Goal: Information Seeking & Learning: Learn about a topic

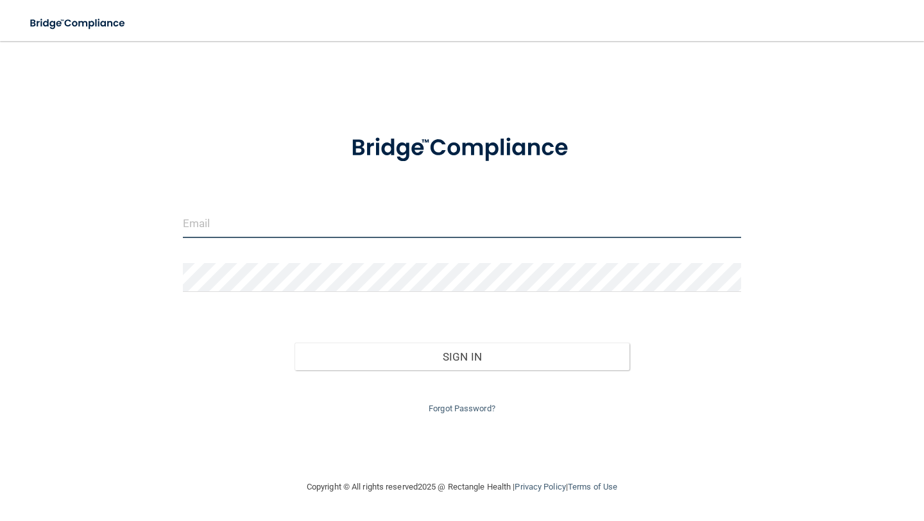
click at [304, 217] on input "email" at bounding box center [462, 223] width 558 height 29
type input "[EMAIL_ADDRESS][PERSON_NAME][DOMAIN_NAME]"
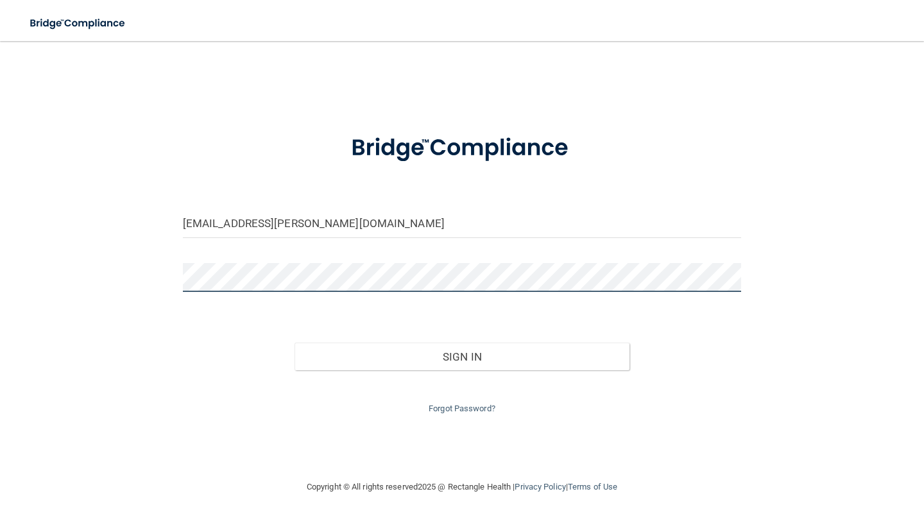
click at [295, 343] on button "Sign In" at bounding box center [462, 357] width 335 height 28
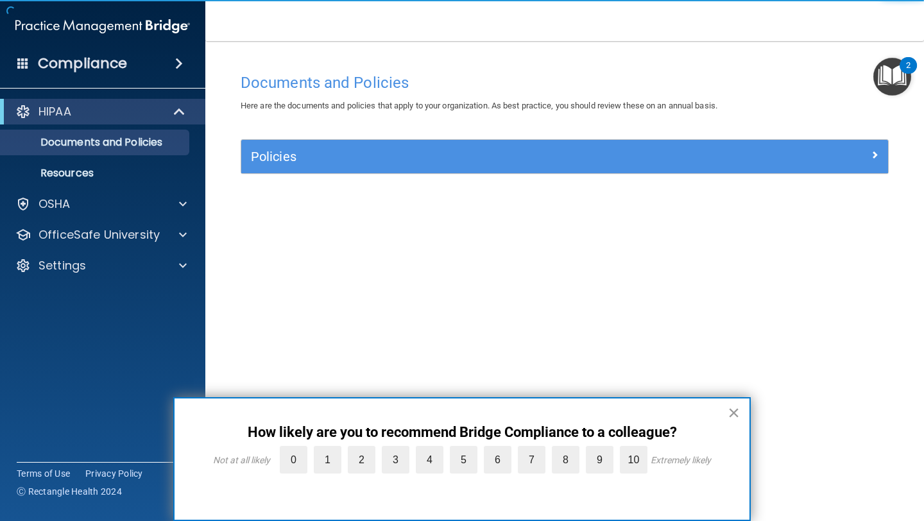
click at [730, 411] on button "×" at bounding box center [734, 412] width 12 height 21
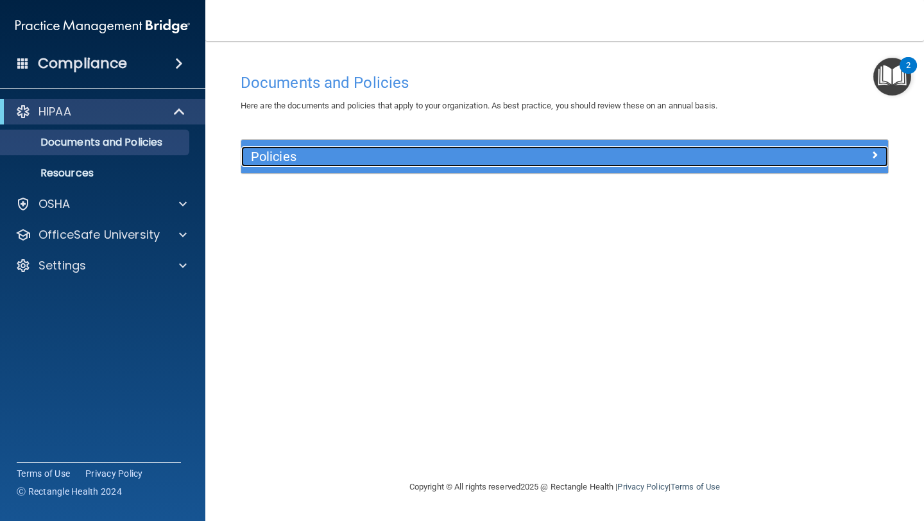
click at [294, 151] on h5 "Policies" at bounding box center [484, 157] width 466 height 14
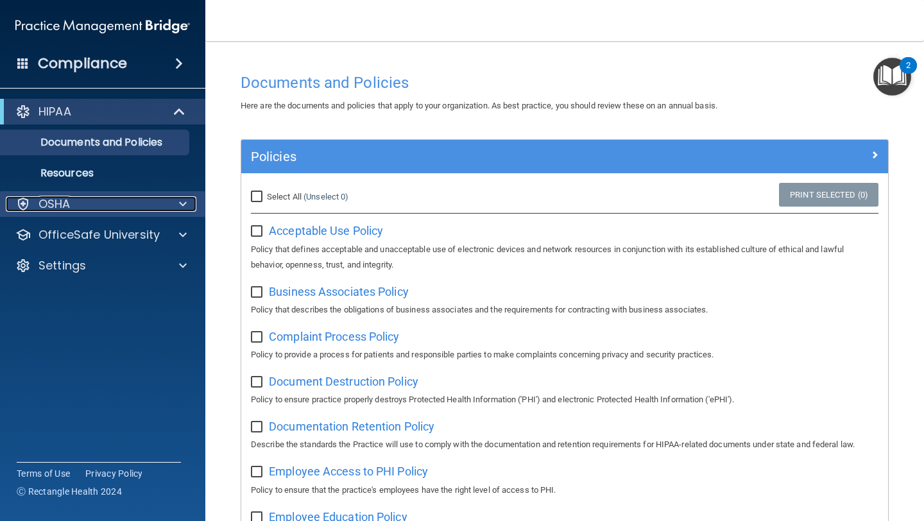
click at [106, 198] on div "OSHA" at bounding box center [85, 203] width 159 height 15
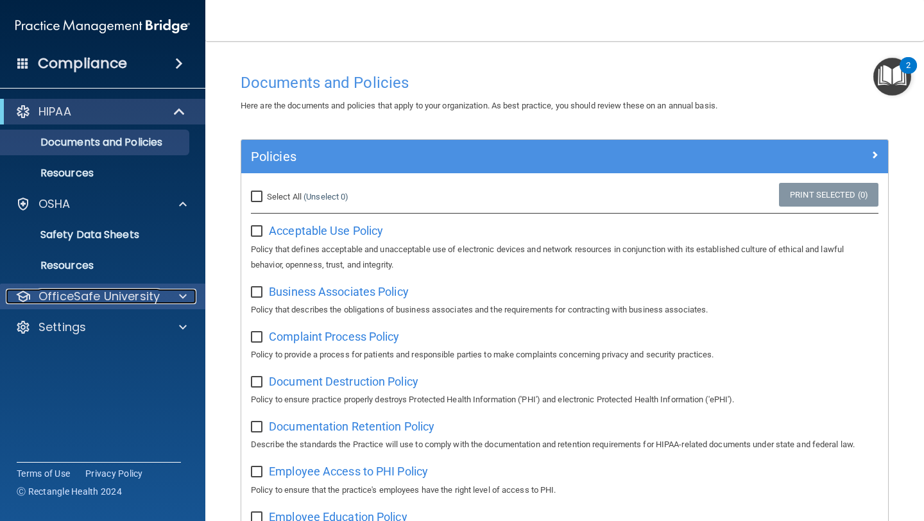
click at [132, 302] on p "OfficeSafe University" at bounding box center [99, 296] width 121 height 15
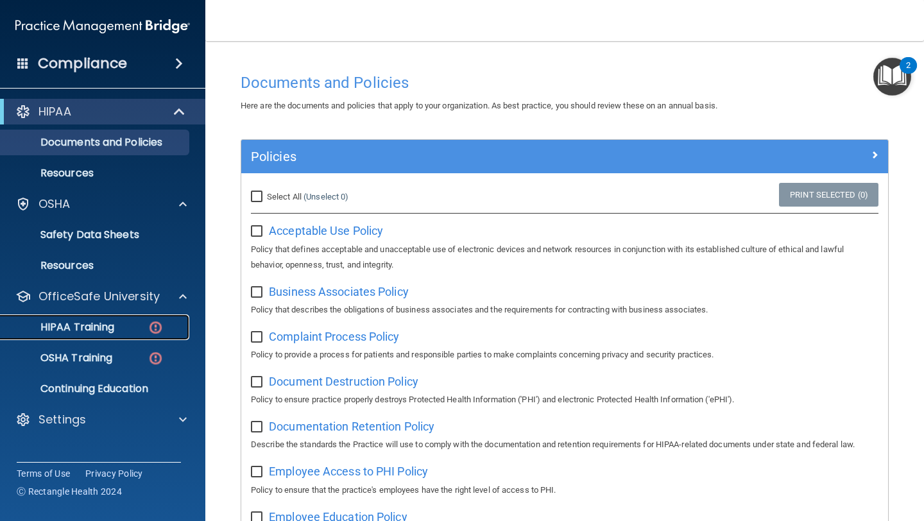
click at [127, 334] on link "HIPAA Training" at bounding box center [88, 328] width 202 height 26
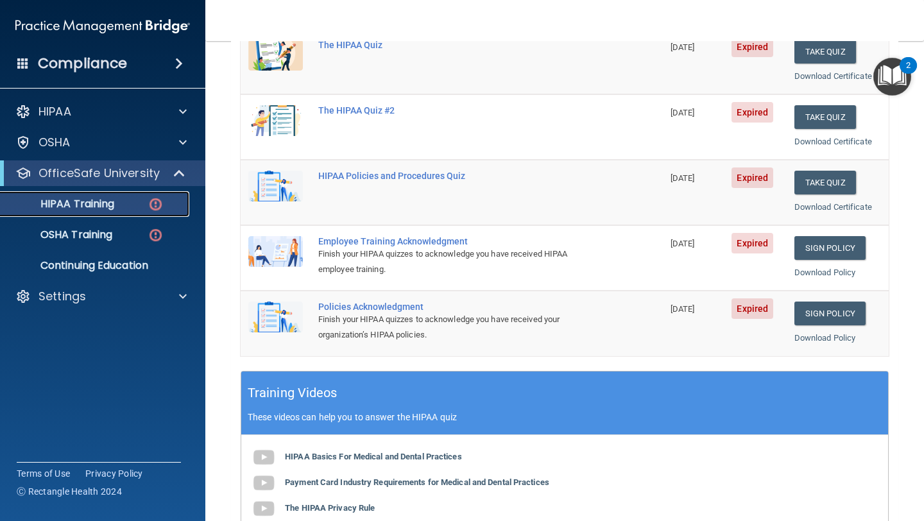
scroll to position [80, 0]
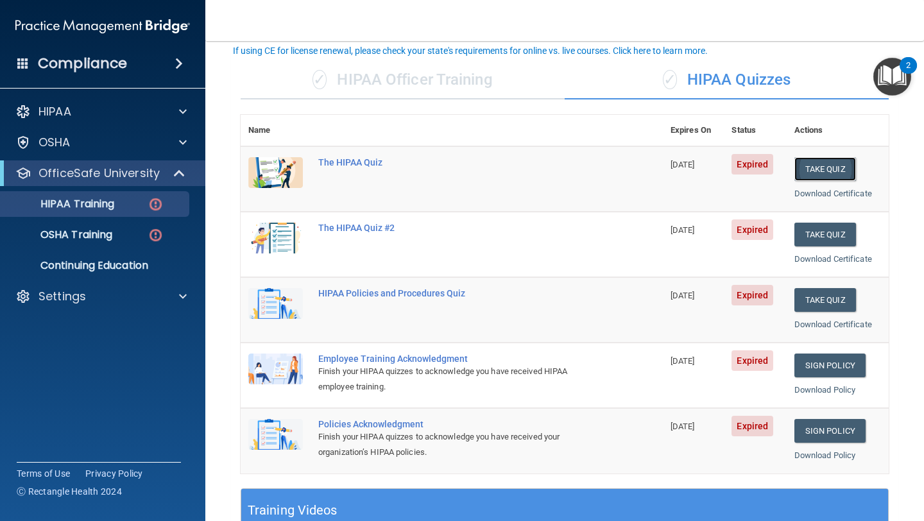
click at [843, 168] on button "Take Quiz" at bounding box center [826, 169] width 62 height 24
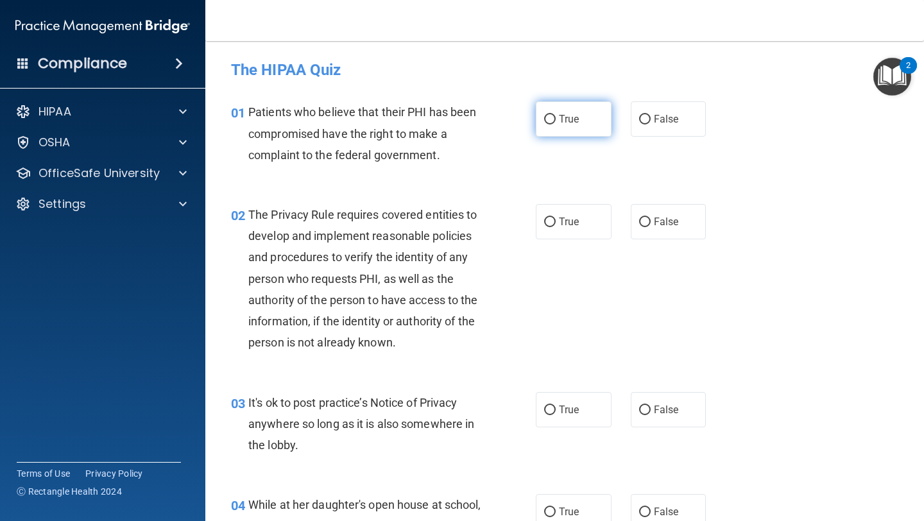
click at [583, 122] on label "True" at bounding box center [574, 118] width 76 height 35
click at [556, 122] on input "True" at bounding box center [550, 120] width 12 height 10
radio input "true"
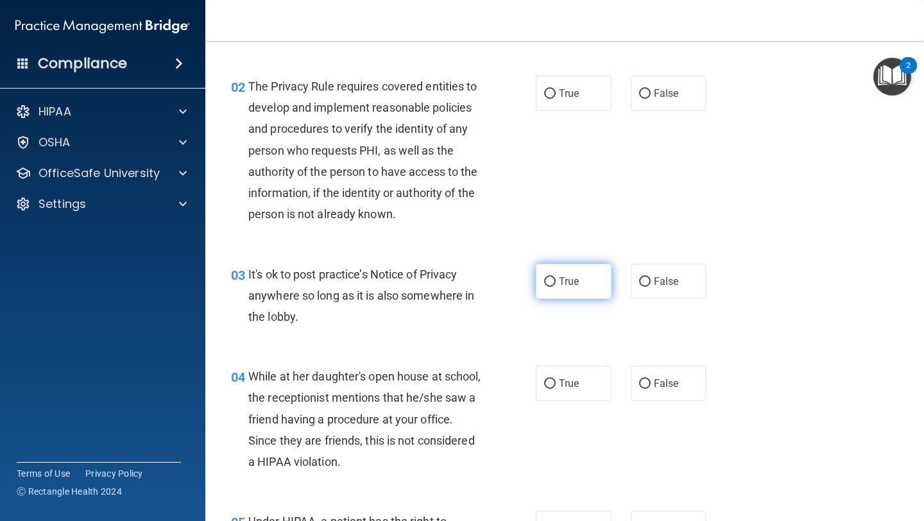
scroll to position [126, 0]
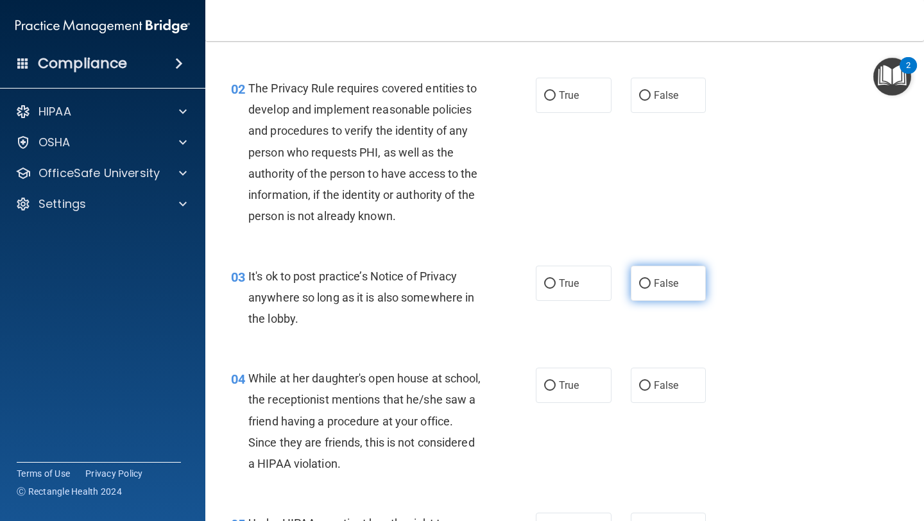
click at [673, 289] on label "False" at bounding box center [669, 283] width 76 height 35
click at [651, 289] on input "False" at bounding box center [645, 284] width 12 height 10
radio input "true"
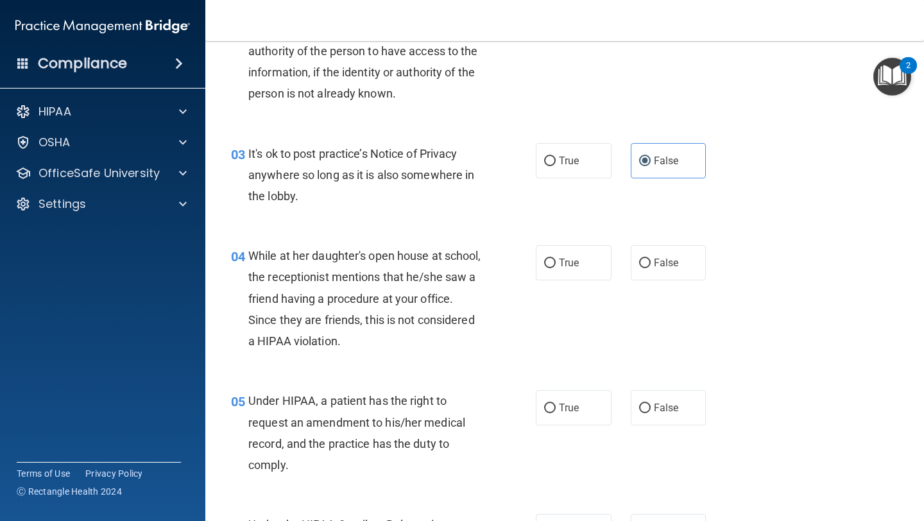
scroll to position [250, 0]
click at [666, 267] on span "False" at bounding box center [666, 262] width 25 height 12
click at [651, 267] on input "False" at bounding box center [645, 263] width 12 height 10
radio input "true"
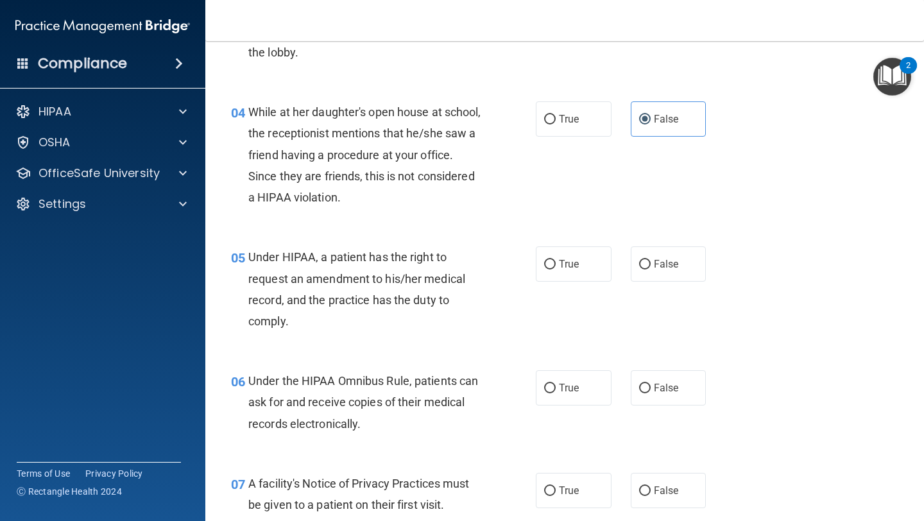
scroll to position [395, 0]
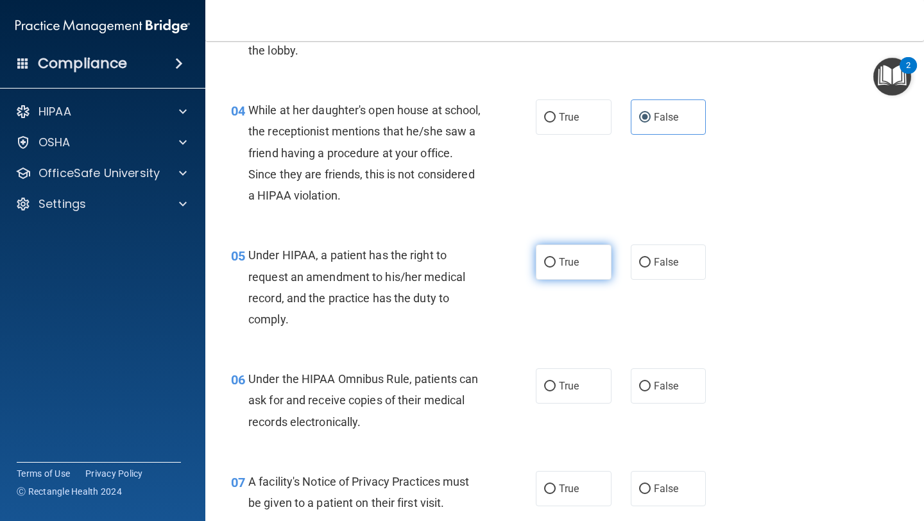
click at [577, 272] on label "True" at bounding box center [574, 262] width 76 height 35
click at [556, 268] on input "True" at bounding box center [550, 263] width 12 height 10
radio input "true"
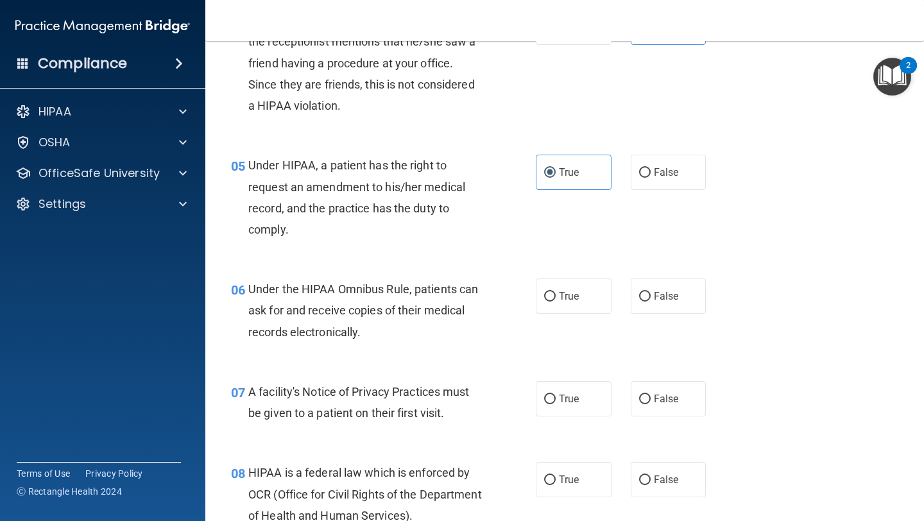
scroll to position [490, 0]
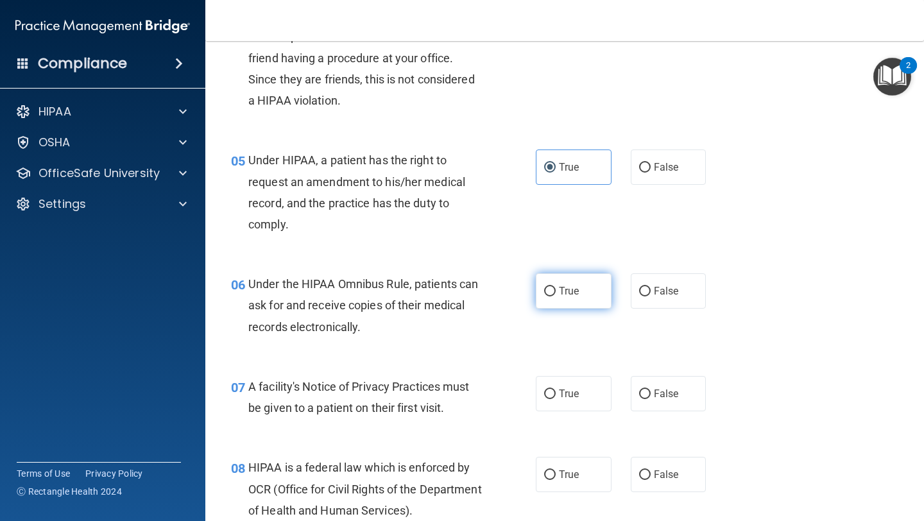
click at [587, 302] on label "True" at bounding box center [574, 290] width 76 height 35
click at [556, 297] on input "True" at bounding box center [550, 292] width 12 height 10
radio input "true"
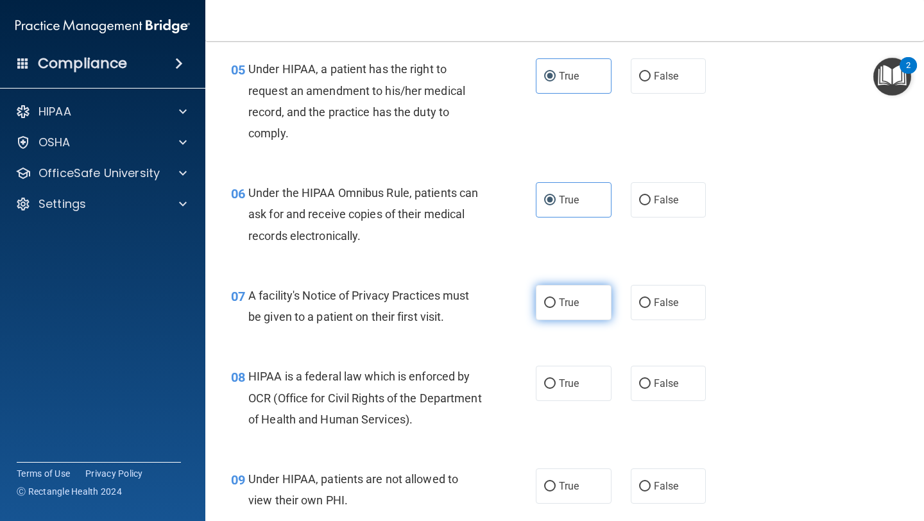
scroll to position [587, 0]
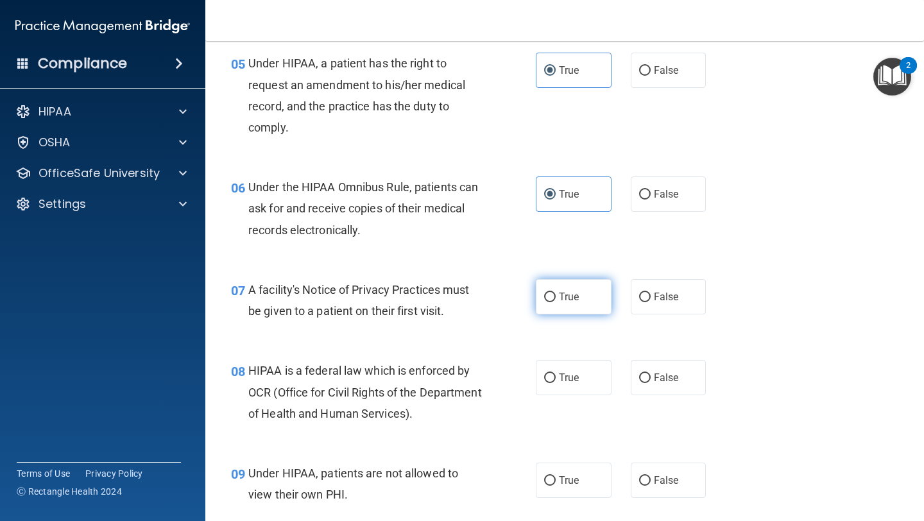
click at [589, 296] on label "True" at bounding box center [574, 296] width 76 height 35
click at [556, 296] on input "True" at bounding box center [550, 298] width 12 height 10
radio input "true"
click at [636, 377] on label "False" at bounding box center [669, 377] width 76 height 35
click at [639, 377] on input "False" at bounding box center [645, 379] width 12 height 10
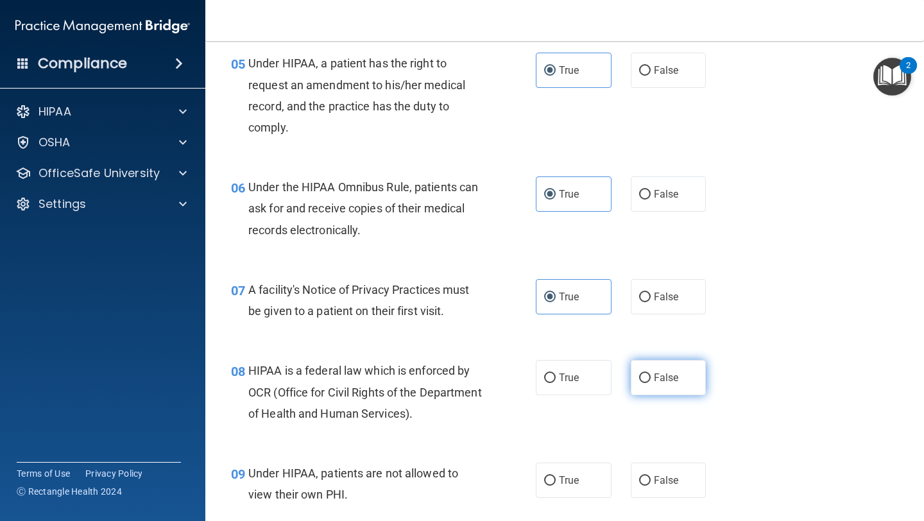
radio input "true"
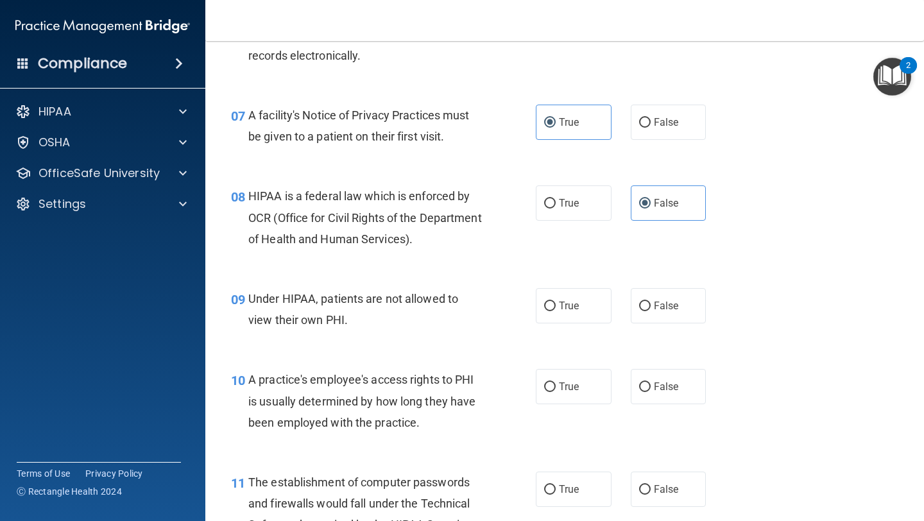
scroll to position [765, 0]
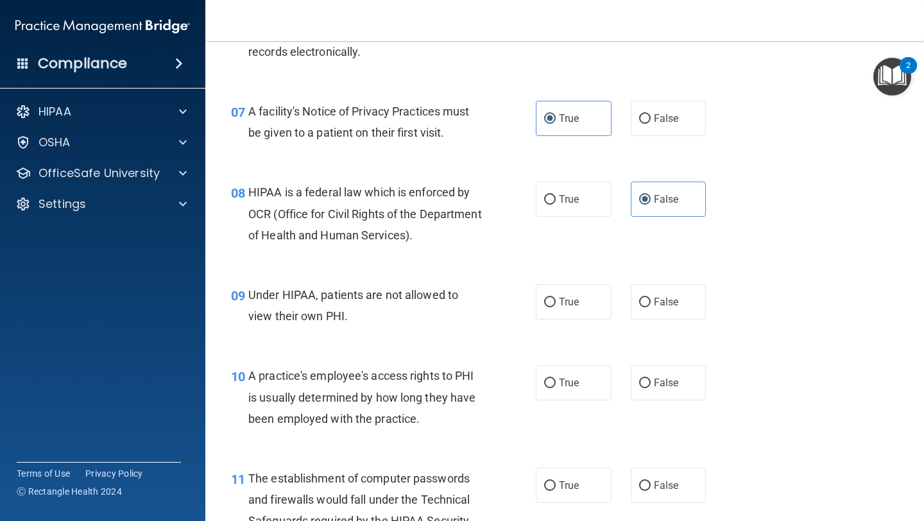
click at [654, 322] on div "09 Under HIPAA, patients are not allowed to view their own PHI. True False" at bounding box center [564, 308] width 687 height 81
click at [654, 307] on span "False" at bounding box center [666, 302] width 25 height 12
click at [651, 307] on input "False" at bounding box center [645, 303] width 12 height 10
radio input "true"
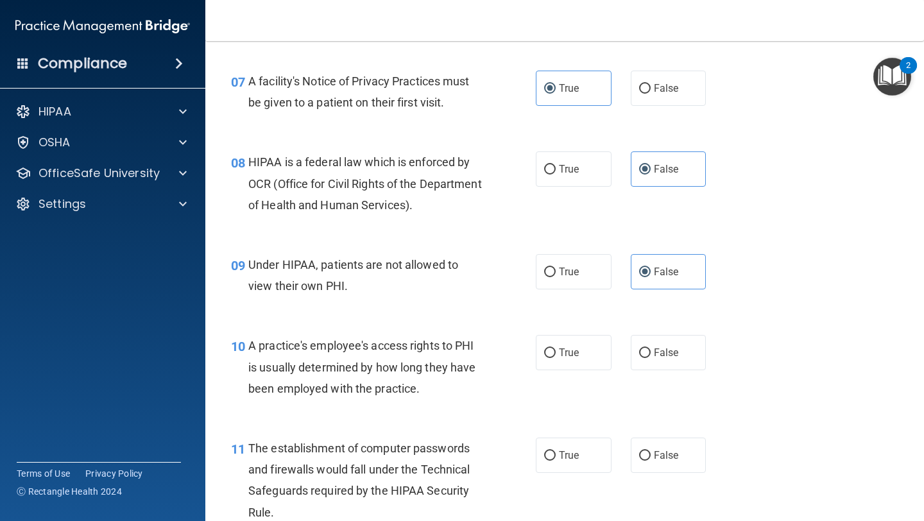
scroll to position [809, 0]
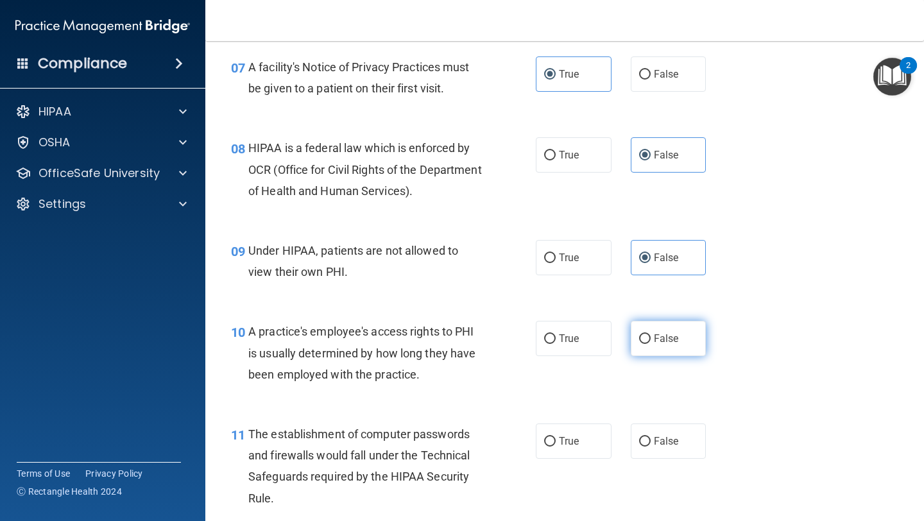
click at [652, 345] on label "False" at bounding box center [669, 338] width 76 height 35
click at [651, 344] on input "False" at bounding box center [645, 339] width 12 height 10
radio input "true"
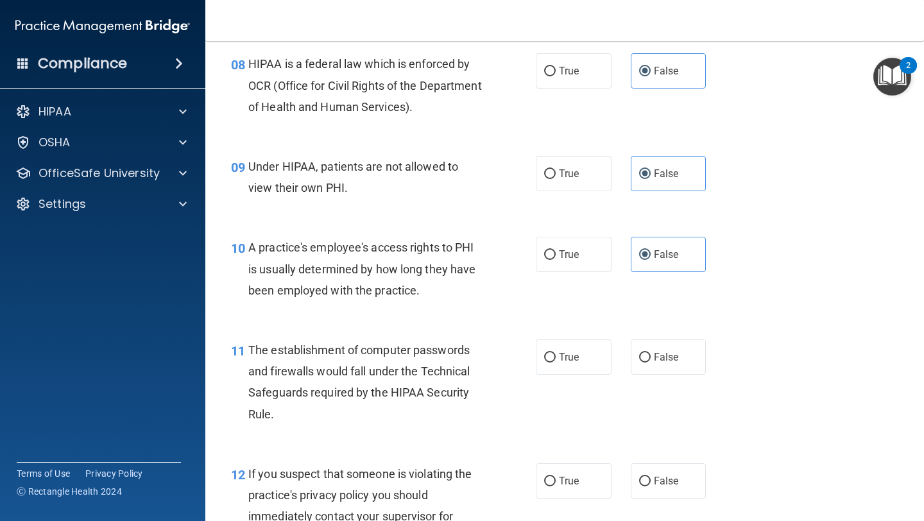
scroll to position [920, 0]
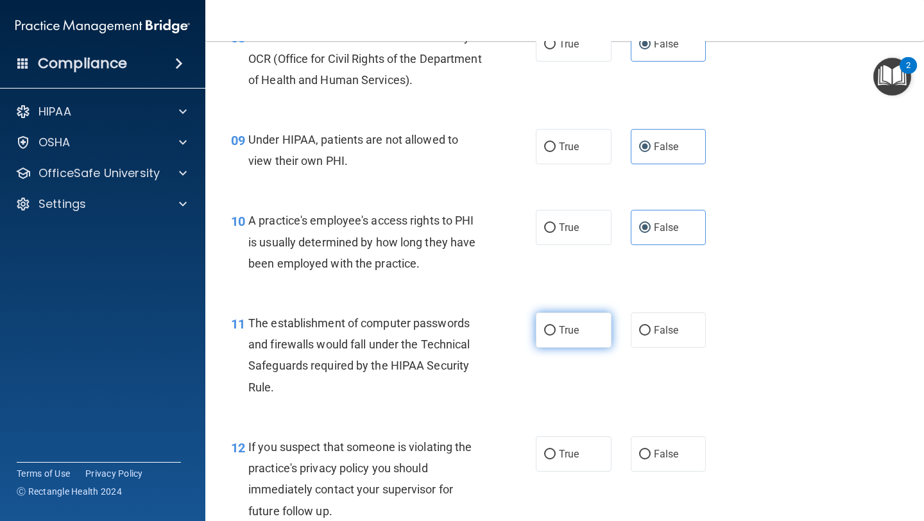
click at [578, 328] on span "True" at bounding box center [569, 330] width 20 height 12
click at [556, 328] on input "True" at bounding box center [550, 331] width 12 height 10
radio input "true"
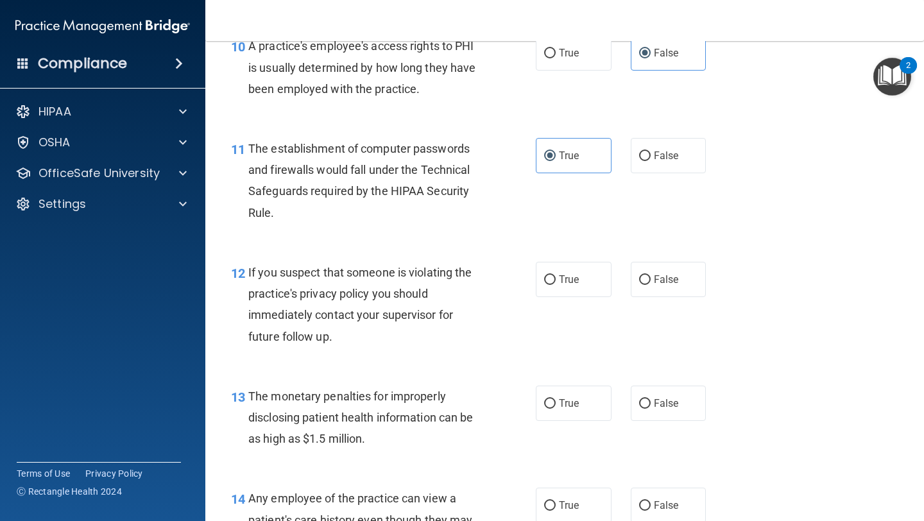
scroll to position [1102, 0]
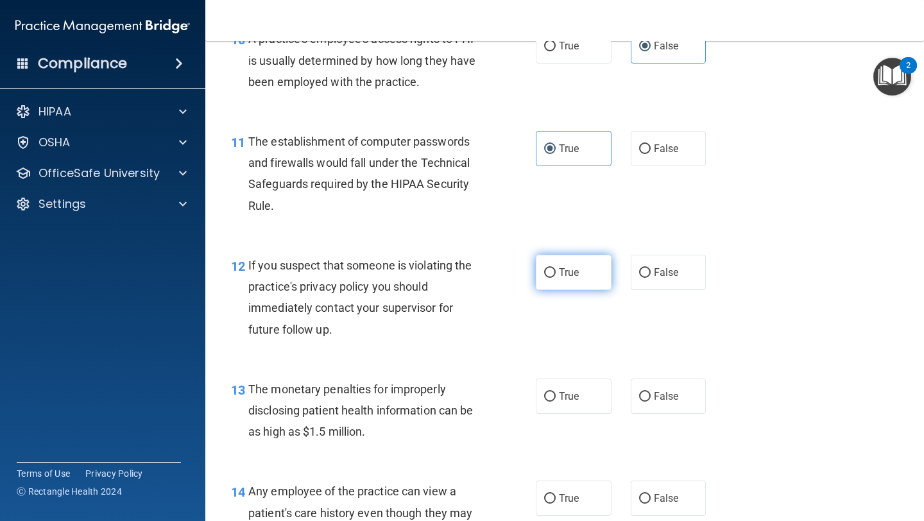
click at [567, 272] on span "True" at bounding box center [569, 272] width 20 height 12
click at [556, 272] on input "True" at bounding box center [550, 273] width 12 height 10
radio input "true"
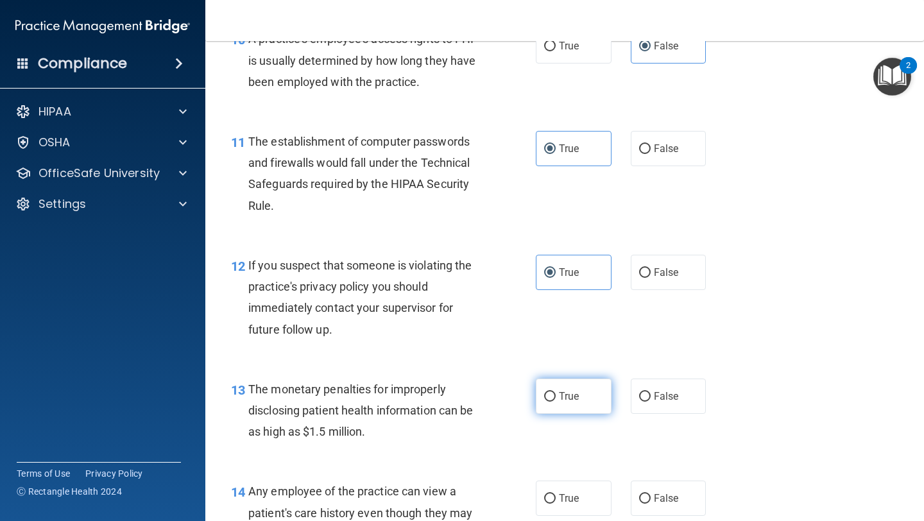
click at [580, 389] on label "True" at bounding box center [574, 396] width 76 height 35
click at [556, 392] on input "True" at bounding box center [550, 397] width 12 height 10
radio input "true"
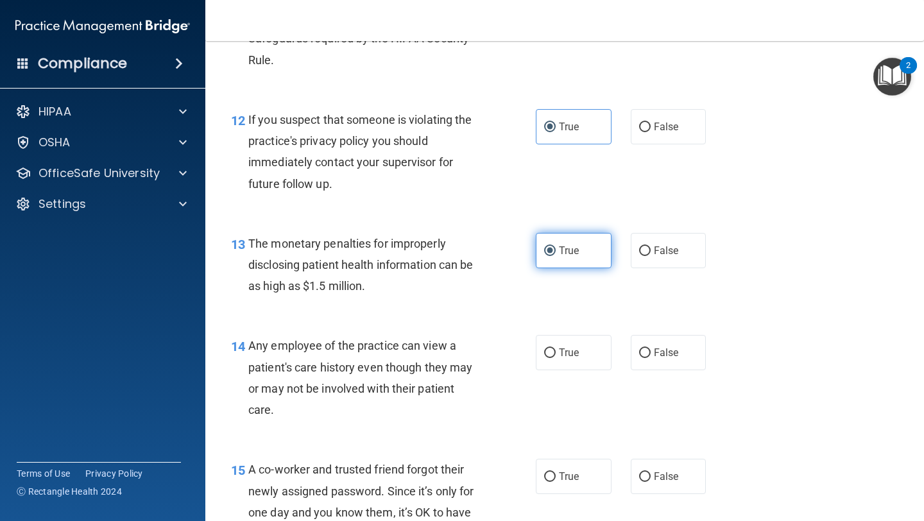
scroll to position [1251, 0]
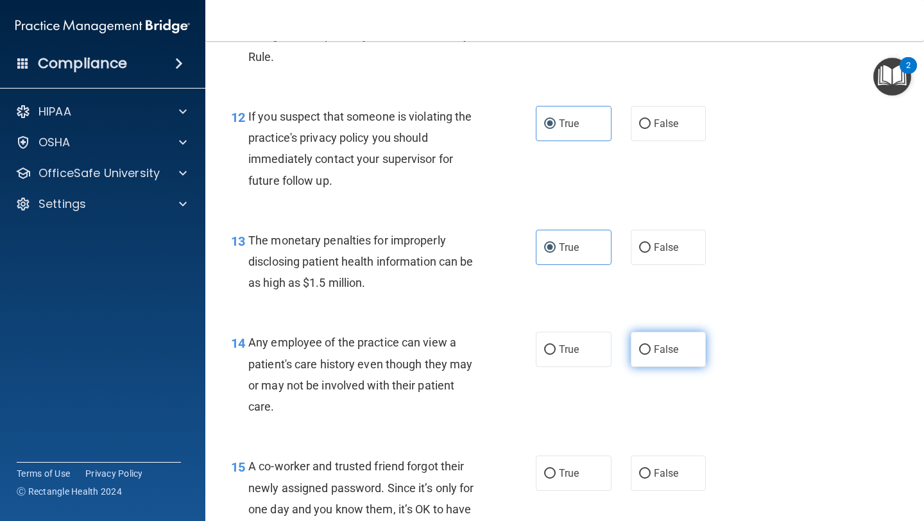
click at [646, 354] on input "False" at bounding box center [645, 350] width 12 height 10
radio input "true"
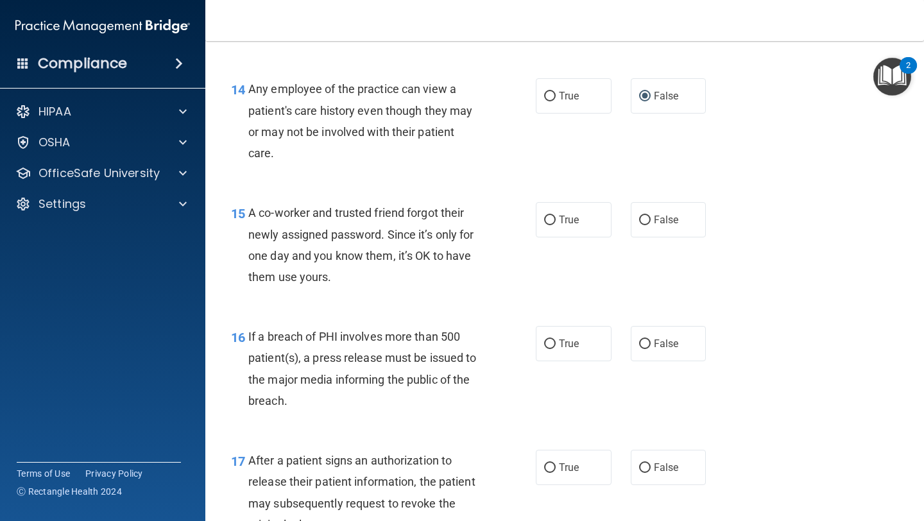
scroll to position [1505, 0]
click at [679, 215] on label "False" at bounding box center [669, 219] width 76 height 35
click at [651, 215] on input "False" at bounding box center [645, 220] width 12 height 10
radio input "true"
click at [597, 346] on label "True" at bounding box center [574, 342] width 76 height 35
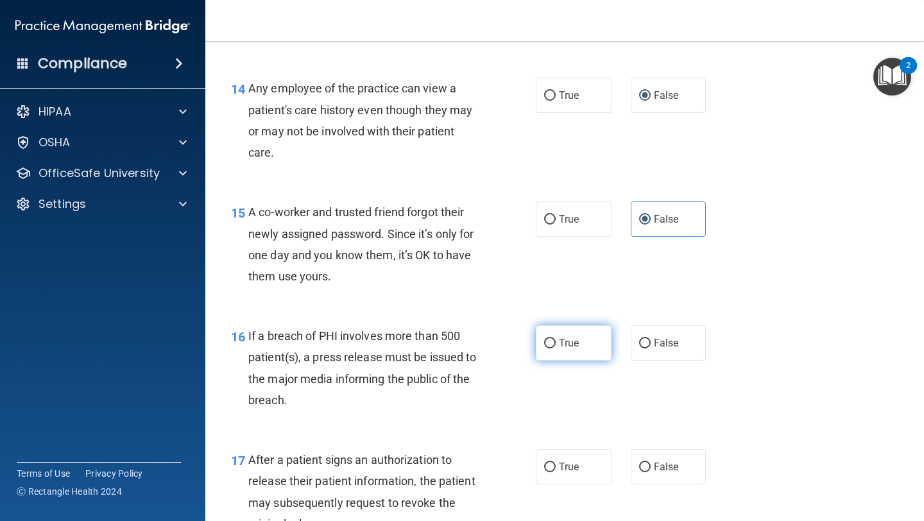
click at [556, 346] on input "True" at bounding box center [550, 344] width 12 height 10
radio input "true"
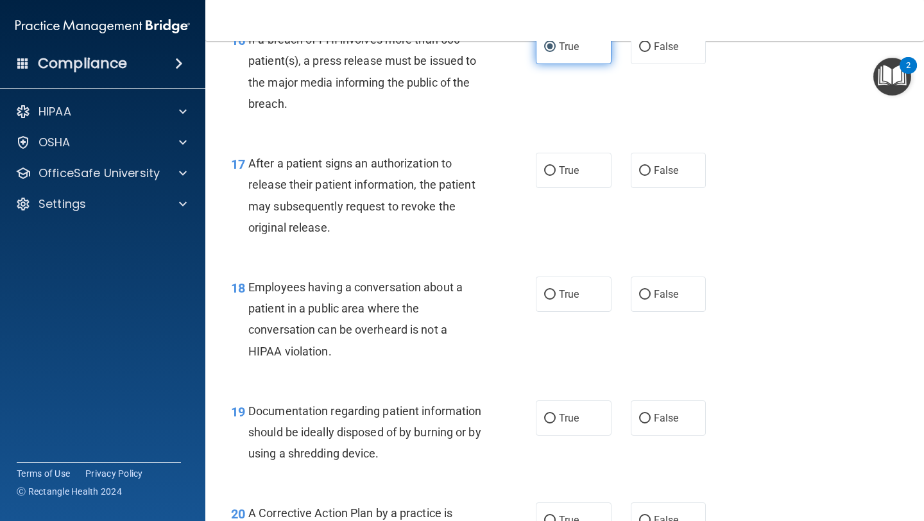
scroll to position [1805, 0]
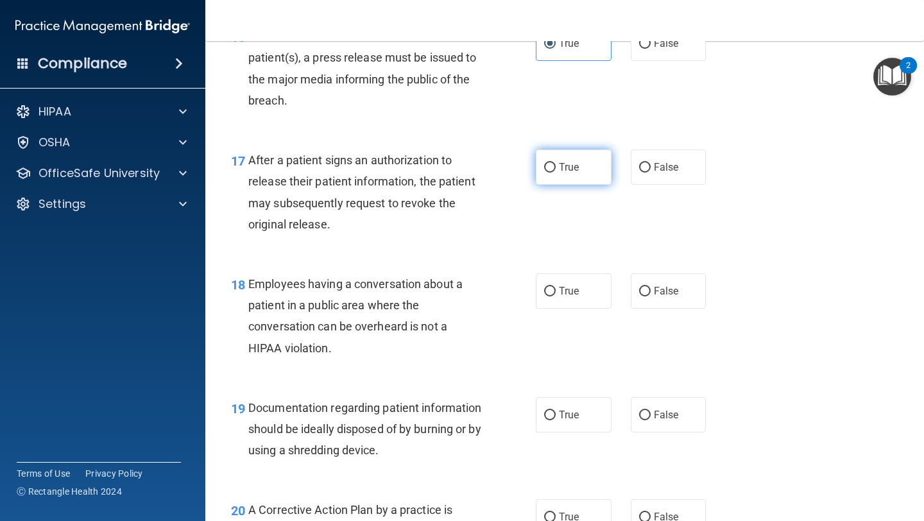
click at [592, 175] on label "True" at bounding box center [574, 167] width 76 height 35
click at [556, 173] on input "True" at bounding box center [550, 168] width 12 height 10
radio input "true"
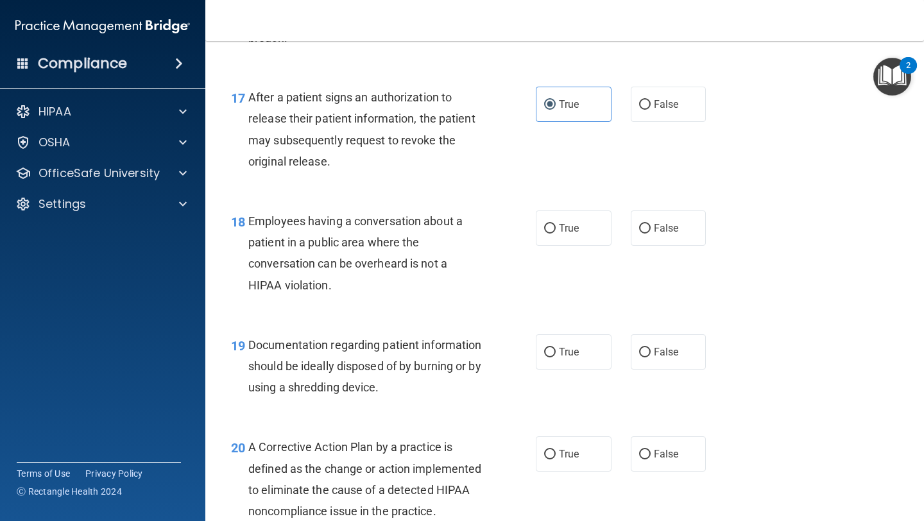
scroll to position [1872, 0]
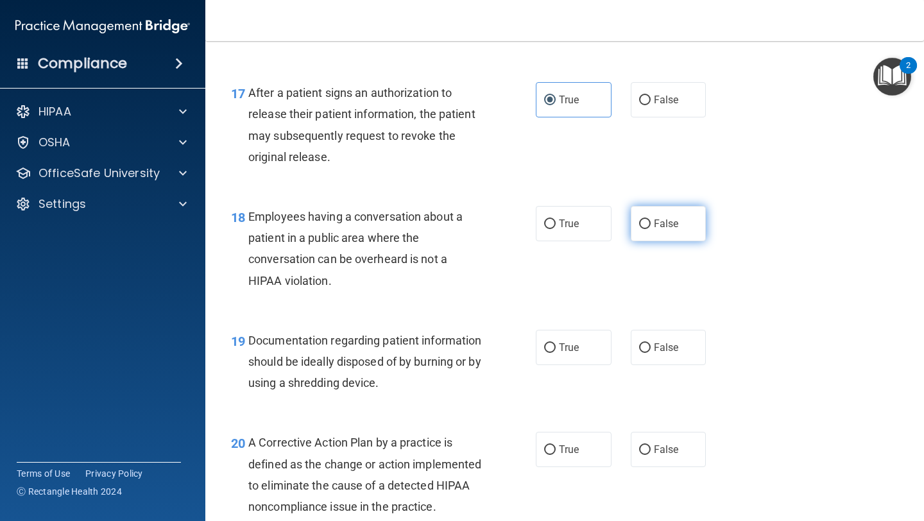
click at [650, 227] on input "False" at bounding box center [645, 225] width 12 height 10
radio input "true"
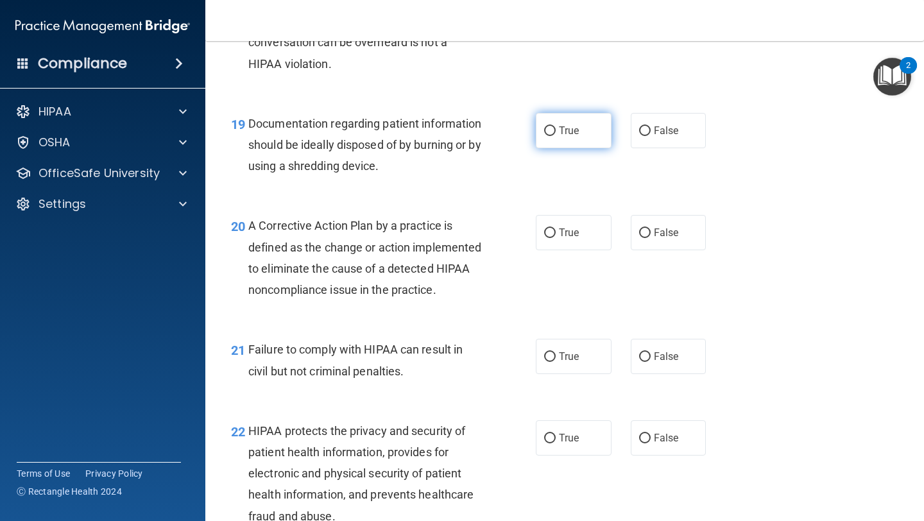
scroll to position [2099, 0]
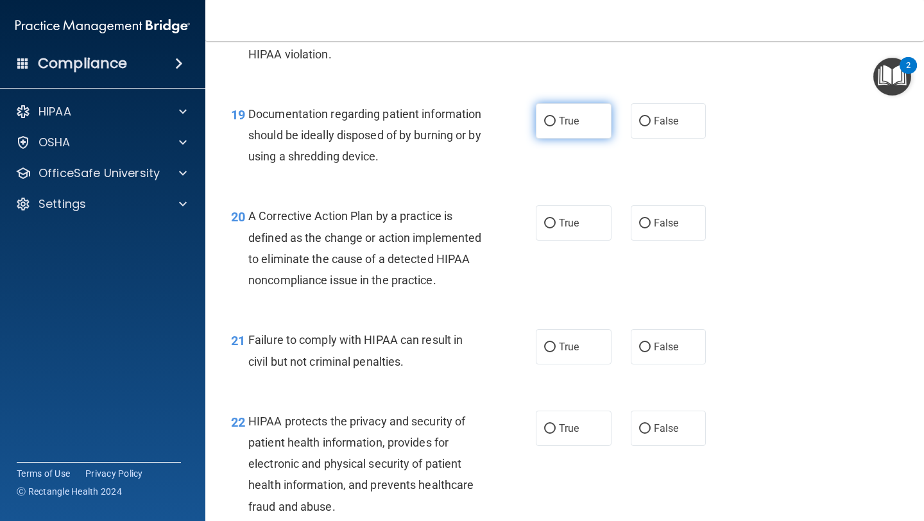
click at [589, 122] on label "True" at bounding box center [574, 120] width 76 height 35
click at [556, 122] on input "True" at bounding box center [550, 122] width 12 height 10
radio input "true"
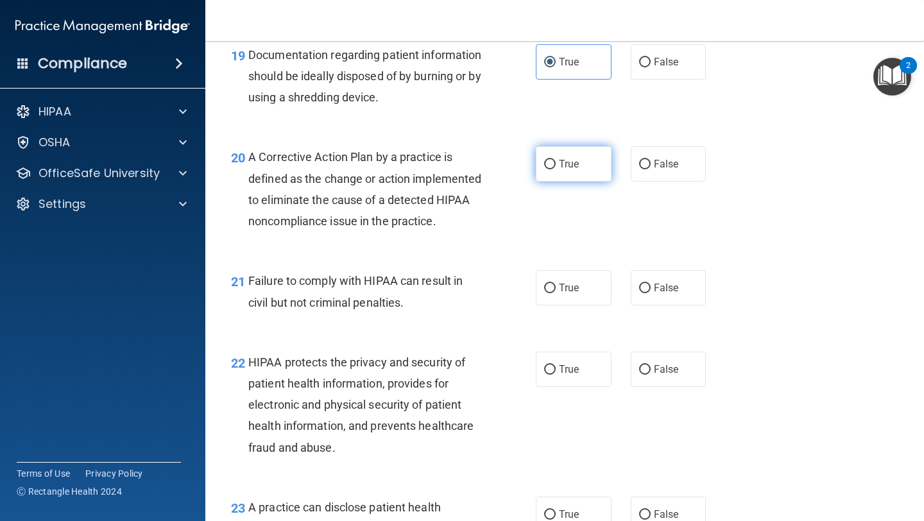
scroll to position [2179, 0]
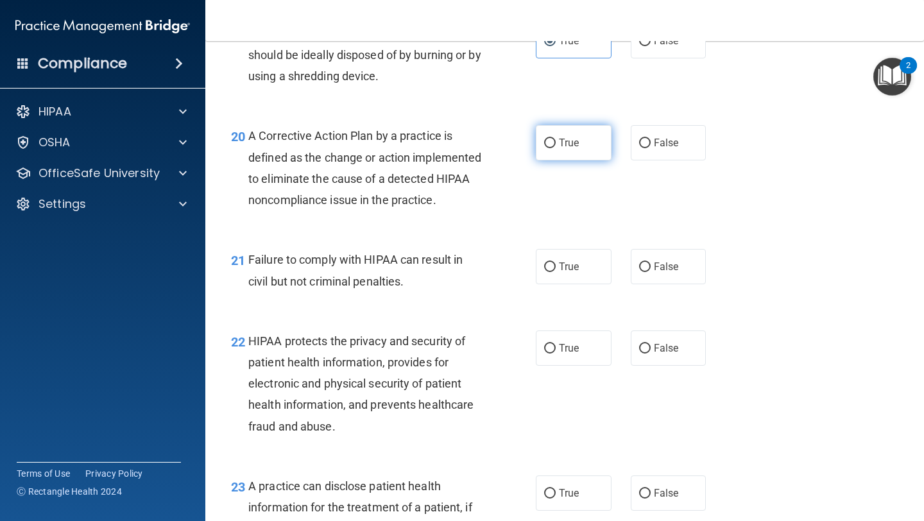
click at [551, 155] on label "True" at bounding box center [574, 142] width 76 height 35
click at [551, 148] on input "True" at bounding box center [550, 144] width 12 height 10
radio input "true"
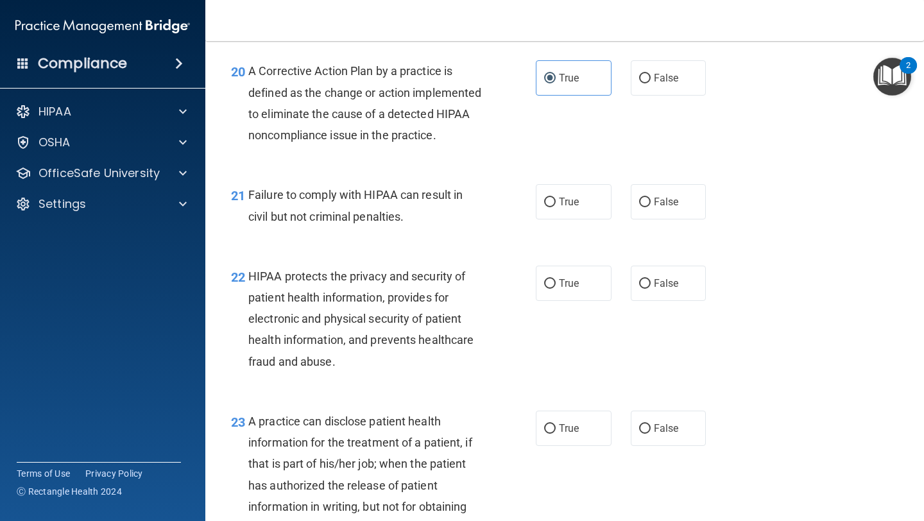
scroll to position [2246, 0]
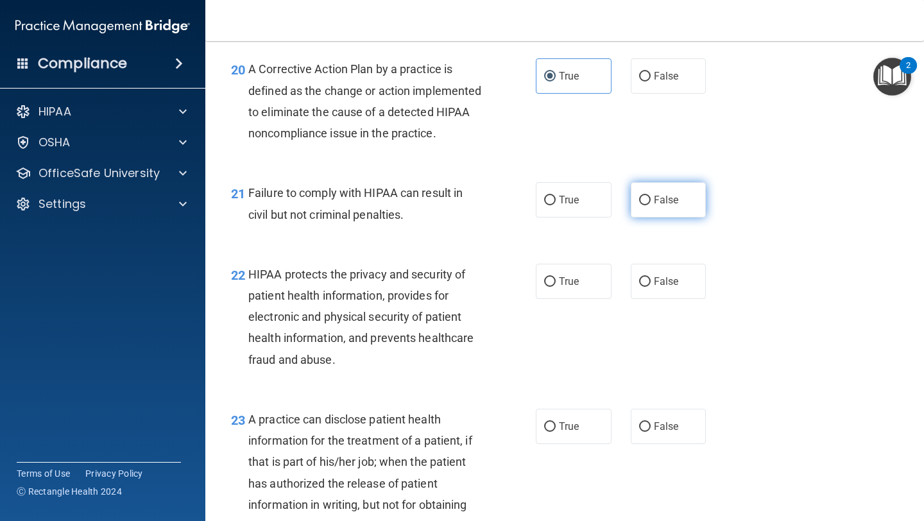
click at [650, 218] on label "False" at bounding box center [669, 199] width 76 height 35
click at [650, 205] on input "False" at bounding box center [645, 201] width 12 height 10
radio input "true"
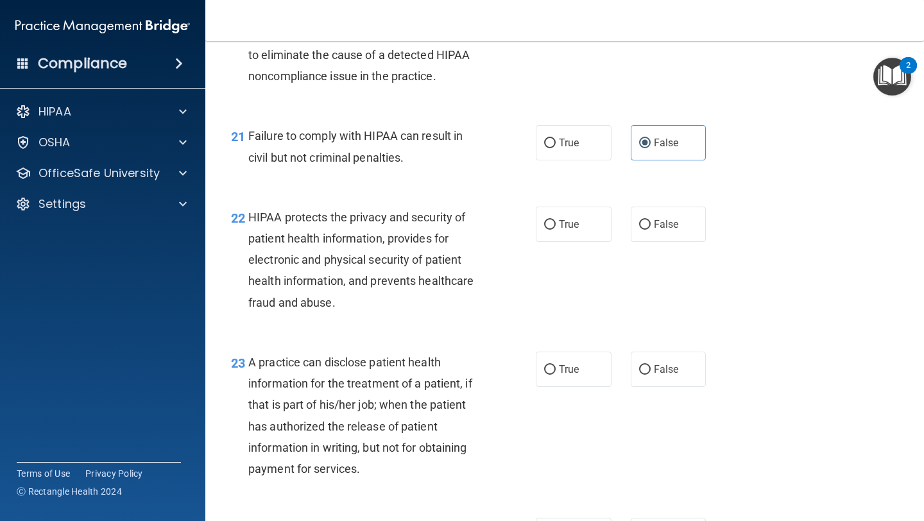
scroll to position [2329, 0]
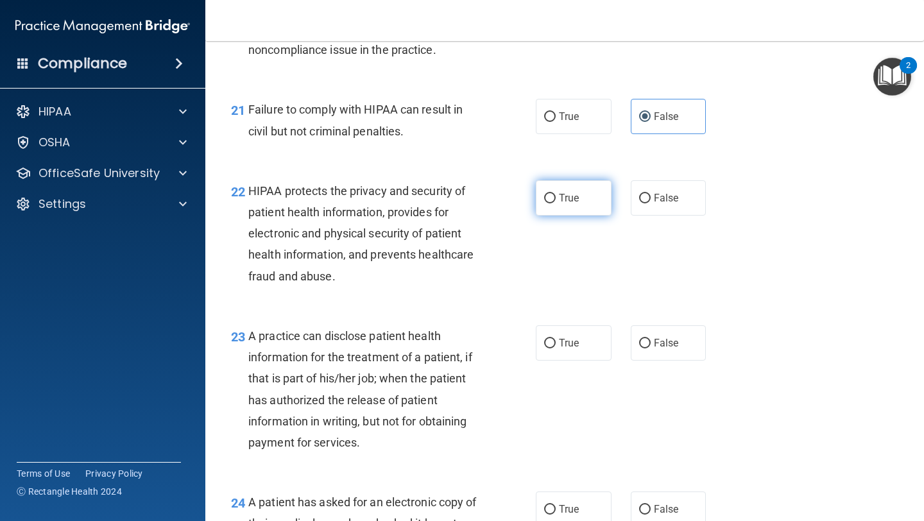
click at [567, 204] on span "True" at bounding box center [569, 198] width 20 height 12
click at [556, 203] on input "True" at bounding box center [550, 199] width 12 height 10
radio input "true"
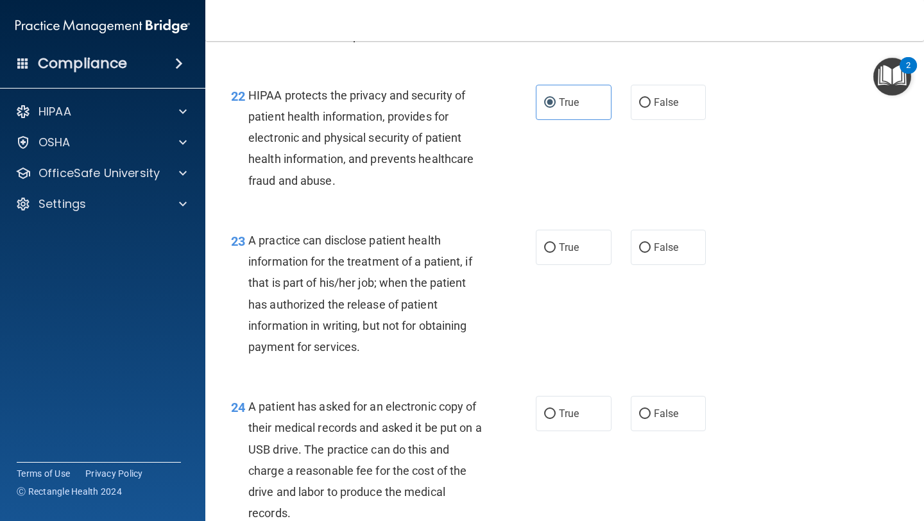
scroll to position [2429, 0]
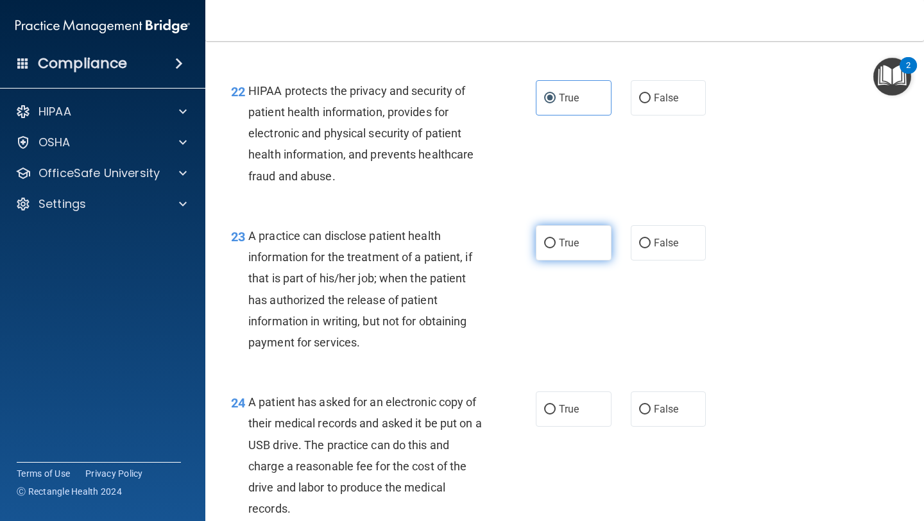
click at [562, 249] on span "True" at bounding box center [569, 243] width 20 height 12
click at [556, 248] on input "True" at bounding box center [550, 244] width 12 height 10
radio input "true"
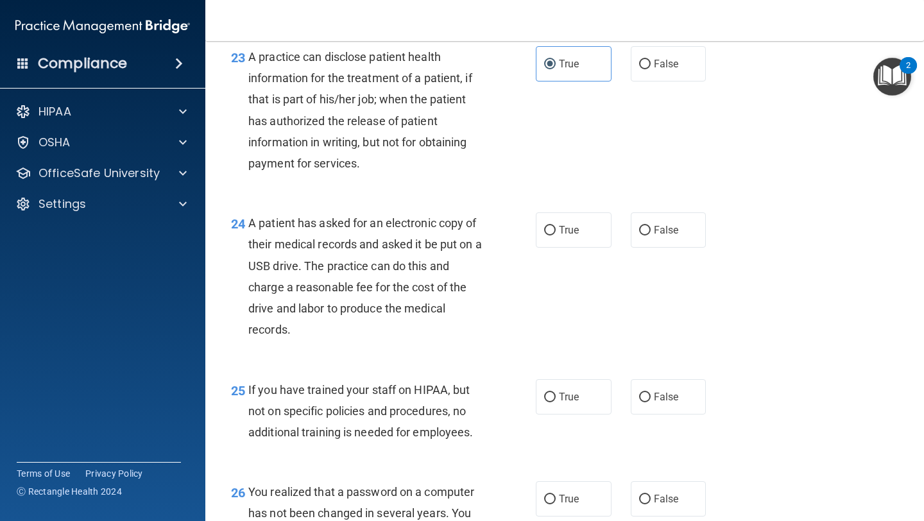
scroll to position [2617, 0]
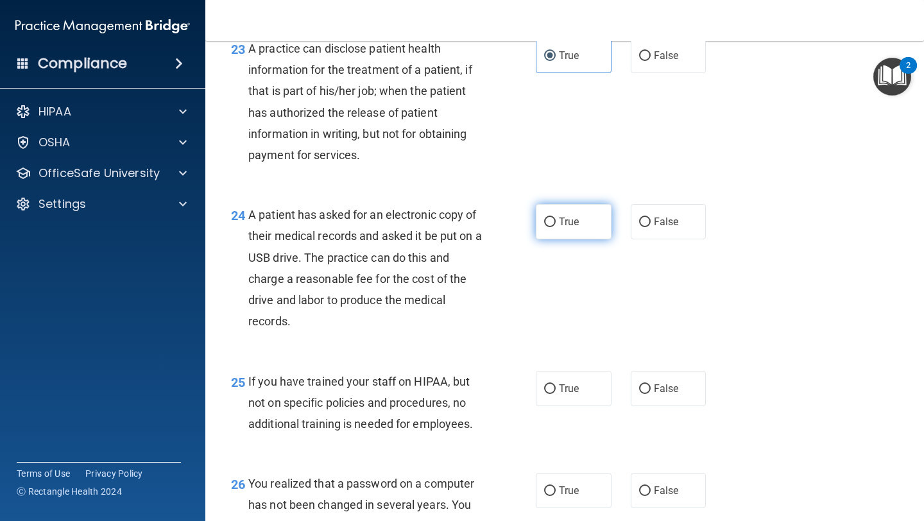
click at [569, 228] on span "True" at bounding box center [569, 222] width 20 height 12
click at [556, 227] on input "True" at bounding box center [550, 223] width 12 height 10
radio input "true"
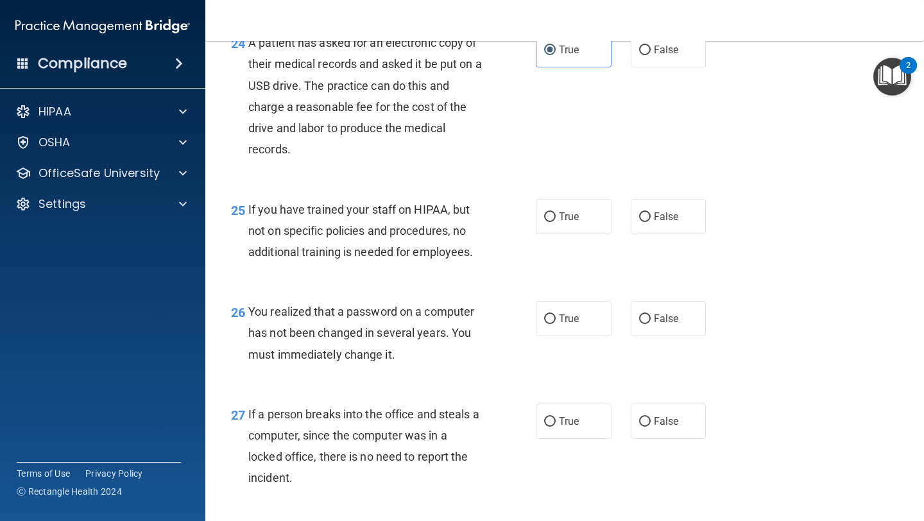
scroll to position [2793, 0]
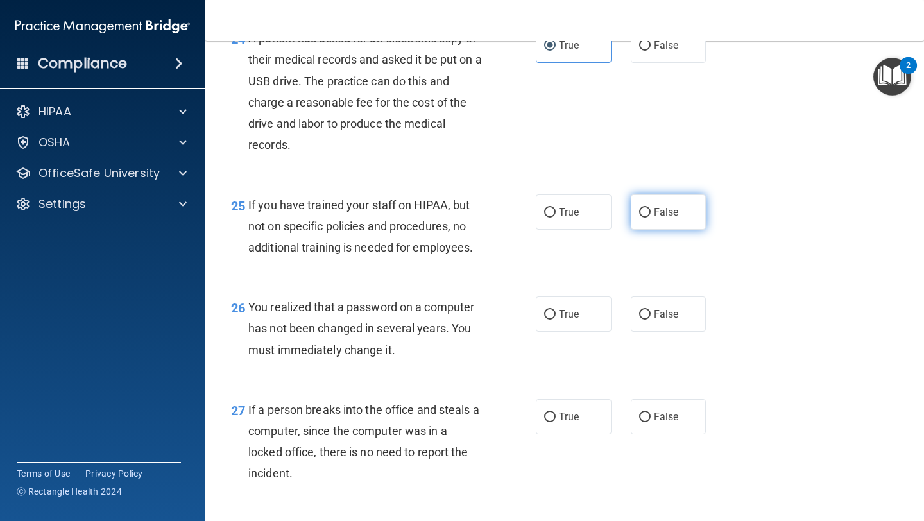
click at [645, 218] on input "False" at bounding box center [645, 213] width 12 height 10
radio input "true"
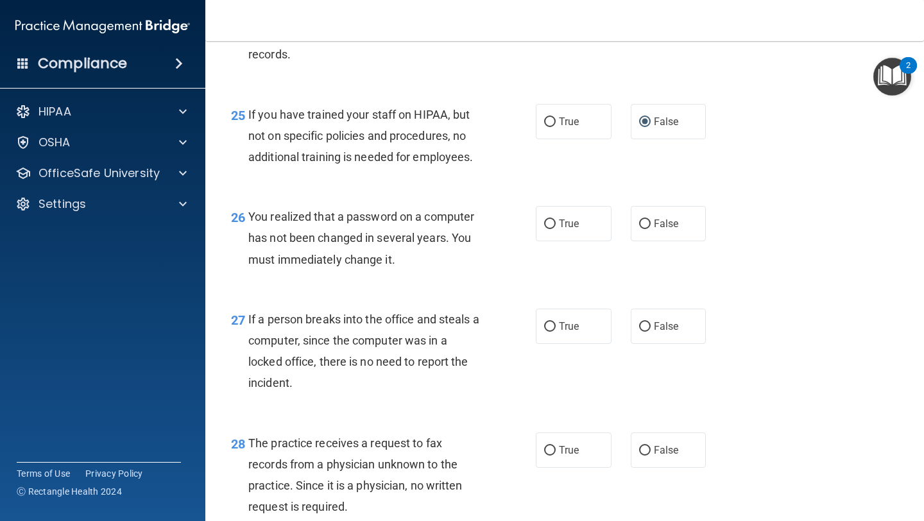
scroll to position [2891, 0]
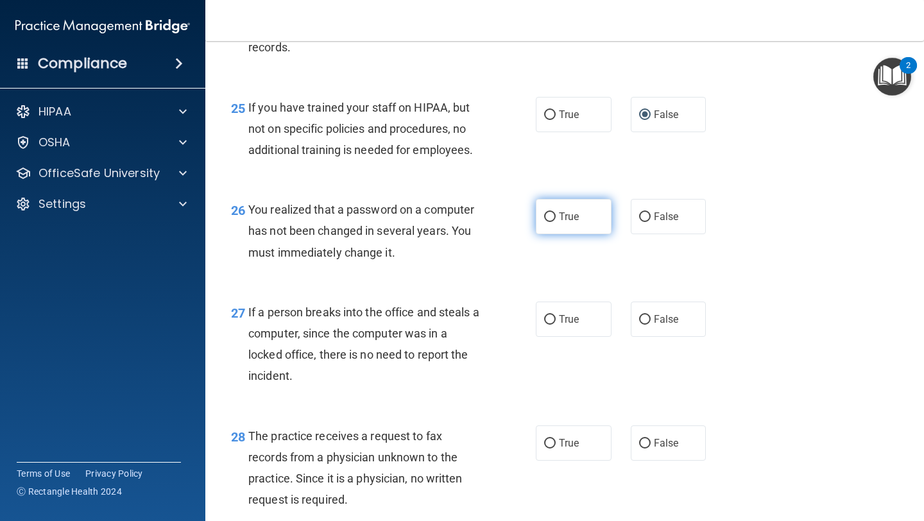
click at [599, 234] on label "True" at bounding box center [574, 216] width 76 height 35
click at [556, 222] on input "True" at bounding box center [550, 217] width 12 height 10
radio input "true"
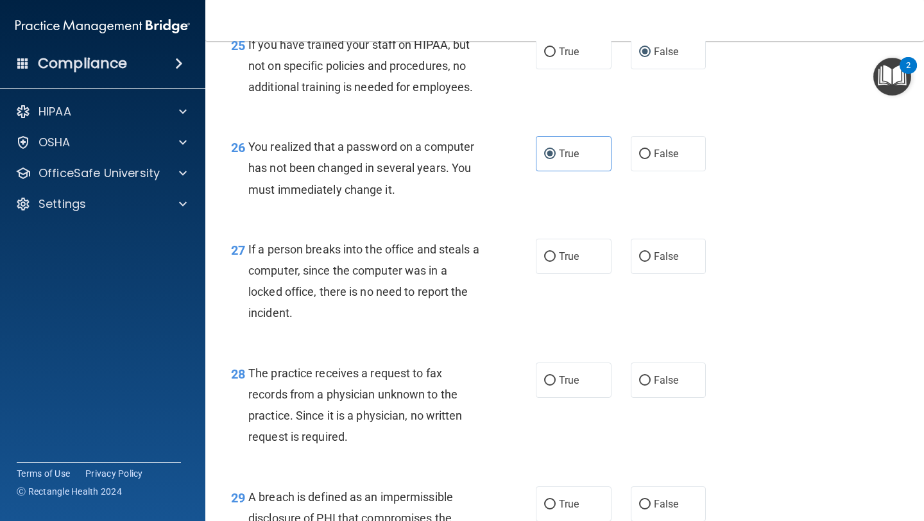
scroll to position [2957, 0]
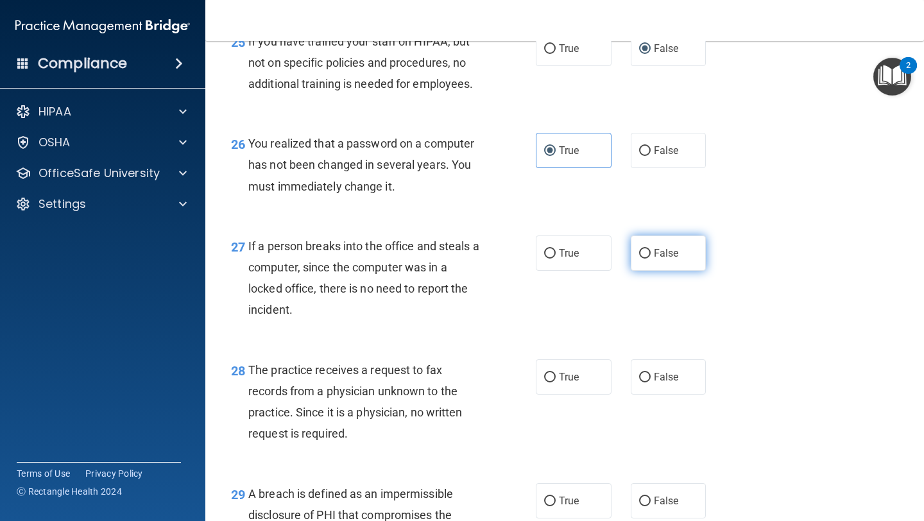
click at [654, 259] on span "False" at bounding box center [666, 253] width 25 height 12
click at [651, 259] on input "False" at bounding box center [645, 254] width 12 height 10
radio input "true"
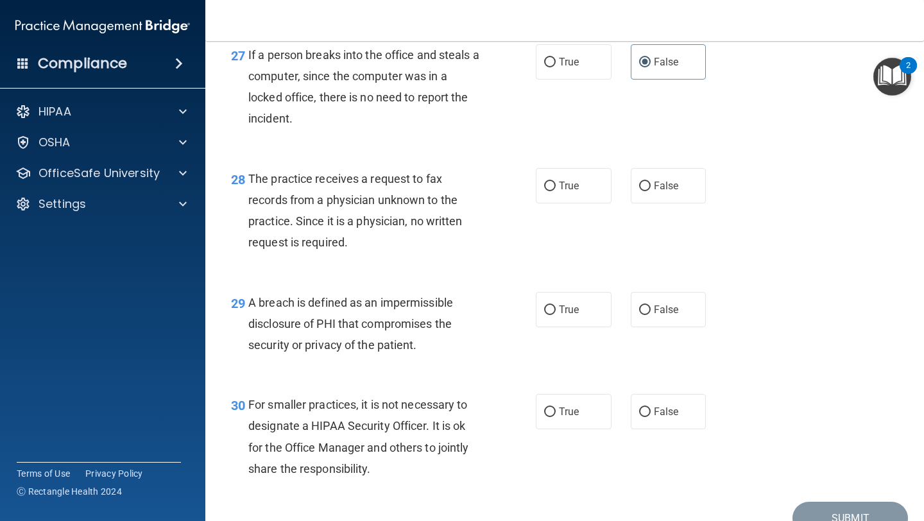
scroll to position [3149, 0]
click at [591, 203] on label "True" at bounding box center [574, 185] width 76 height 35
click at [556, 191] on input "True" at bounding box center [550, 186] width 12 height 10
radio input "true"
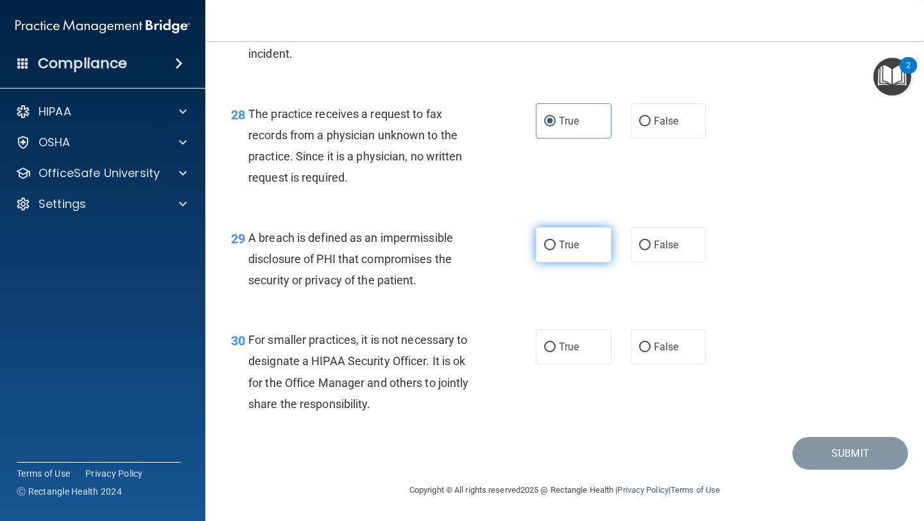
click at [575, 245] on span "True" at bounding box center [569, 245] width 20 height 12
click at [556, 245] on input "True" at bounding box center [550, 246] width 12 height 10
radio input "true"
click at [652, 350] on label "False" at bounding box center [669, 346] width 76 height 35
click at [651, 350] on input "False" at bounding box center [645, 348] width 12 height 10
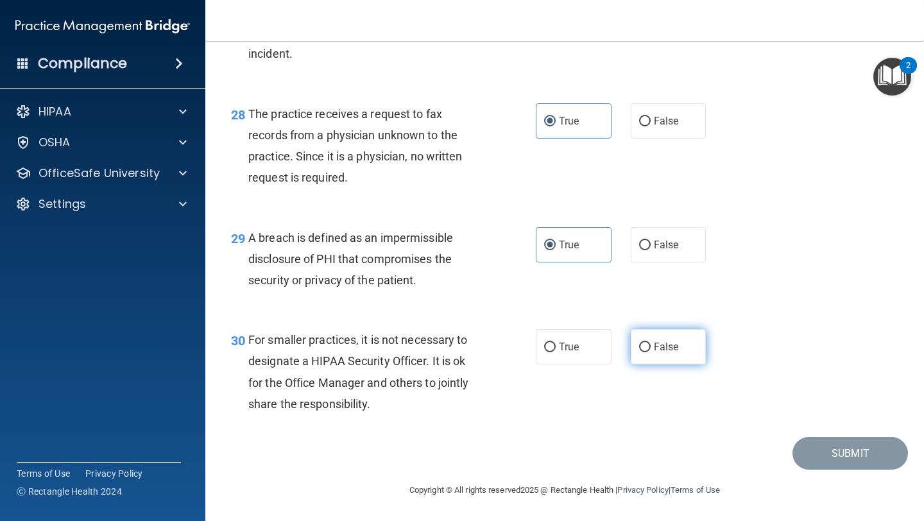
radio input "true"
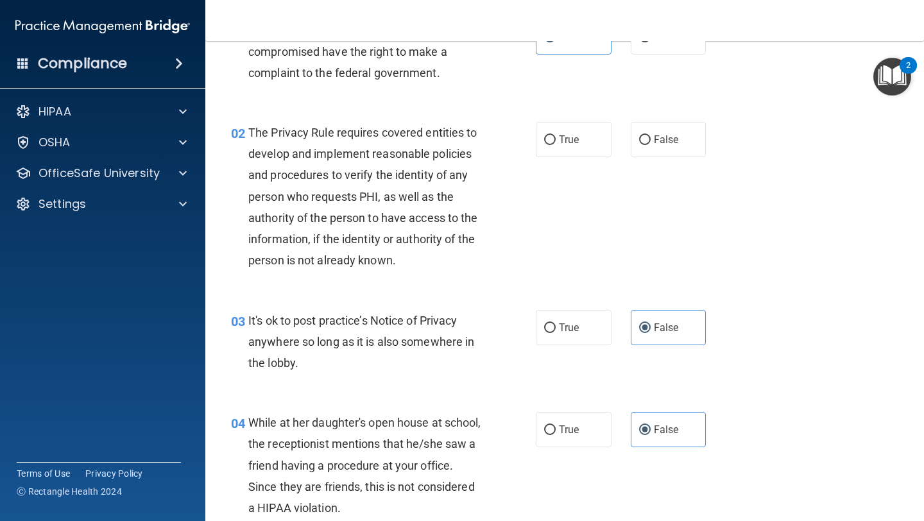
scroll to position [0, 0]
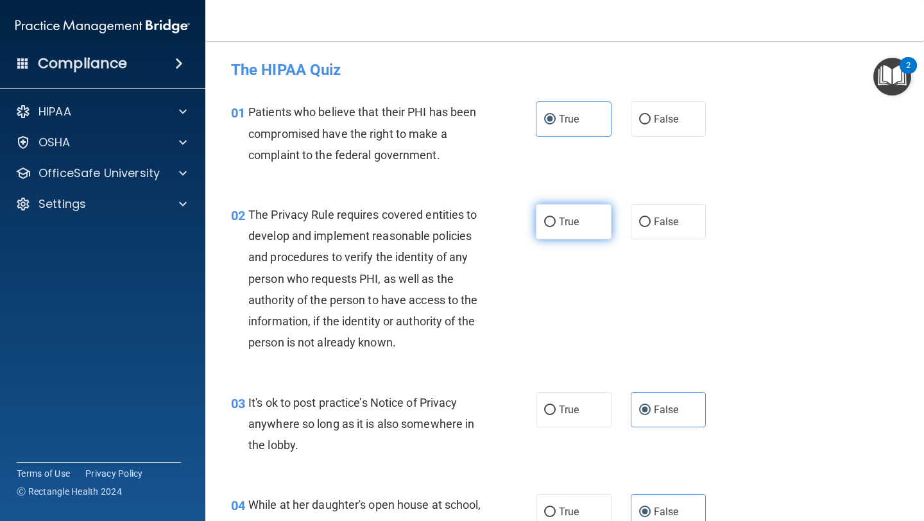
click at [551, 221] on input "True" at bounding box center [550, 223] width 12 height 10
radio input "true"
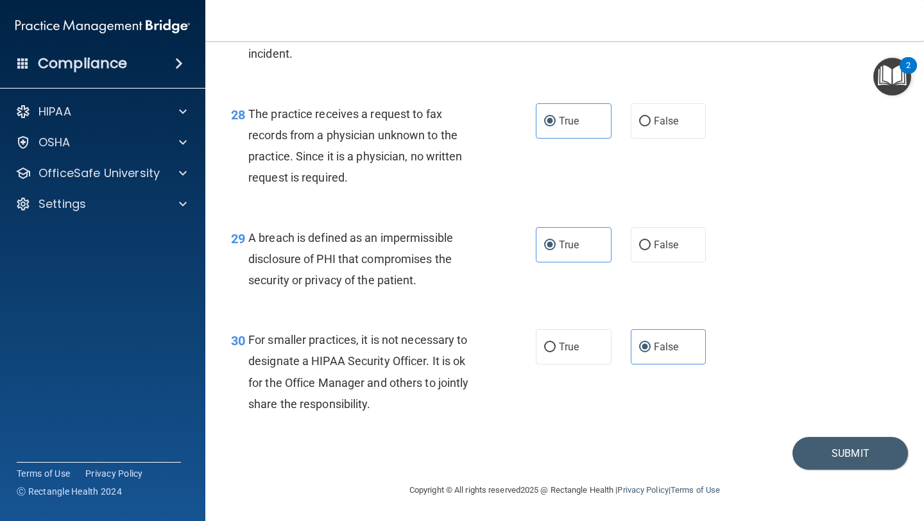
scroll to position [3235, 0]
click at [845, 455] on button "Submit" at bounding box center [851, 453] width 116 height 33
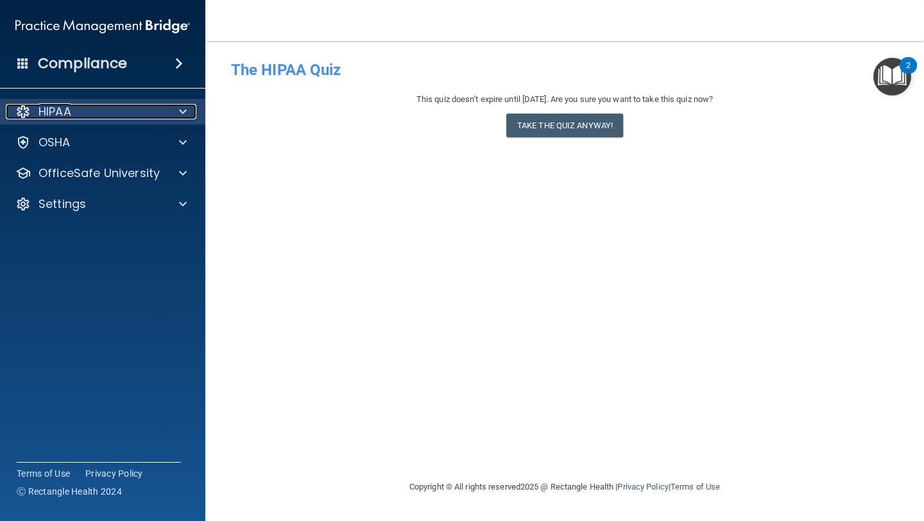
click at [121, 117] on div "HIPAA" at bounding box center [85, 111] width 159 height 15
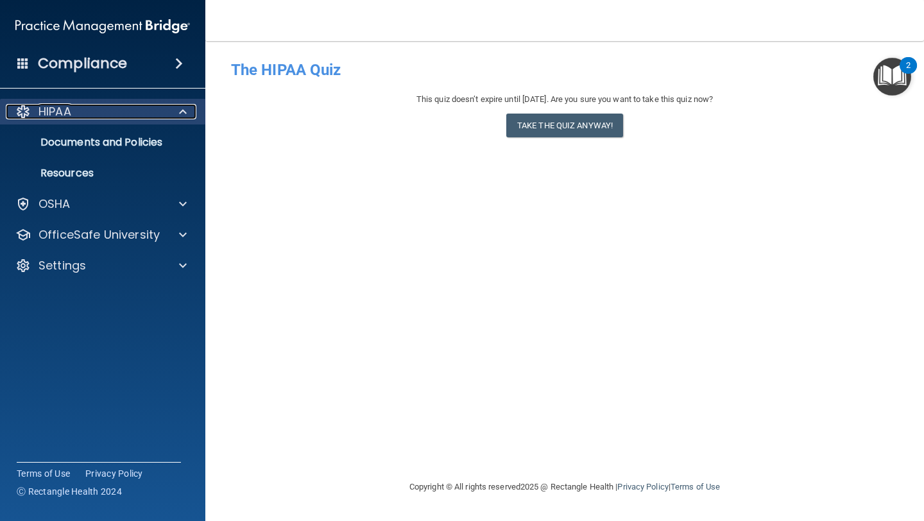
click at [66, 115] on p "HIPAA" at bounding box center [55, 111] width 33 height 15
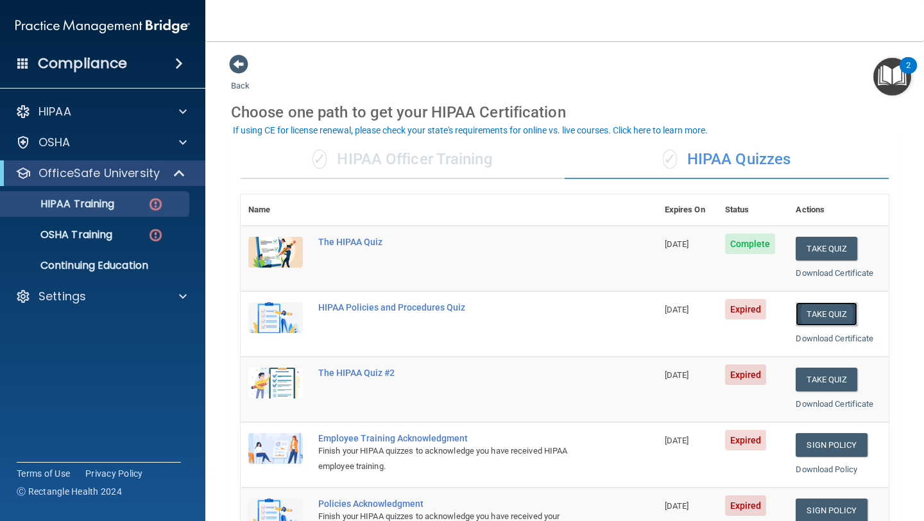
click at [816, 320] on button "Take Quiz" at bounding box center [827, 314] width 62 height 24
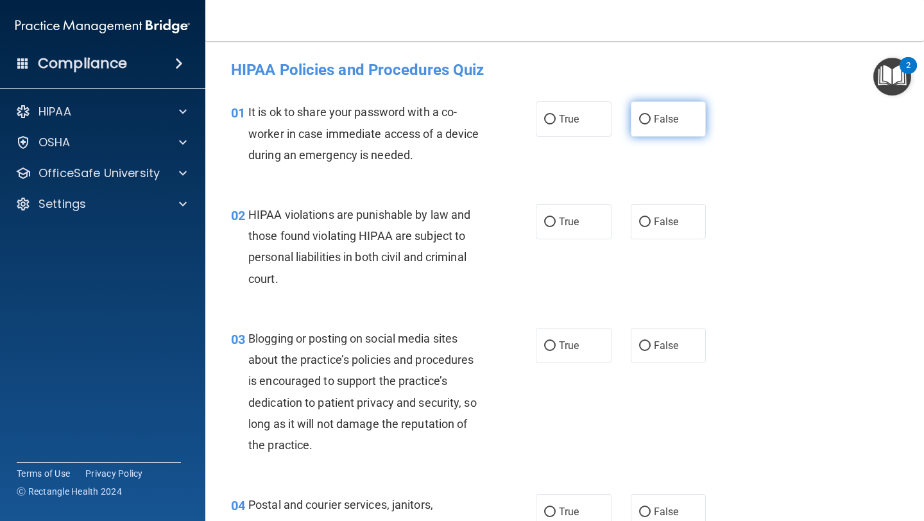
click at [650, 125] on label "False" at bounding box center [669, 118] width 76 height 35
click at [650, 125] on input "False" at bounding box center [645, 120] width 12 height 10
radio input "true"
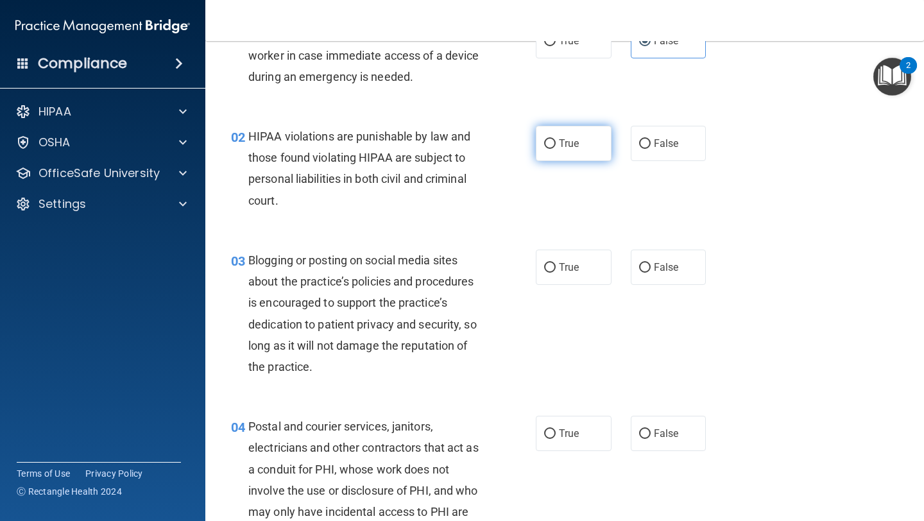
click at [578, 148] on span "True" at bounding box center [569, 143] width 20 height 12
click at [556, 148] on input "True" at bounding box center [550, 144] width 12 height 10
radio input "true"
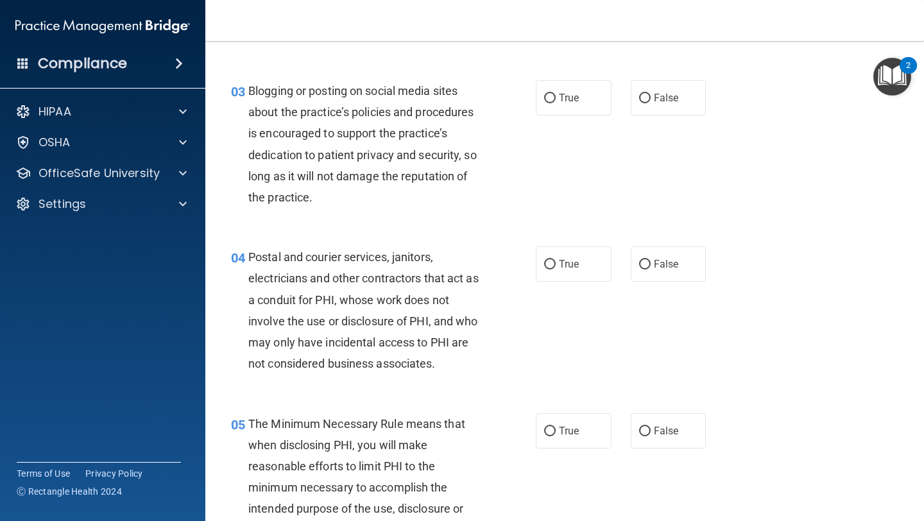
scroll to position [262, 0]
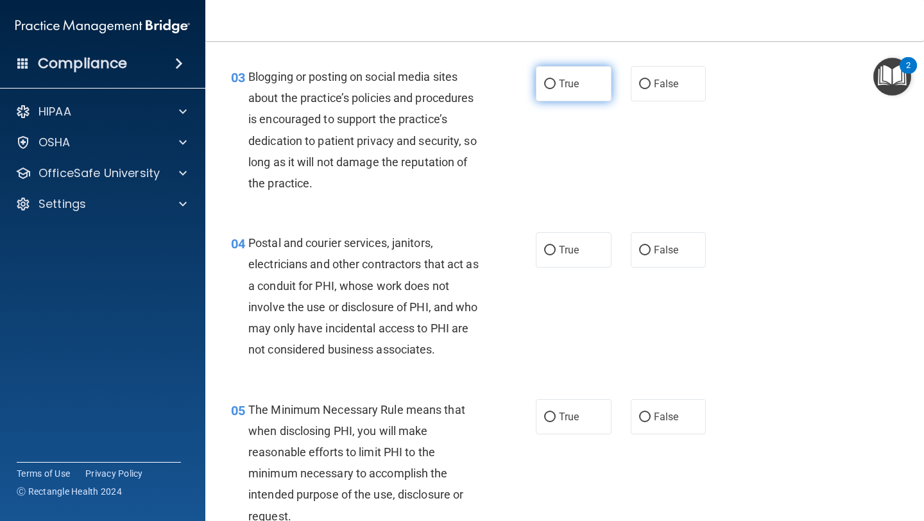
click at [596, 94] on label "True" at bounding box center [574, 83] width 76 height 35
click at [556, 89] on input "True" at bounding box center [550, 85] width 12 height 10
radio input "true"
click at [578, 246] on span "True" at bounding box center [569, 250] width 20 height 12
click at [556, 246] on input "True" at bounding box center [550, 251] width 12 height 10
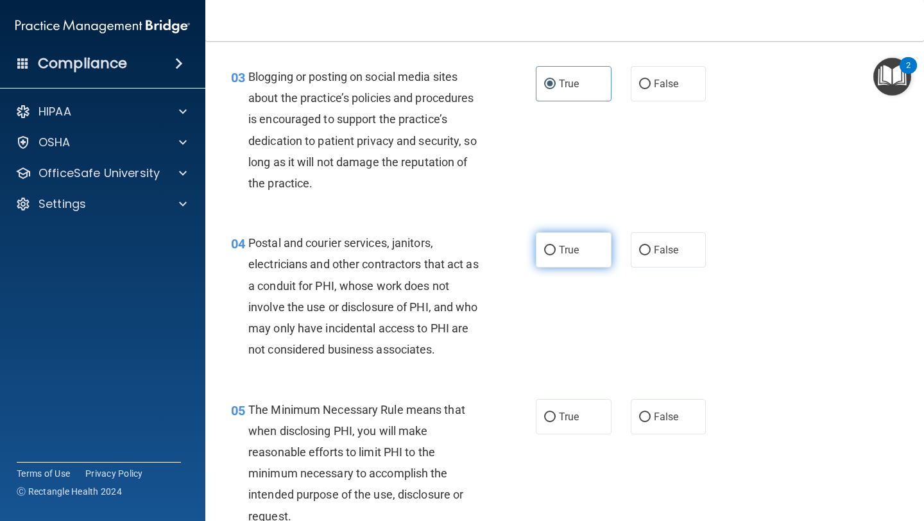
radio input "true"
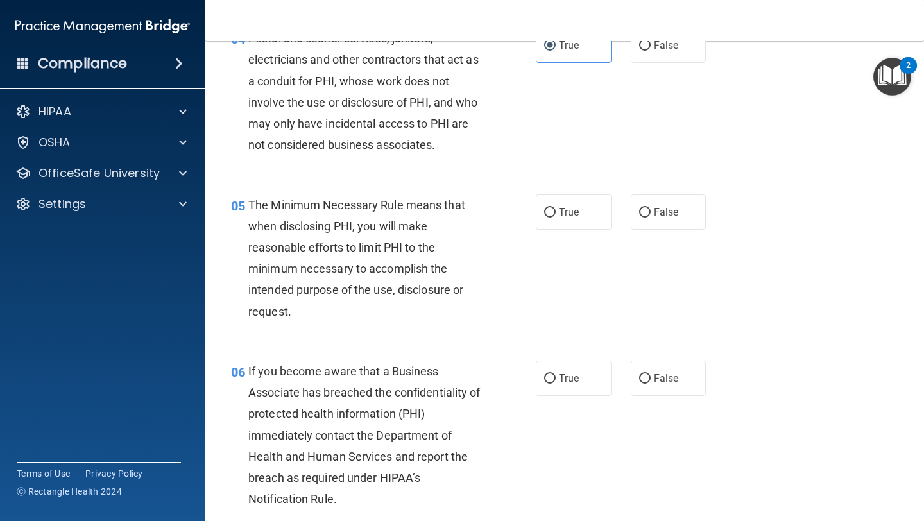
scroll to position [467, 0]
click at [570, 203] on label "True" at bounding box center [574, 211] width 76 height 35
click at [556, 207] on input "True" at bounding box center [550, 212] width 12 height 10
radio input "true"
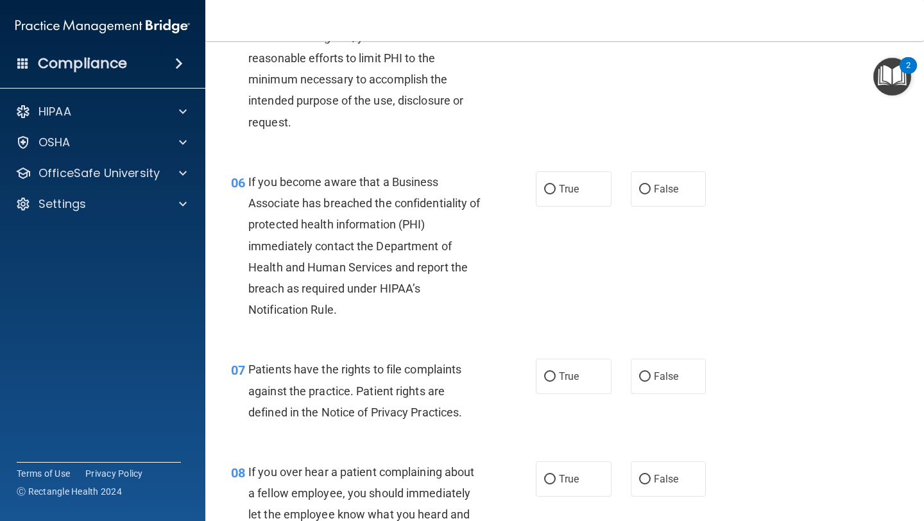
scroll to position [662, 0]
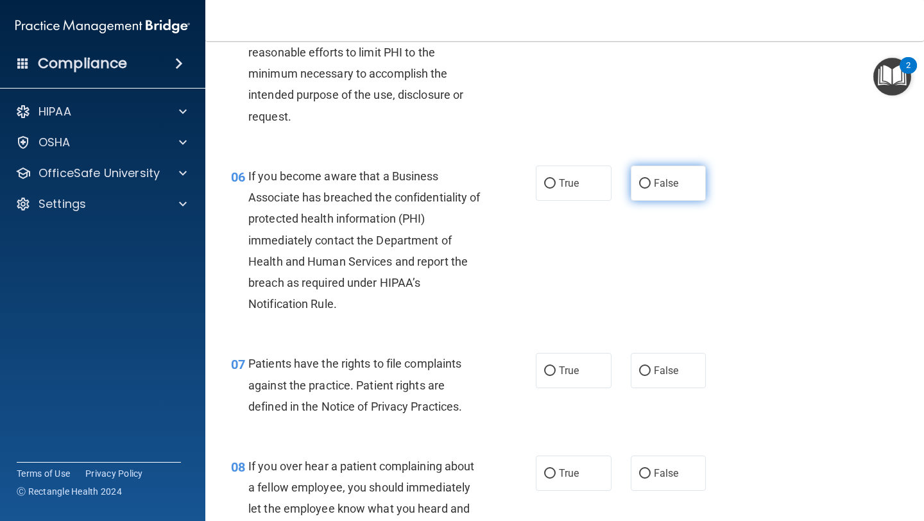
click at [661, 199] on label "False" at bounding box center [669, 183] width 76 height 35
click at [651, 189] on input "False" at bounding box center [645, 184] width 12 height 10
radio input "true"
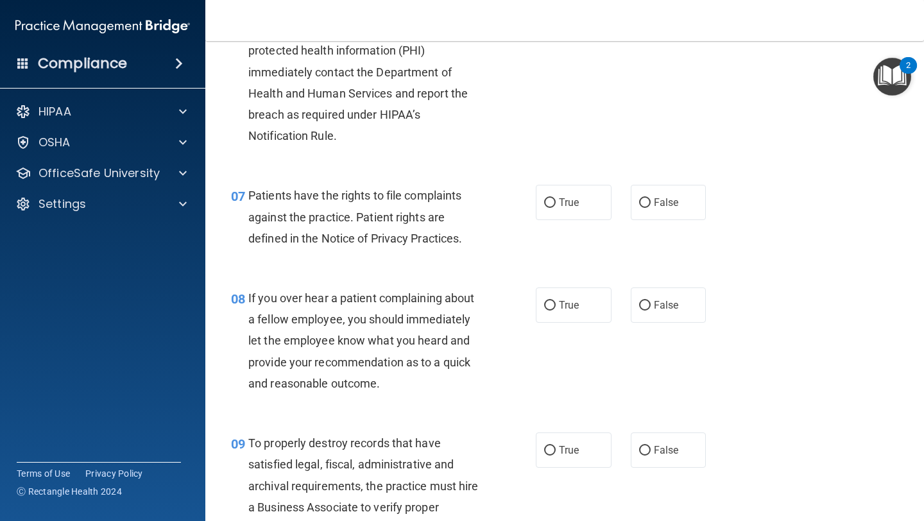
scroll to position [834, 0]
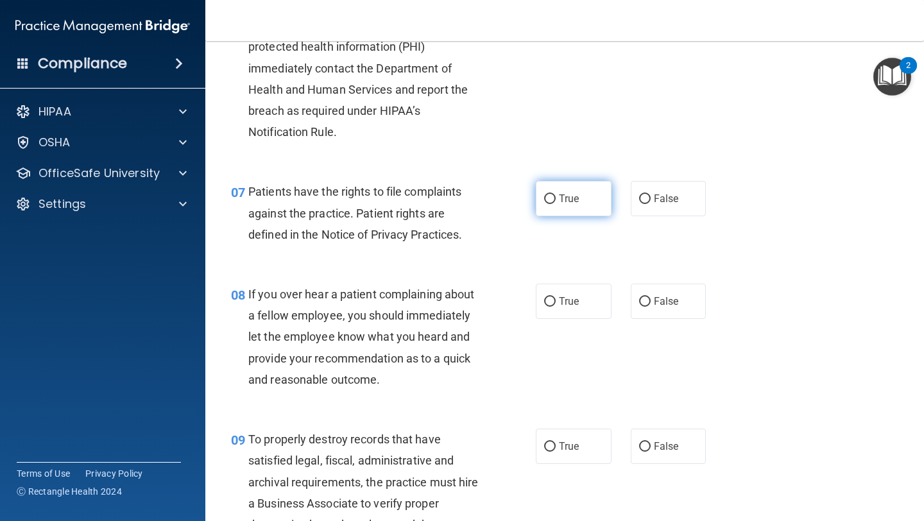
click at [588, 204] on label "True" at bounding box center [574, 198] width 76 height 35
click at [556, 204] on input "True" at bounding box center [550, 199] width 12 height 10
radio input "true"
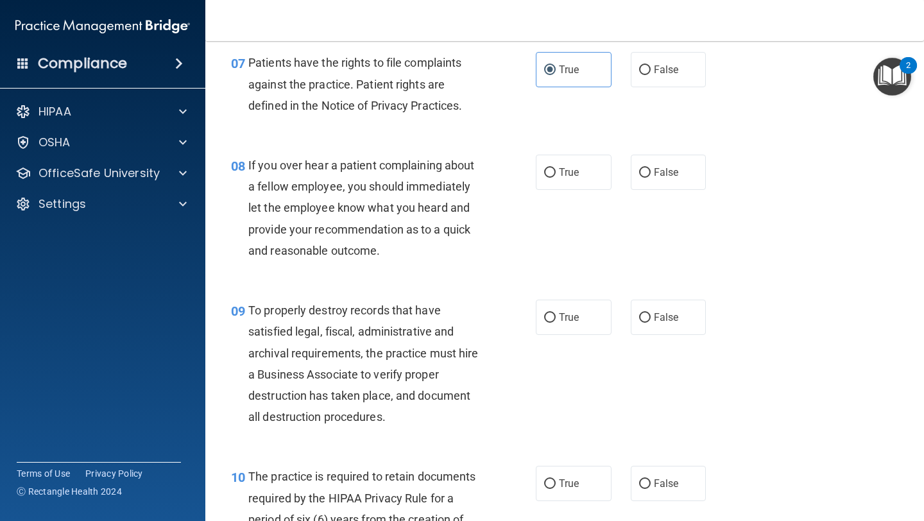
scroll to position [969, 0]
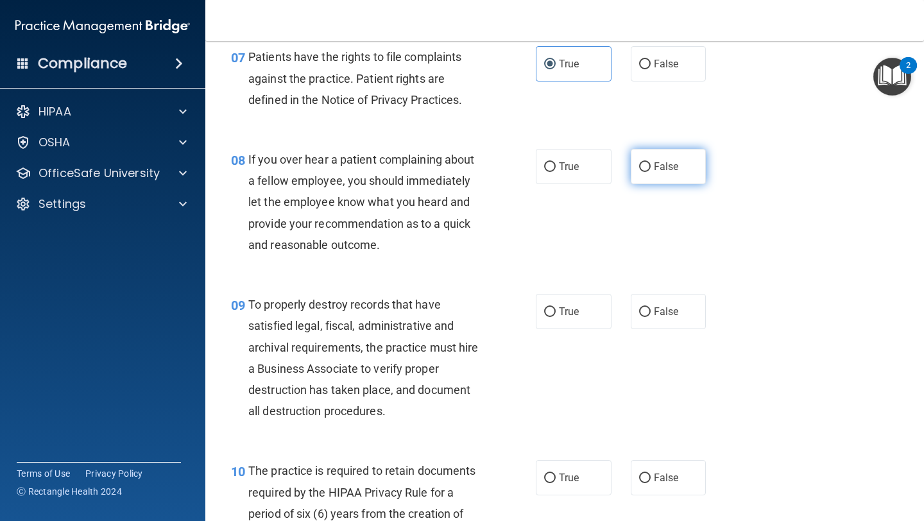
click at [646, 158] on label "False" at bounding box center [669, 166] width 76 height 35
click at [646, 162] on input "False" at bounding box center [645, 167] width 12 height 10
radio input "true"
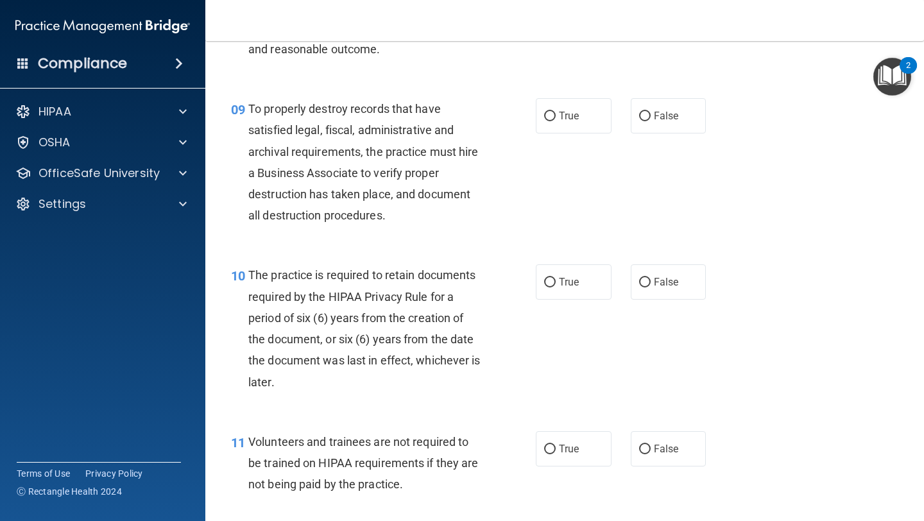
scroll to position [1178, 0]
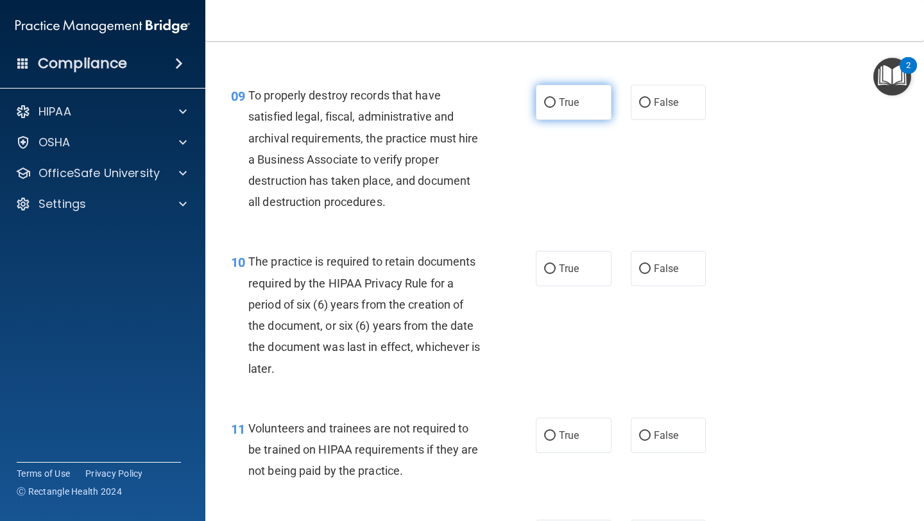
click at [567, 108] on span "True" at bounding box center [569, 102] width 20 height 12
click at [556, 108] on input "True" at bounding box center [550, 103] width 12 height 10
radio input "true"
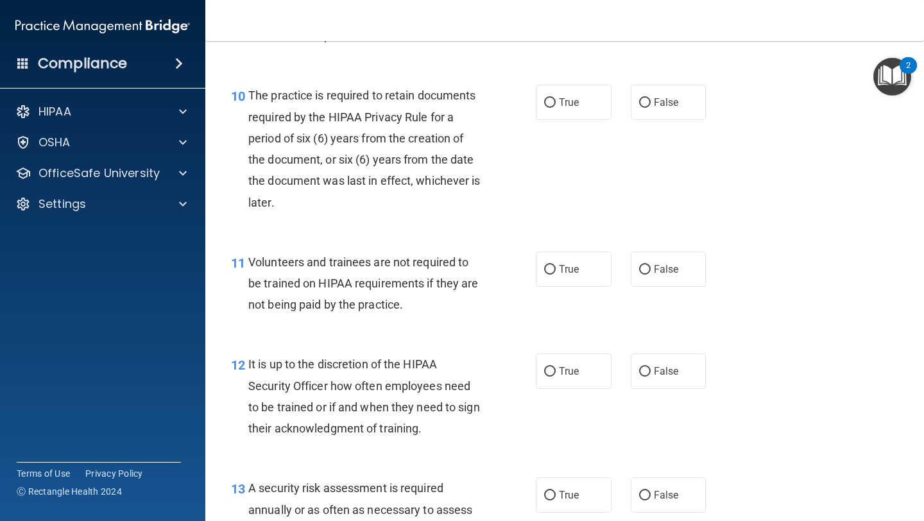
scroll to position [1346, 0]
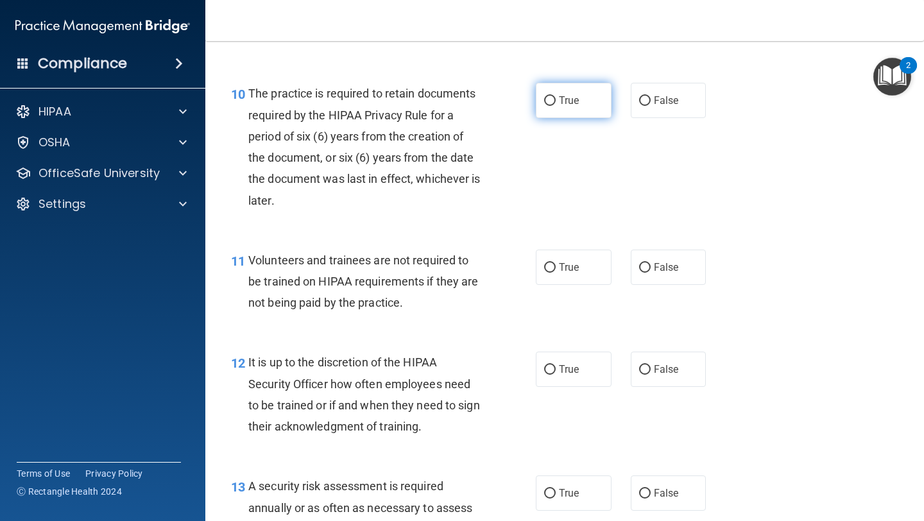
click at [565, 103] on span "True" at bounding box center [569, 100] width 20 height 12
click at [556, 103] on input "True" at bounding box center [550, 101] width 12 height 10
radio input "true"
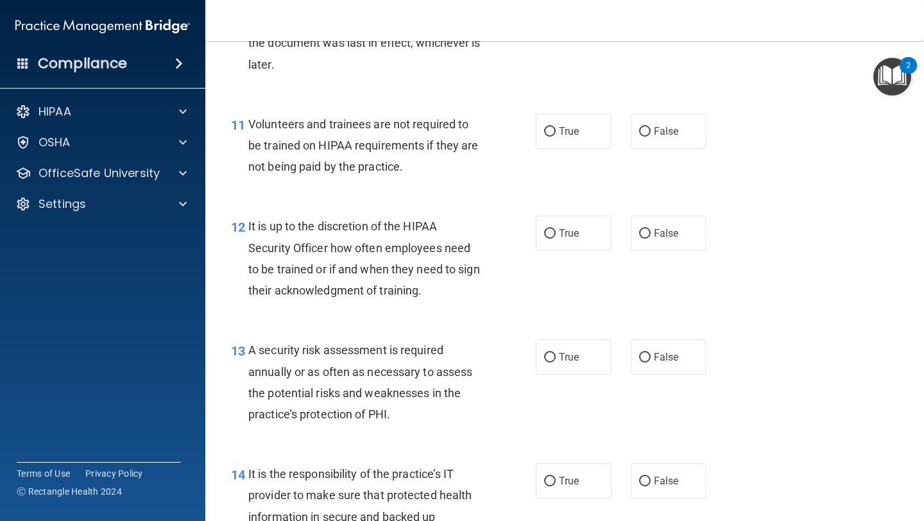
scroll to position [1494, 0]
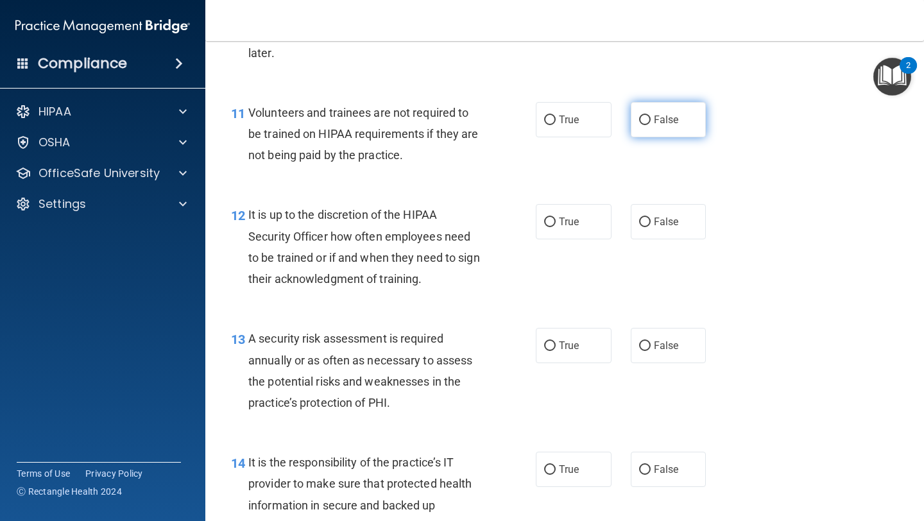
click at [648, 132] on label "False" at bounding box center [669, 119] width 76 height 35
click at [648, 125] on input "False" at bounding box center [645, 121] width 12 height 10
radio input "true"
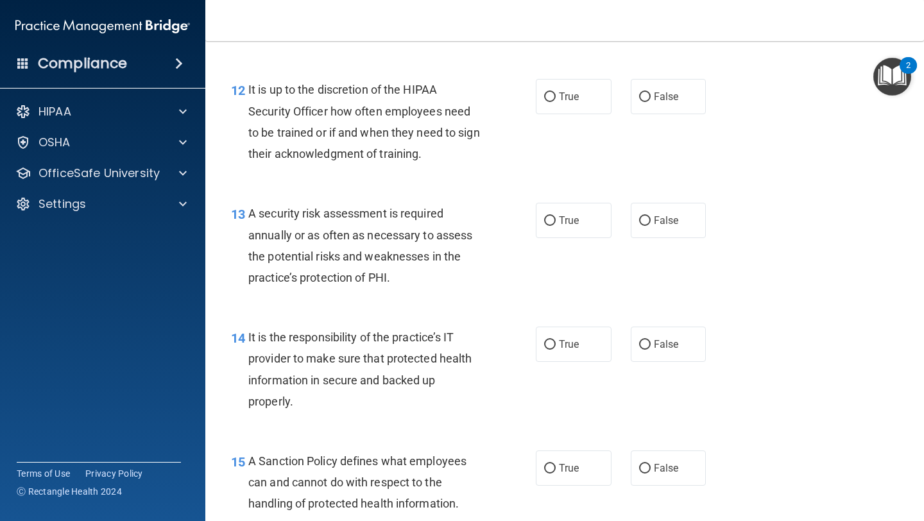
scroll to position [1630, 0]
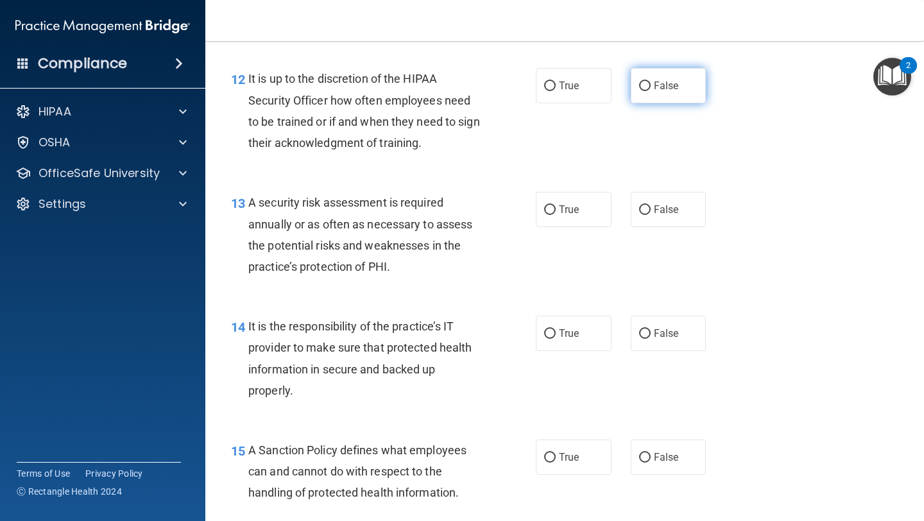
click at [675, 85] on span "False" at bounding box center [666, 86] width 25 height 12
click at [651, 85] on input "False" at bounding box center [645, 87] width 12 height 10
radio input "true"
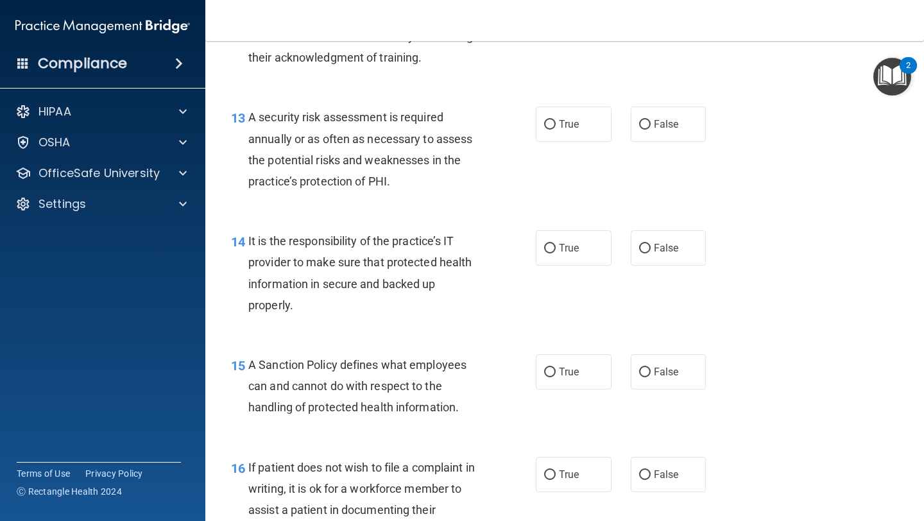
scroll to position [1725, 0]
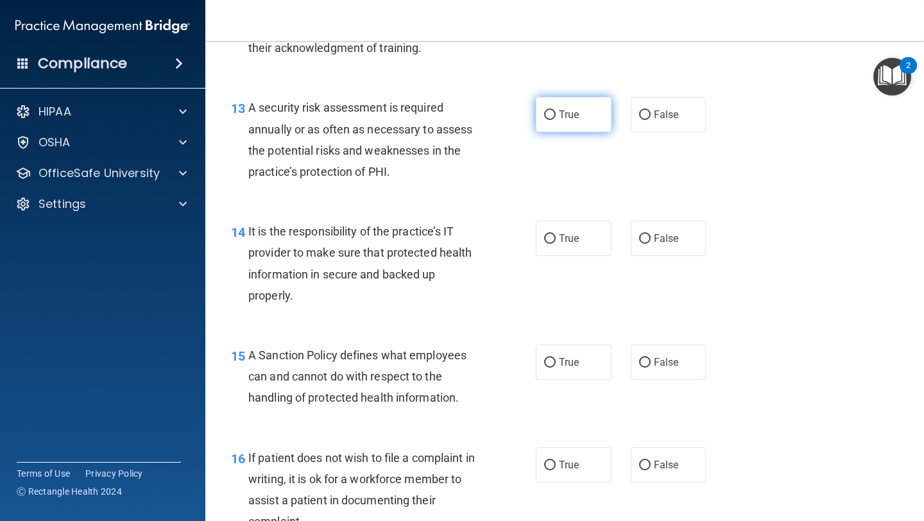
click at [594, 117] on label "True" at bounding box center [574, 114] width 76 height 35
click at [556, 117] on input "True" at bounding box center [550, 115] width 12 height 10
radio input "true"
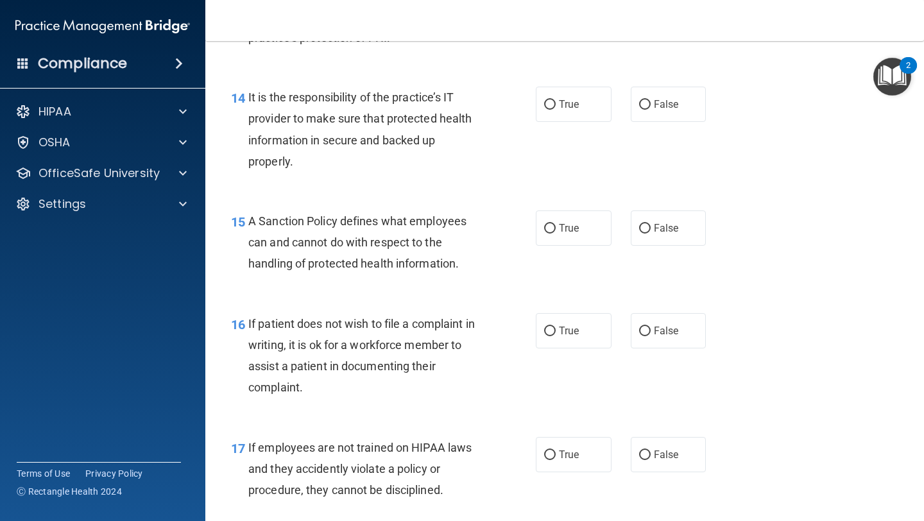
scroll to position [1861, 0]
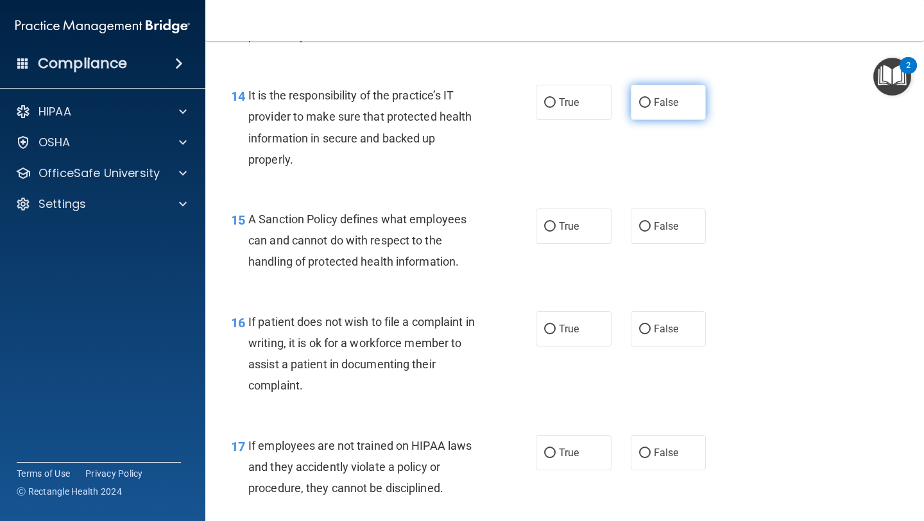
click at [662, 108] on span "False" at bounding box center [666, 102] width 25 height 12
click at [651, 108] on input "False" at bounding box center [645, 103] width 12 height 10
radio input "true"
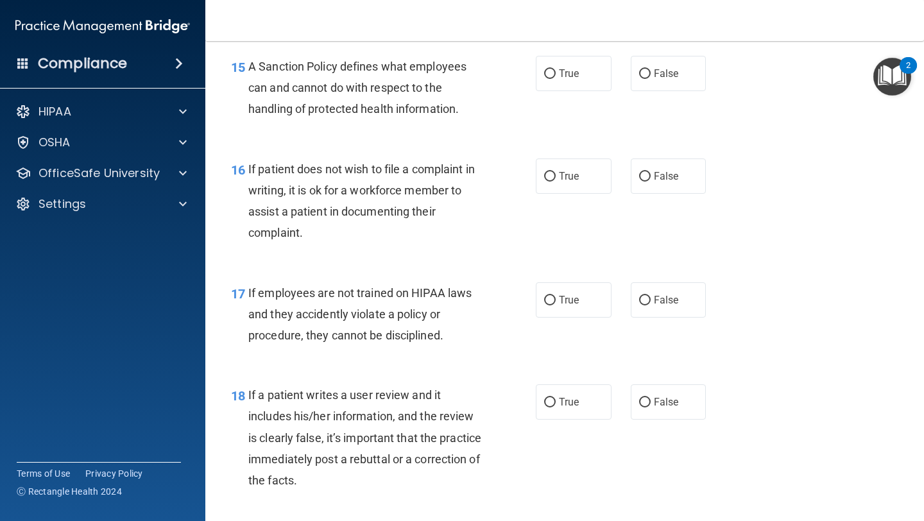
scroll to position [2015, 0]
click at [664, 86] on label "False" at bounding box center [669, 72] width 76 height 35
click at [651, 78] on input "False" at bounding box center [645, 73] width 12 height 10
radio input "true"
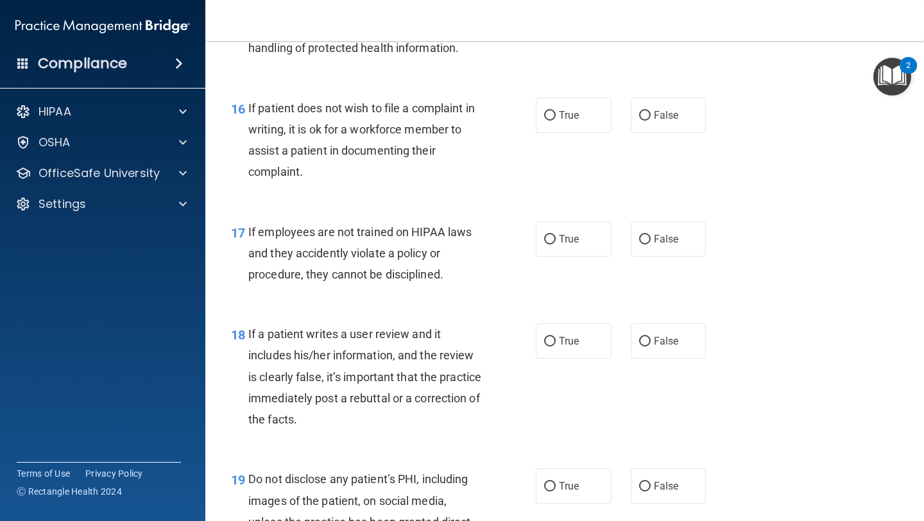
scroll to position [2075, 0]
click at [592, 128] on label "True" at bounding box center [574, 114] width 76 height 35
click at [556, 120] on input "True" at bounding box center [550, 115] width 12 height 10
radio input "true"
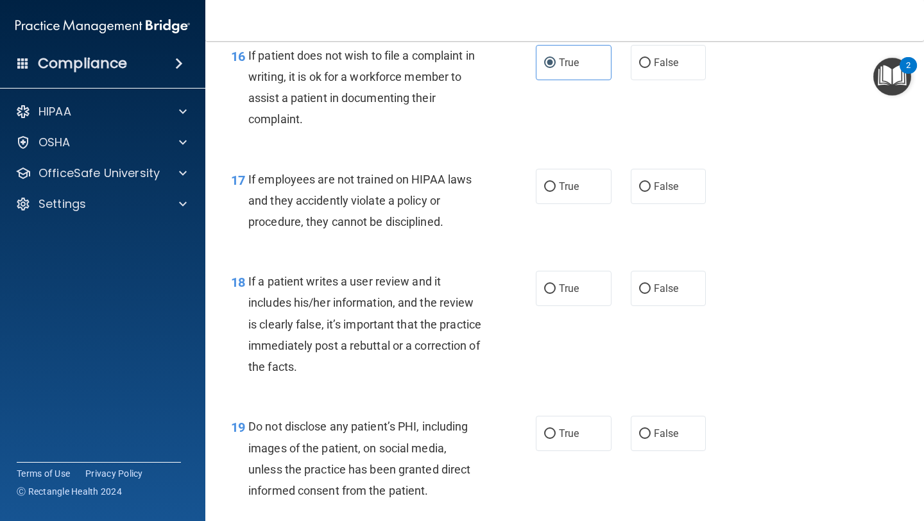
scroll to position [2162, 0]
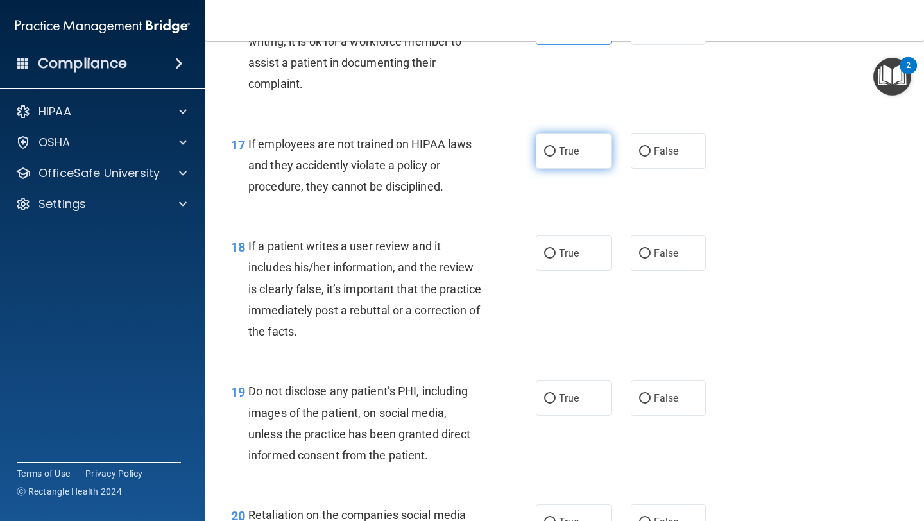
click at [598, 159] on label "True" at bounding box center [574, 151] width 76 height 35
click at [556, 157] on input "True" at bounding box center [550, 152] width 12 height 10
radio input "true"
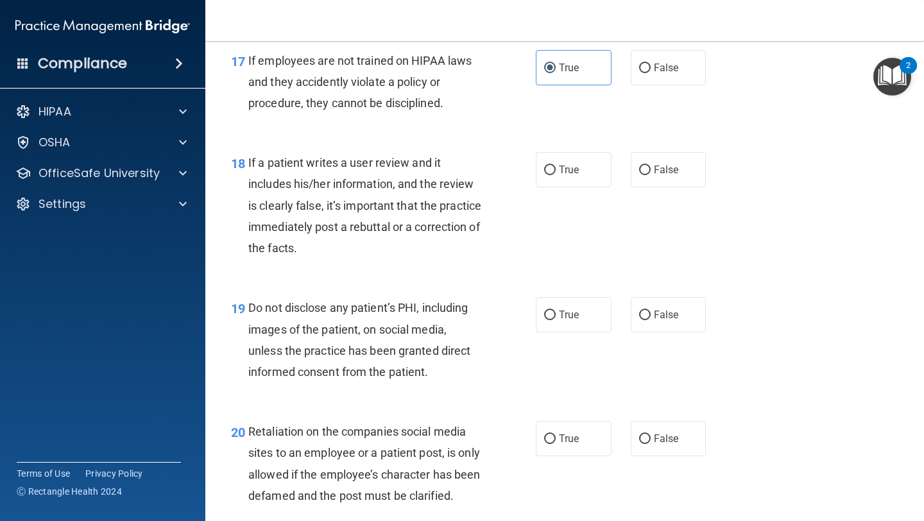
scroll to position [2257, 0]
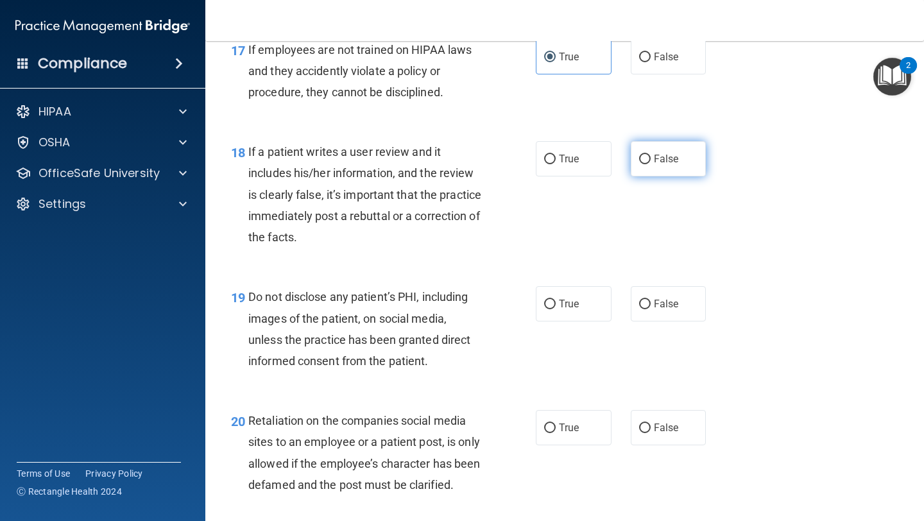
click at [691, 157] on label "False" at bounding box center [669, 158] width 76 height 35
click at [651, 157] on input "False" at bounding box center [645, 160] width 12 height 10
radio input "true"
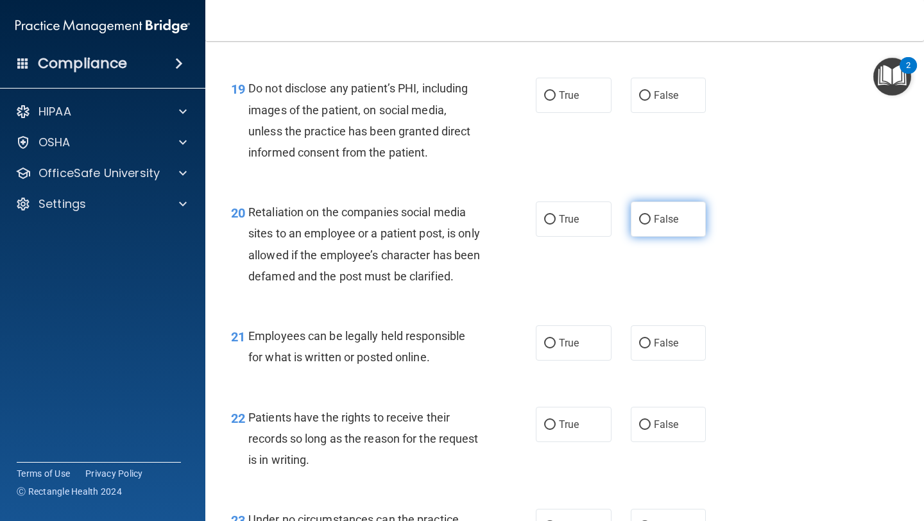
scroll to position [2467, 0]
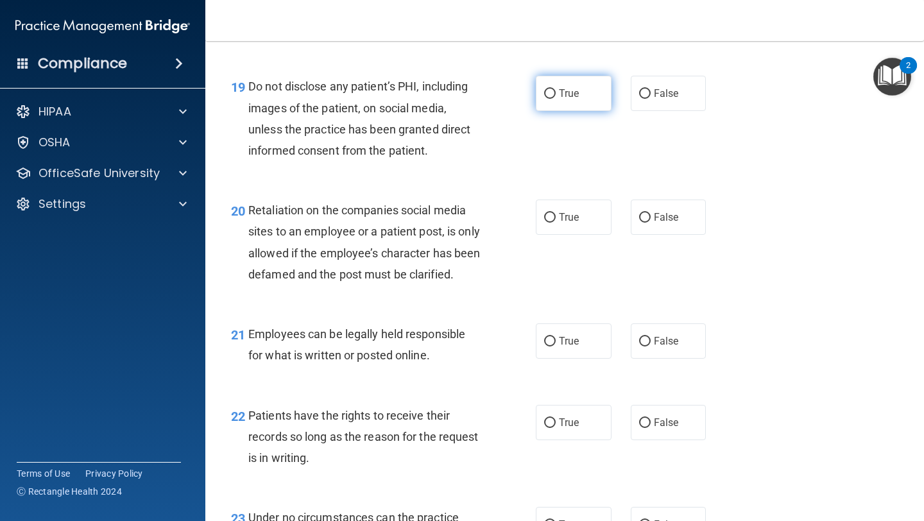
click at [598, 94] on label "True" at bounding box center [574, 93] width 76 height 35
click at [556, 94] on input "True" at bounding box center [550, 94] width 12 height 10
radio input "true"
click at [652, 221] on label "False" at bounding box center [669, 217] width 76 height 35
click at [651, 221] on input "False" at bounding box center [645, 218] width 12 height 10
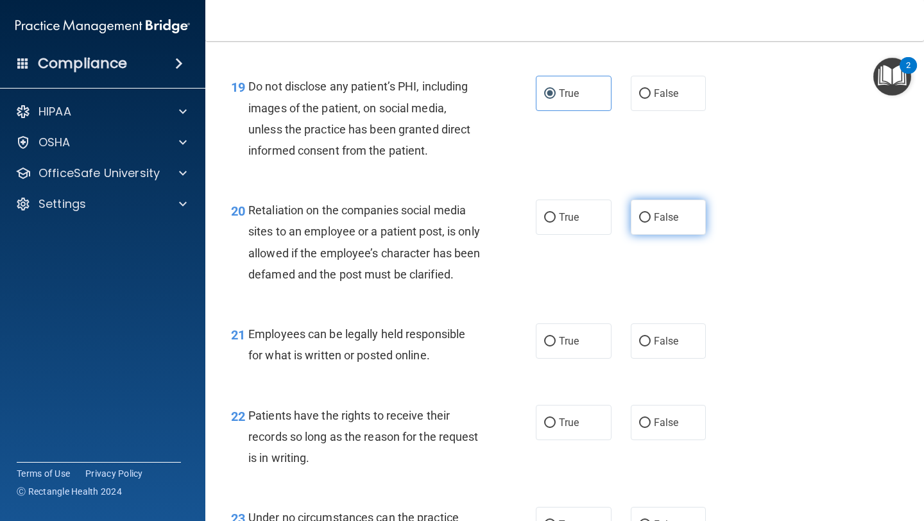
radio input "true"
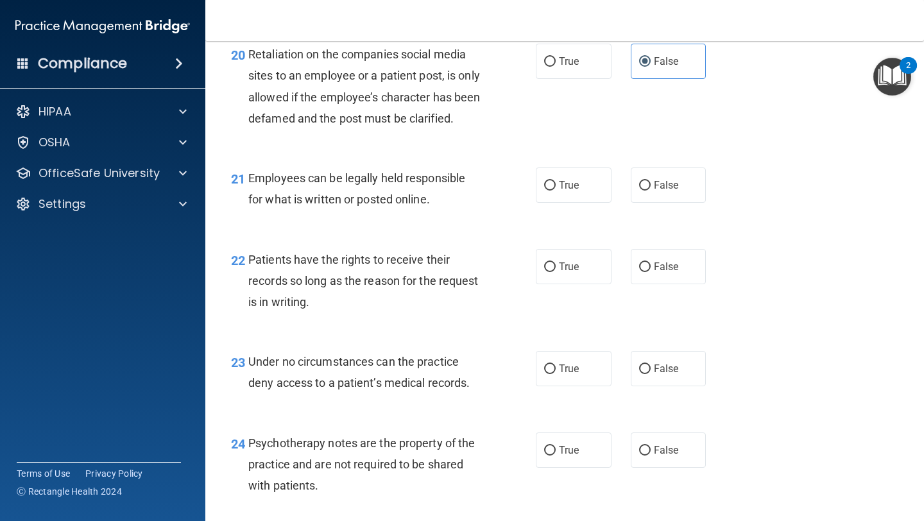
scroll to position [2628, 0]
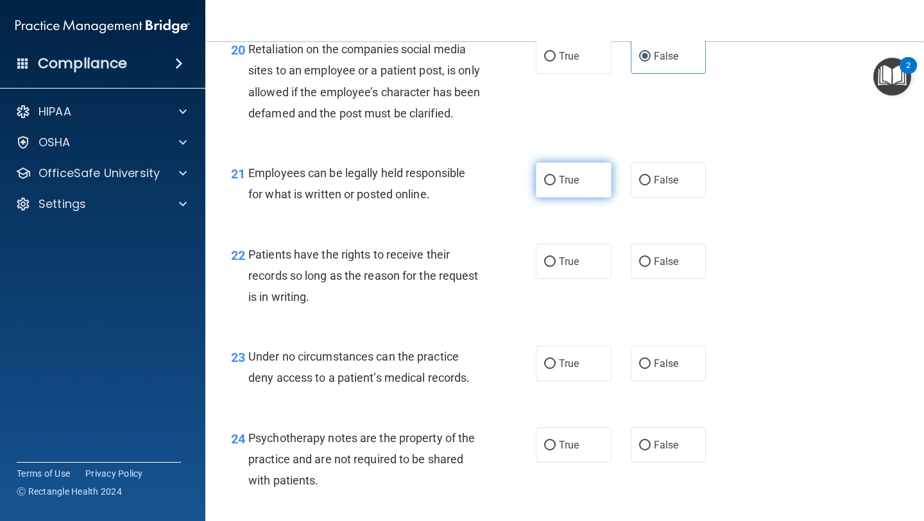
click at [578, 198] on label "True" at bounding box center [574, 179] width 76 height 35
click at [556, 186] on input "True" at bounding box center [550, 181] width 12 height 10
radio input "true"
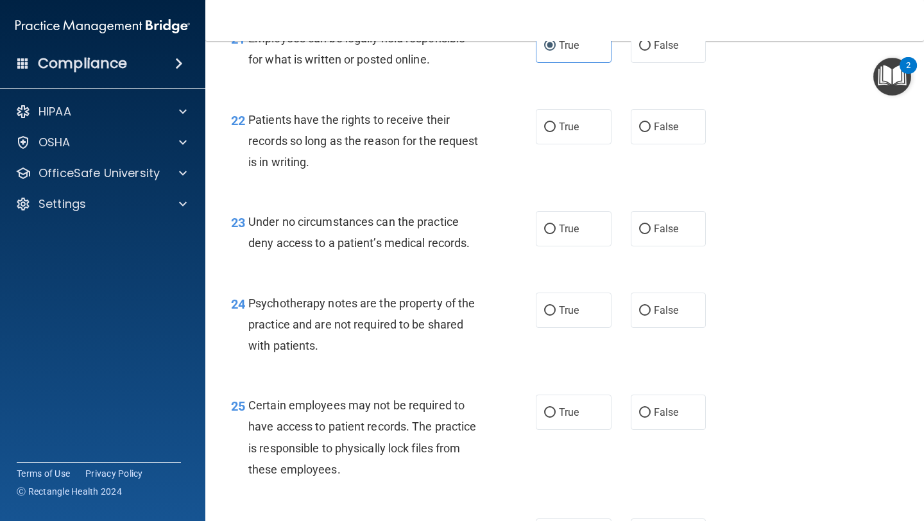
scroll to position [2773, 0]
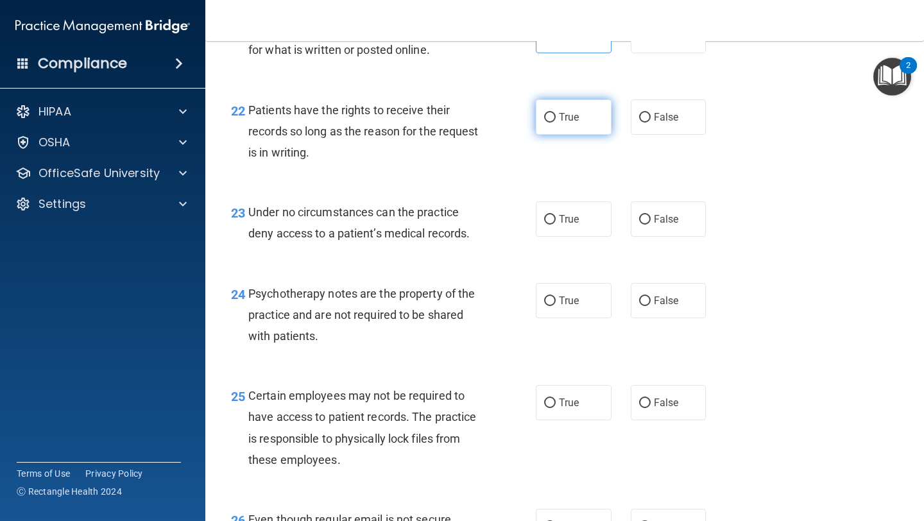
click at [582, 135] on label "True" at bounding box center [574, 116] width 76 height 35
click at [556, 123] on input "True" at bounding box center [550, 118] width 12 height 10
radio input "true"
click at [637, 135] on label "False" at bounding box center [669, 116] width 76 height 35
click at [639, 123] on input "False" at bounding box center [645, 118] width 12 height 10
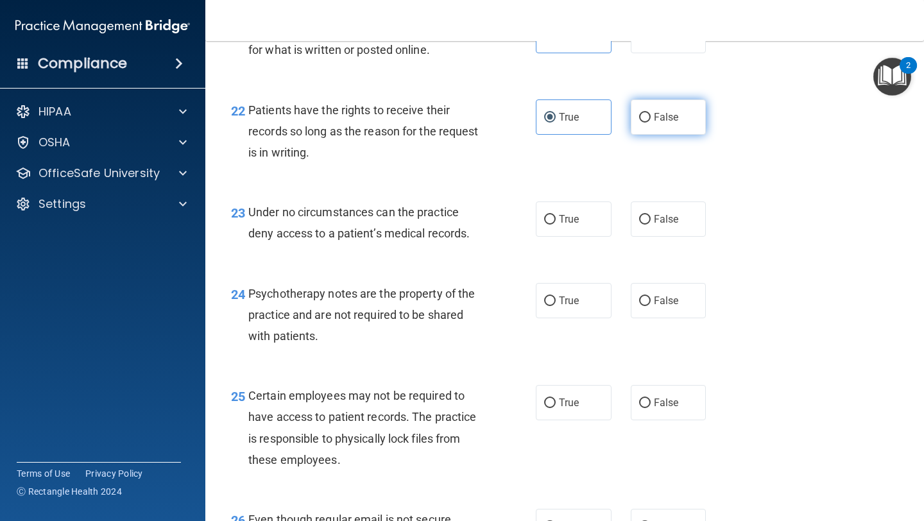
radio input "true"
click at [604, 135] on label "True" at bounding box center [574, 116] width 76 height 35
click at [556, 123] on input "True" at bounding box center [550, 118] width 12 height 10
radio input "true"
radio input "false"
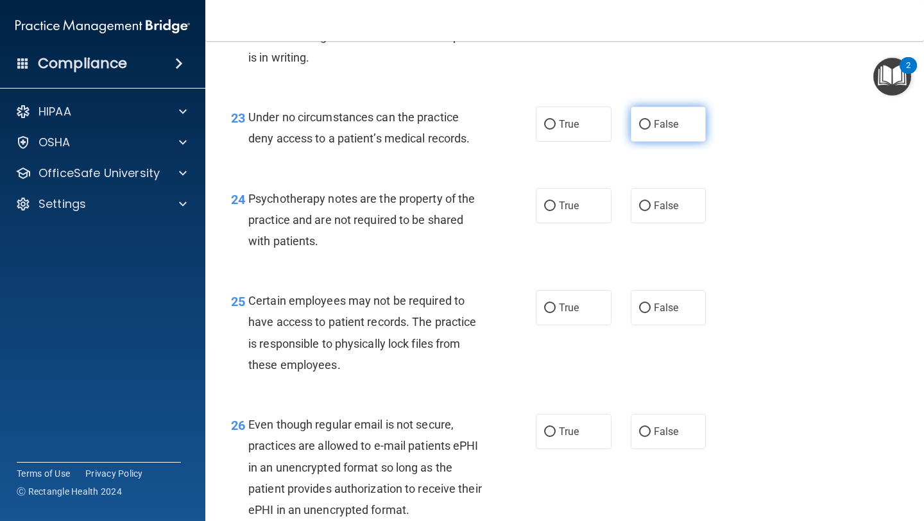
scroll to position [2869, 0]
click at [586, 141] on label "True" at bounding box center [574, 123] width 76 height 35
click at [556, 129] on input "True" at bounding box center [550, 124] width 12 height 10
radio input "true"
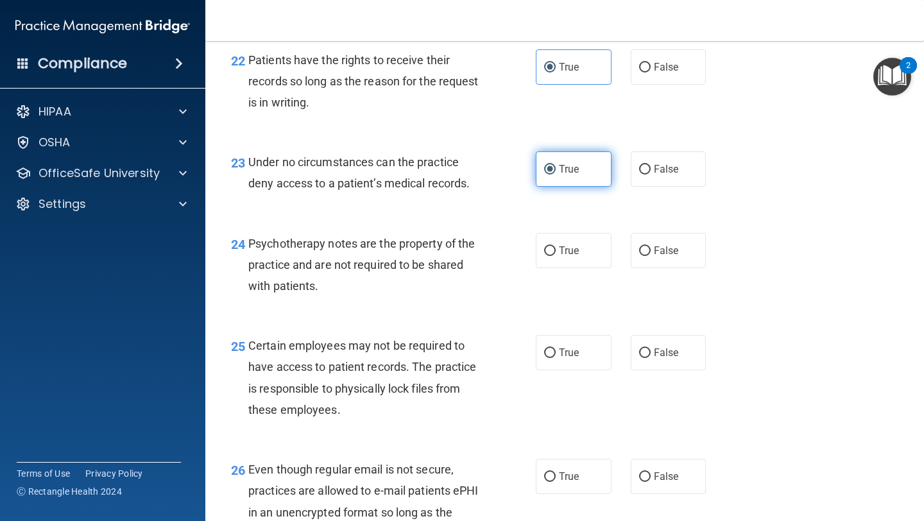
scroll to position [2809, 0]
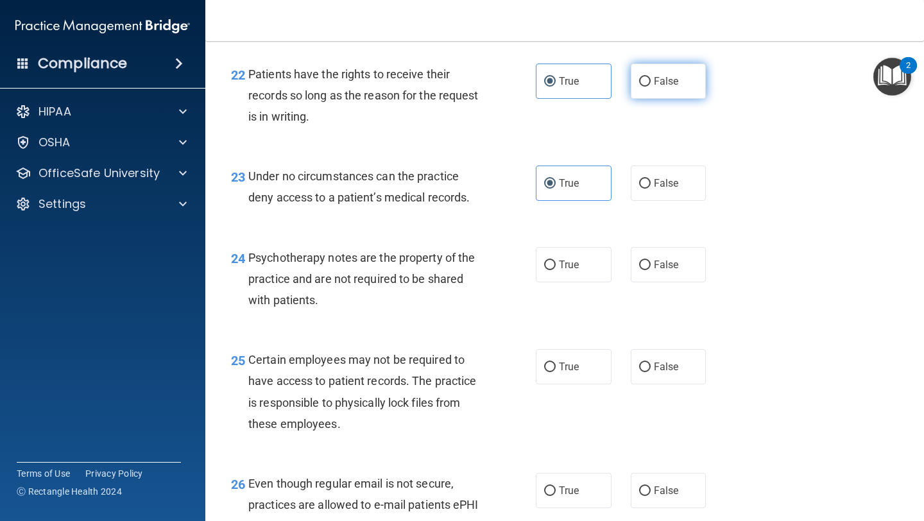
click at [639, 99] on label "False" at bounding box center [669, 81] width 76 height 35
click at [639, 87] on input "False" at bounding box center [645, 82] width 12 height 10
radio input "true"
radio input "false"
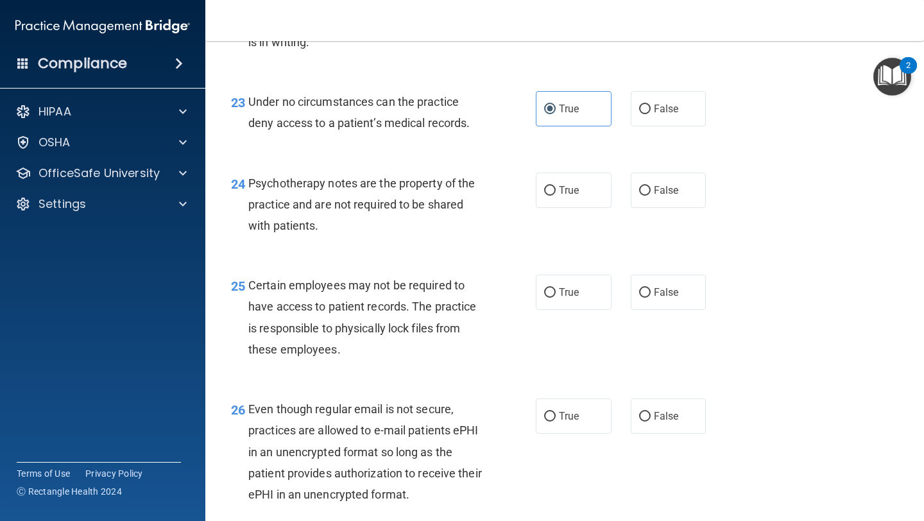
scroll to position [2894, 0]
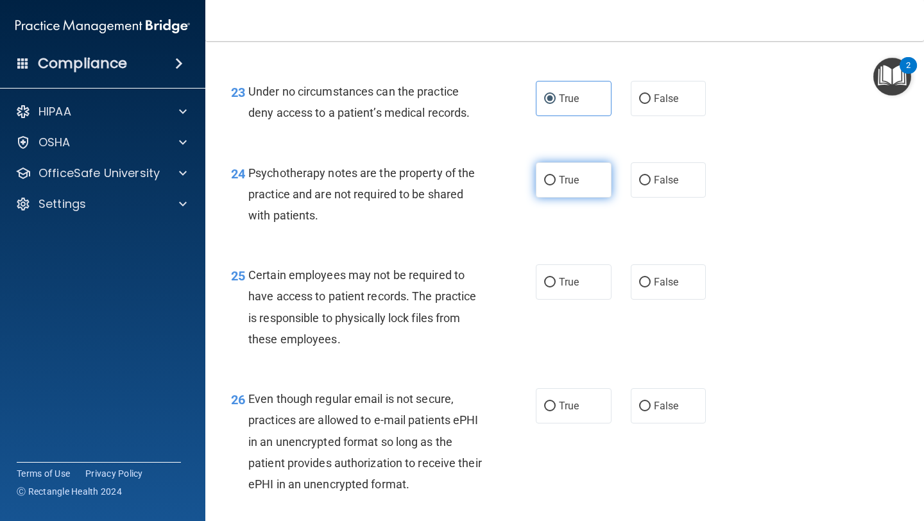
click at [610, 198] on label "True" at bounding box center [574, 179] width 76 height 35
click at [556, 186] on input "True" at bounding box center [550, 181] width 12 height 10
radio input "true"
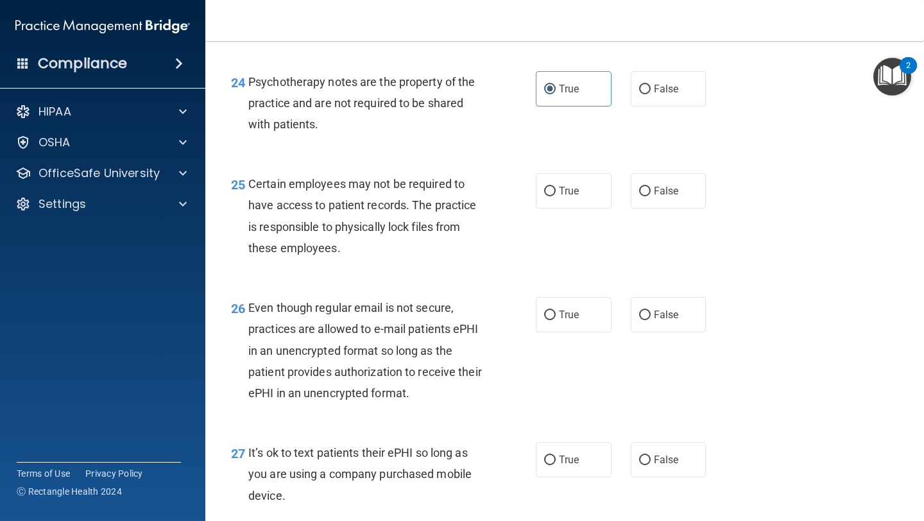
scroll to position [2996, 0]
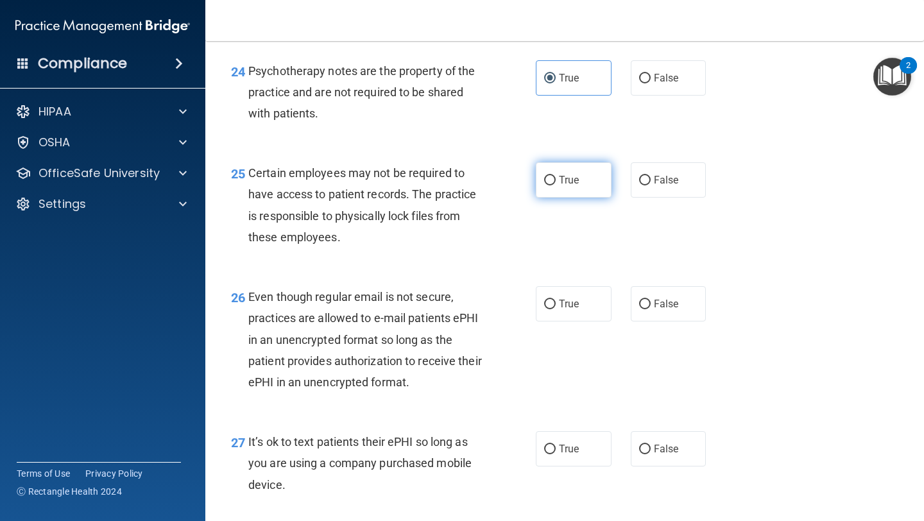
click at [584, 198] on label "True" at bounding box center [574, 179] width 76 height 35
click at [556, 186] on input "True" at bounding box center [550, 181] width 12 height 10
radio input "true"
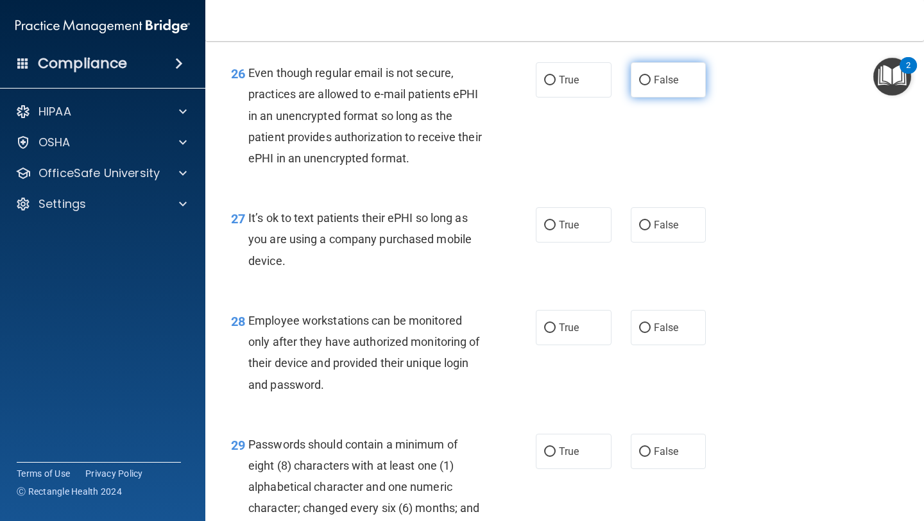
scroll to position [3229, 0]
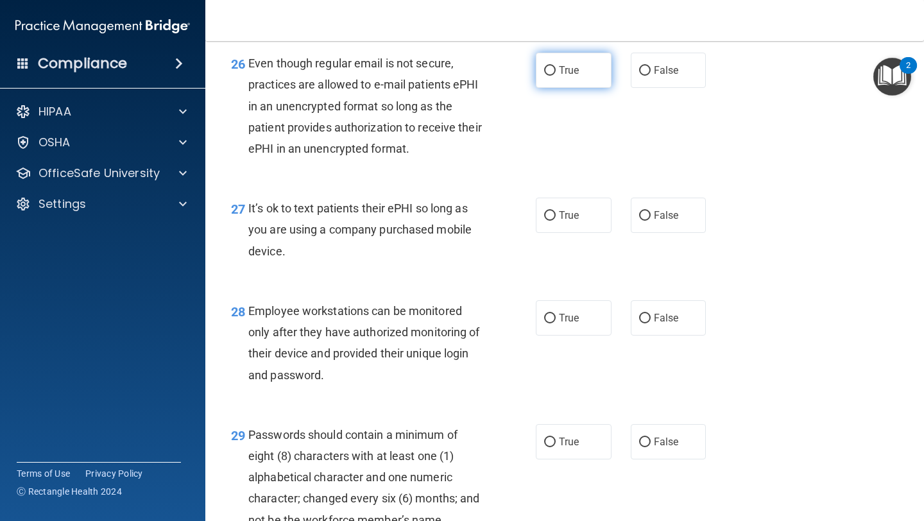
click at [544, 76] on input "True" at bounding box center [550, 71] width 12 height 10
radio input "true"
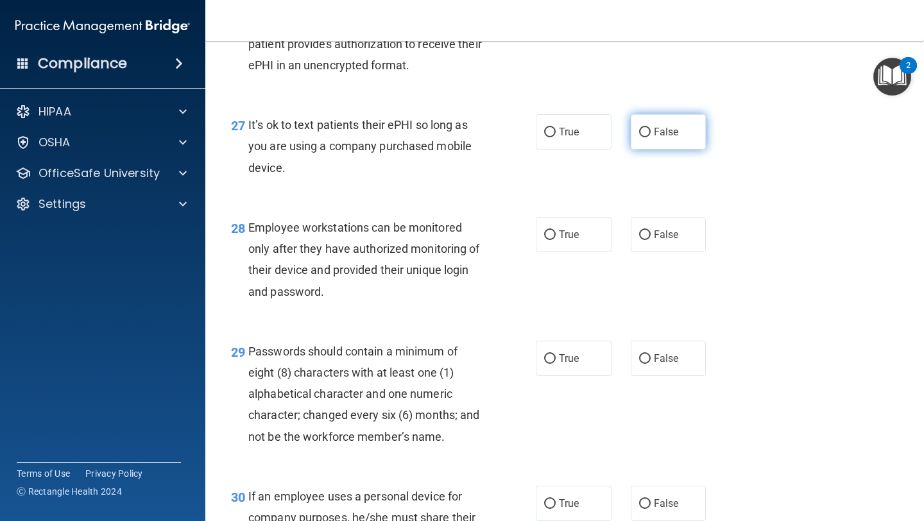
scroll to position [3314, 0]
click at [643, 148] on label "False" at bounding box center [669, 130] width 76 height 35
click at [643, 136] on input "False" at bounding box center [645, 131] width 12 height 10
radio input "true"
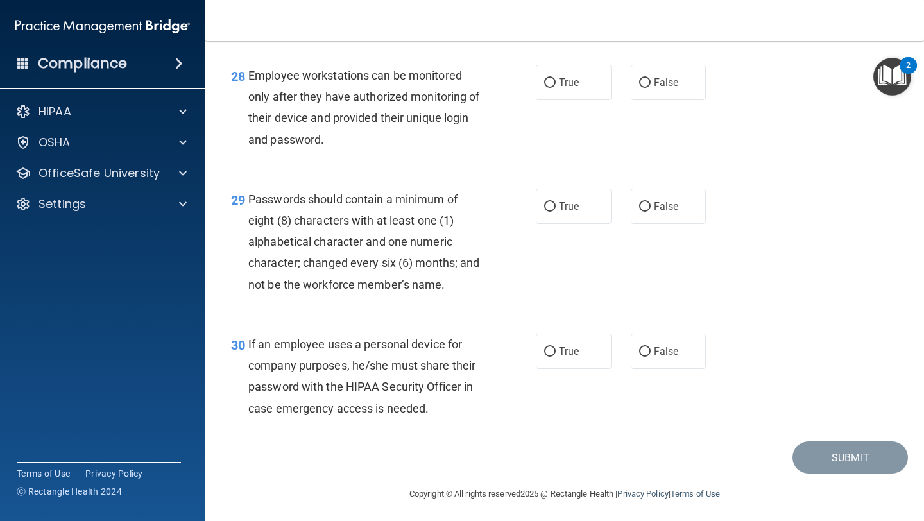
scroll to position [3467, 0]
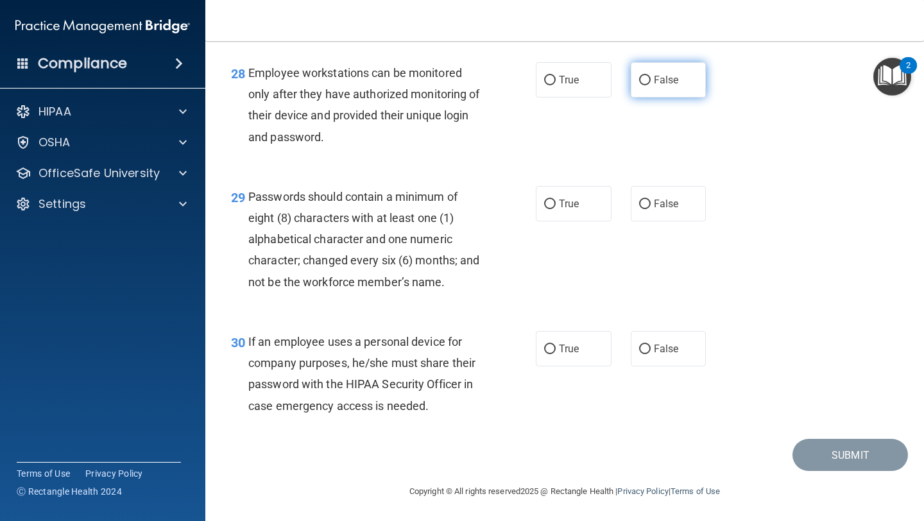
click at [669, 86] on span "False" at bounding box center [666, 80] width 25 height 12
click at [651, 85] on input "False" at bounding box center [645, 81] width 12 height 10
radio input "true"
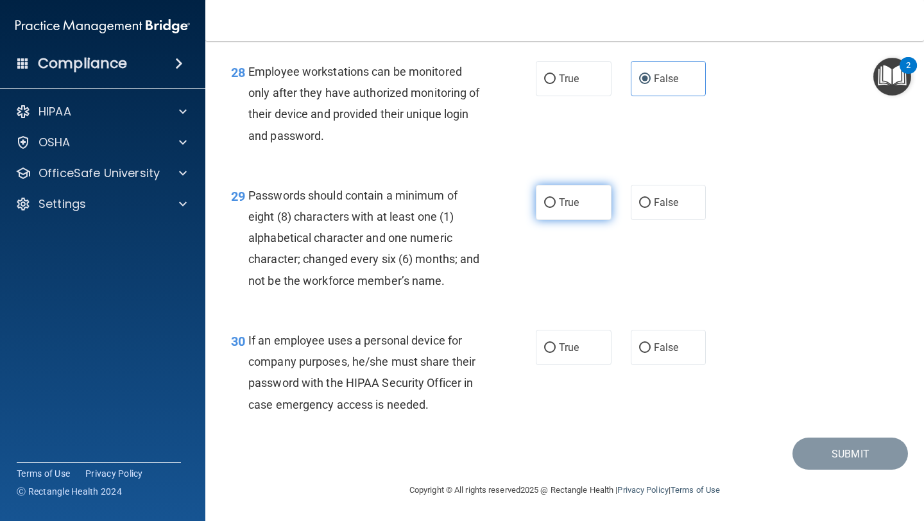
click at [604, 193] on label "True" at bounding box center [574, 202] width 76 height 35
click at [556, 198] on input "True" at bounding box center [550, 203] width 12 height 10
radio input "true"
click at [575, 357] on label "True" at bounding box center [574, 347] width 76 height 35
click at [556, 353] on input "True" at bounding box center [550, 348] width 12 height 10
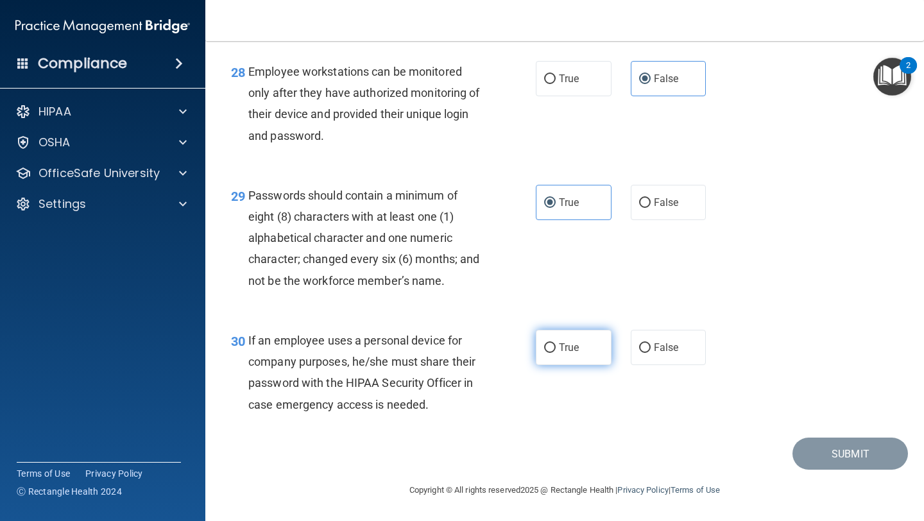
radio input "true"
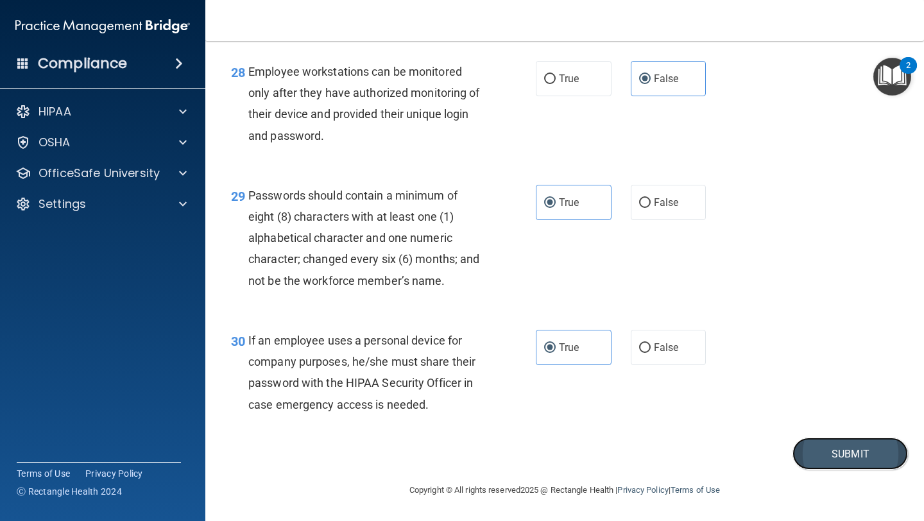
click at [823, 462] on button "Submit" at bounding box center [851, 454] width 116 height 33
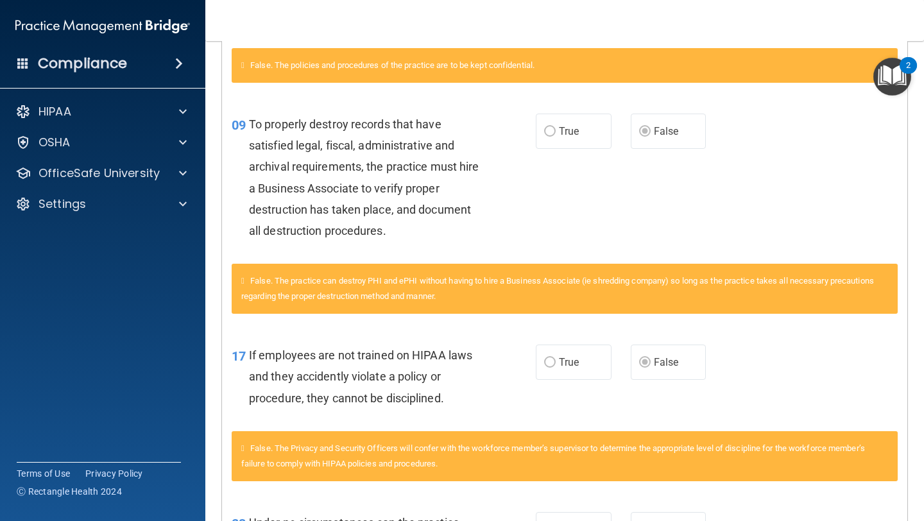
scroll to position [445, 0]
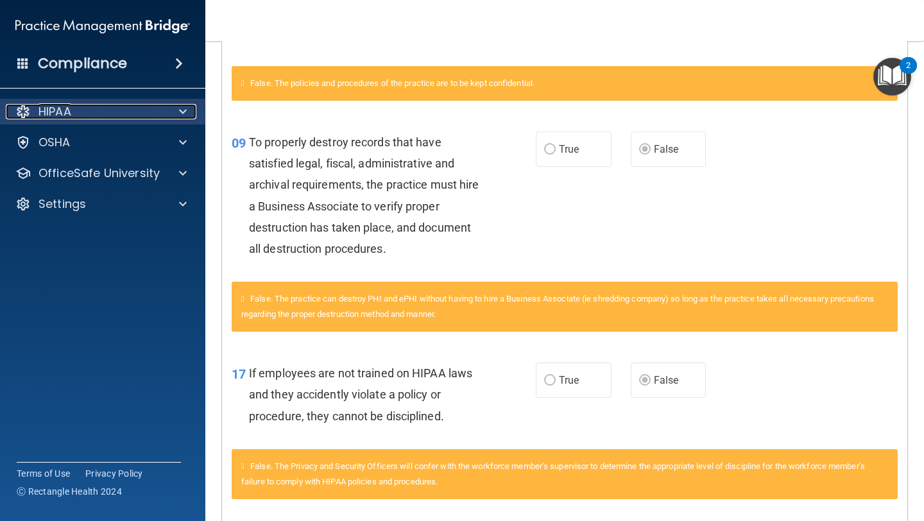
click at [185, 105] on span at bounding box center [183, 111] width 8 height 15
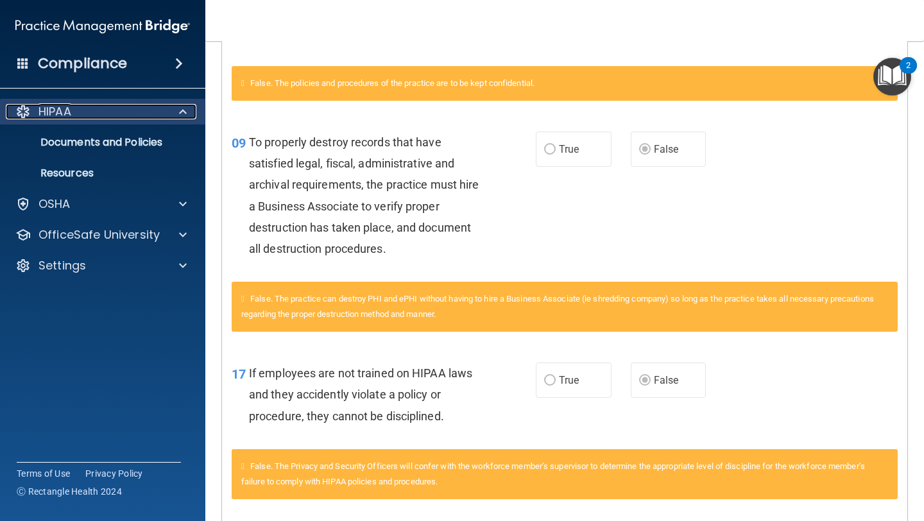
click at [100, 108] on div "HIPAA" at bounding box center [85, 111] width 159 height 15
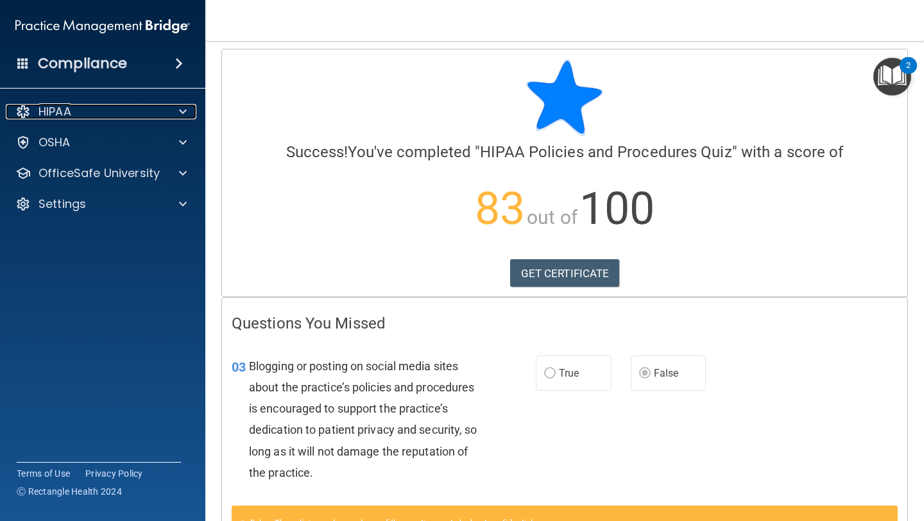
scroll to position [0, 0]
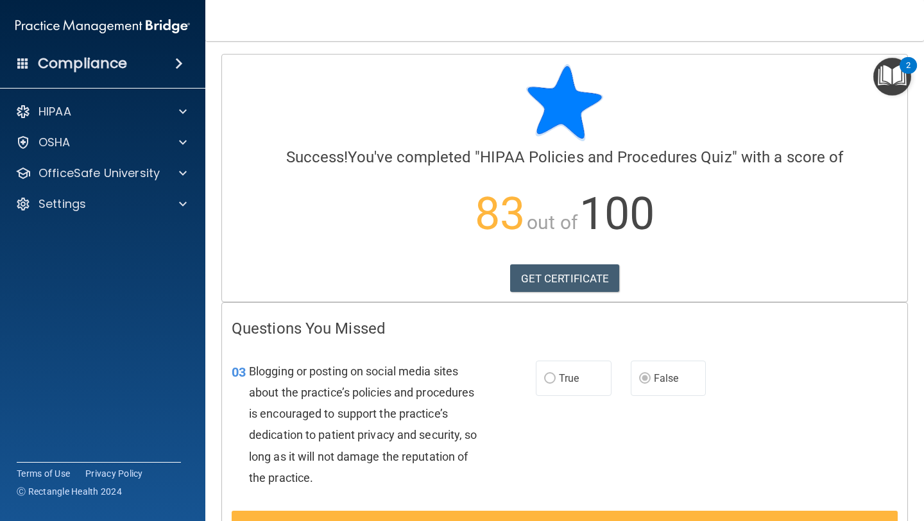
click at [892, 77] on img "Open Resource Center, 2 new notifications" at bounding box center [893, 77] width 38 height 38
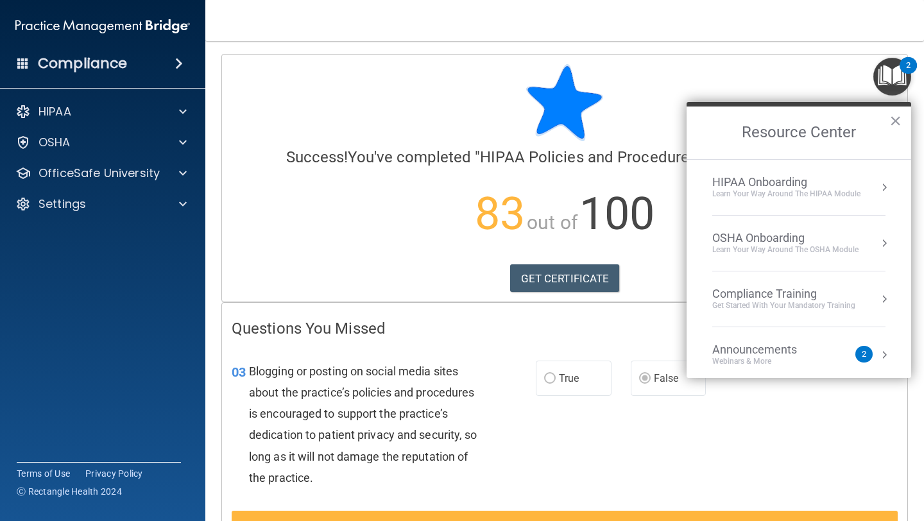
click at [849, 77] on div at bounding box center [565, 102] width 666 height 77
click at [895, 120] on button "×" at bounding box center [896, 120] width 12 height 21
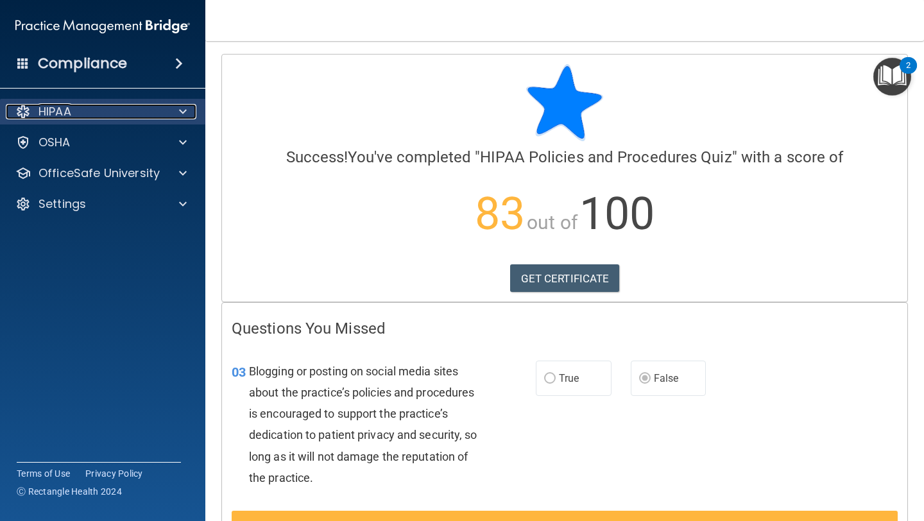
click at [186, 116] on span at bounding box center [183, 111] width 8 height 15
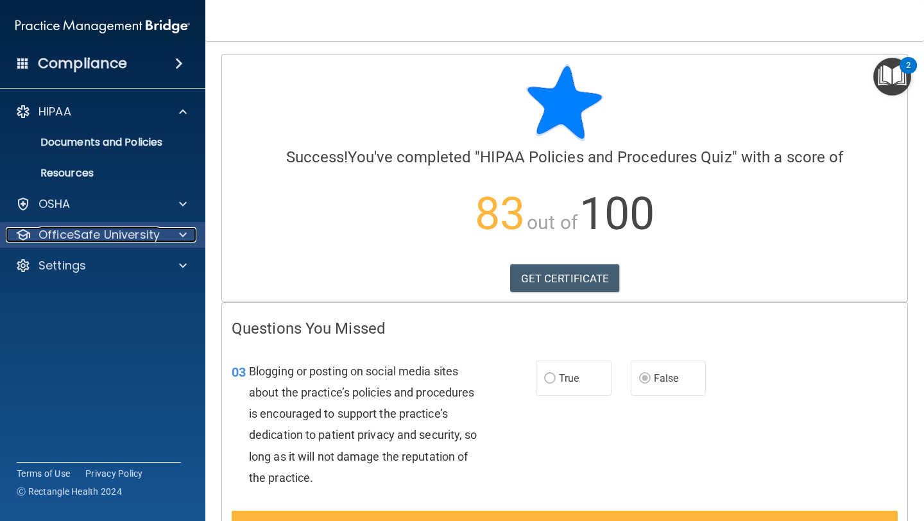
click at [148, 235] on p "OfficeSafe University" at bounding box center [99, 234] width 121 height 15
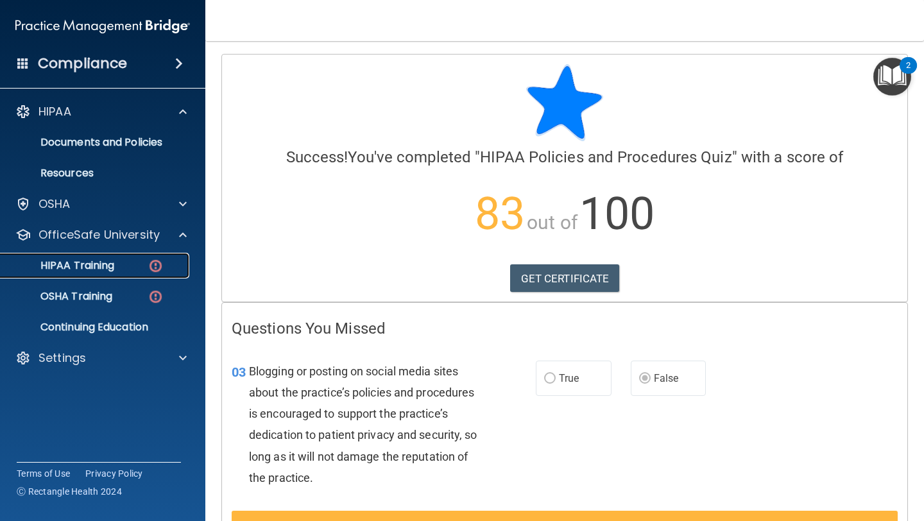
click at [107, 268] on p "HIPAA Training" at bounding box center [61, 265] width 106 height 13
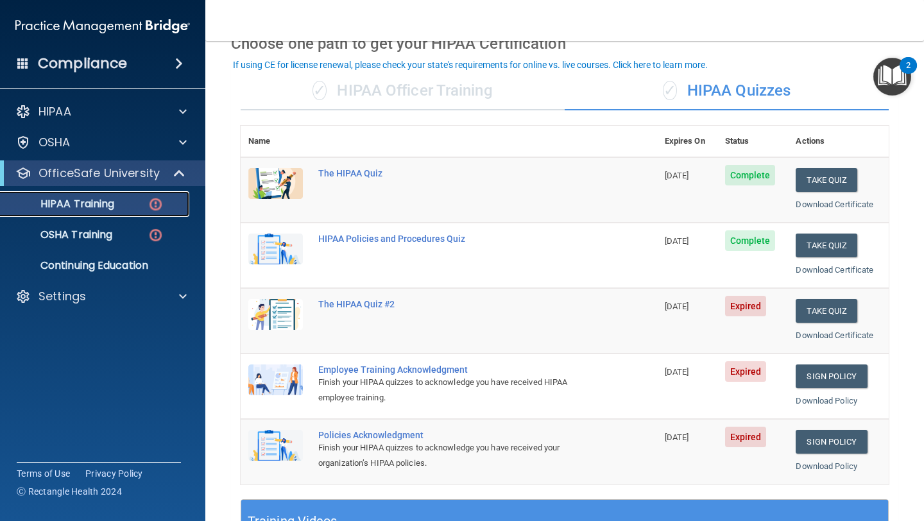
scroll to position [64, 0]
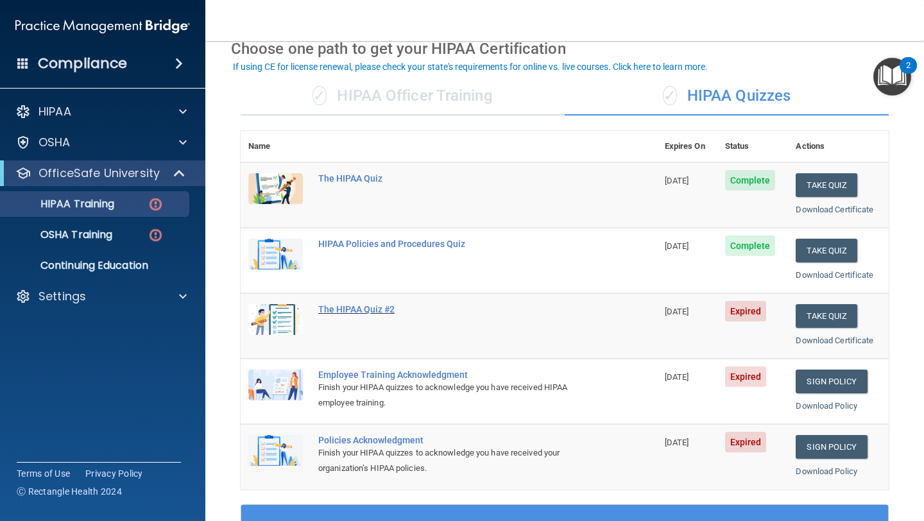
click at [391, 311] on div "The HIPAA Quiz #2" at bounding box center [455, 309] width 275 height 10
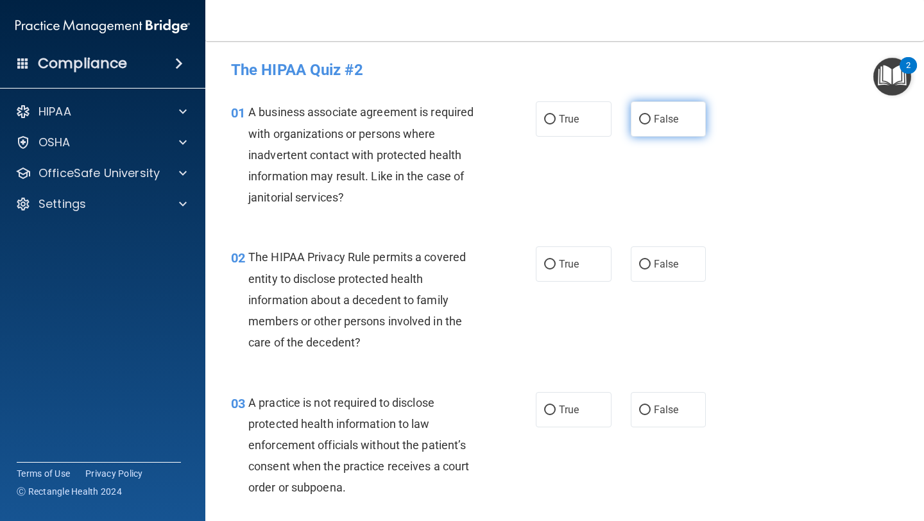
click at [655, 117] on span "False" at bounding box center [666, 119] width 25 height 12
click at [651, 117] on input "False" at bounding box center [645, 120] width 12 height 10
radio input "true"
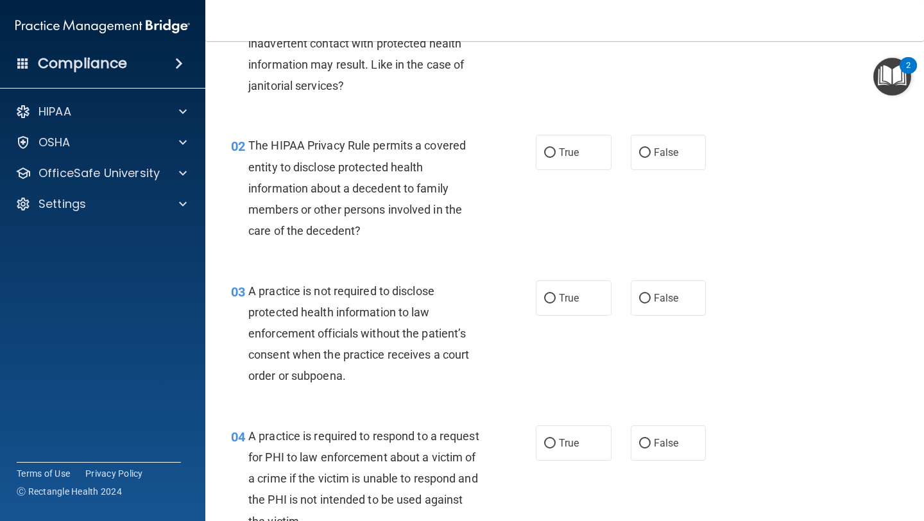
scroll to position [114, 0]
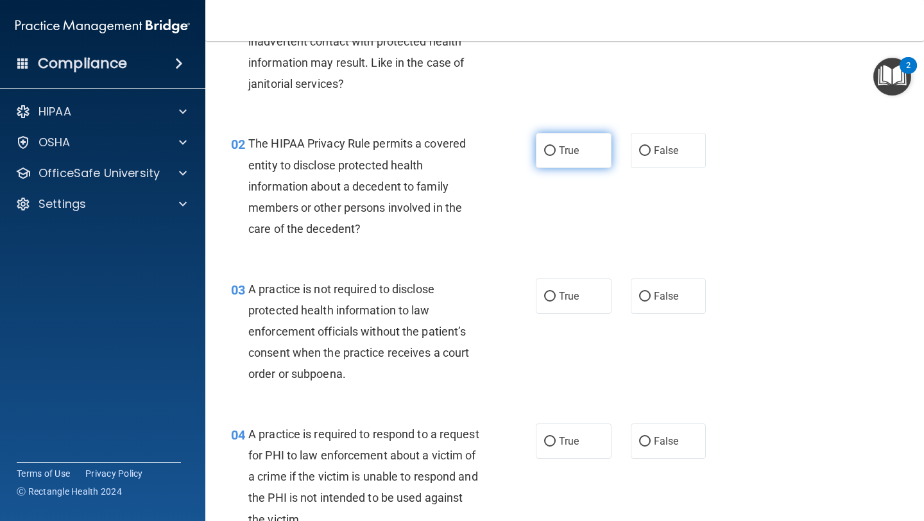
click at [589, 159] on label "True" at bounding box center [574, 150] width 76 height 35
click at [556, 156] on input "True" at bounding box center [550, 151] width 12 height 10
radio input "true"
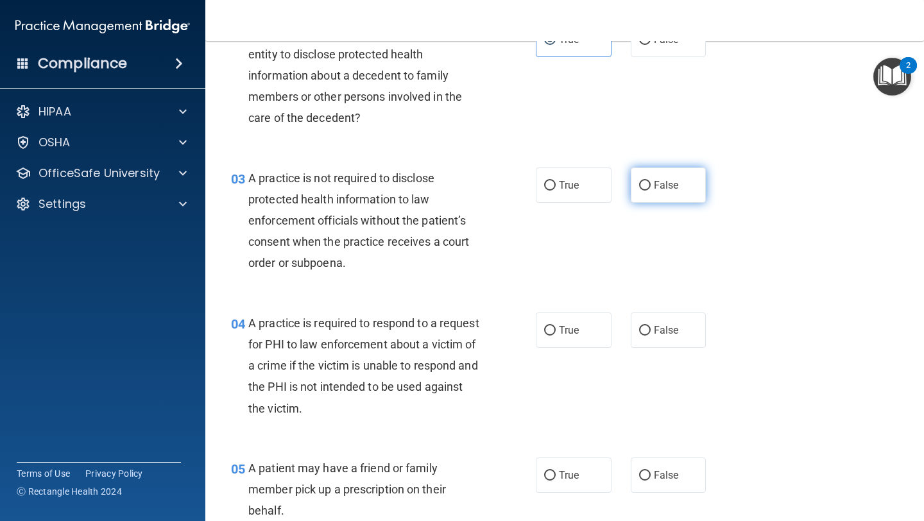
scroll to position [225, 0]
click at [565, 192] on label "True" at bounding box center [574, 184] width 76 height 35
click at [556, 190] on input "True" at bounding box center [550, 185] width 12 height 10
radio input "true"
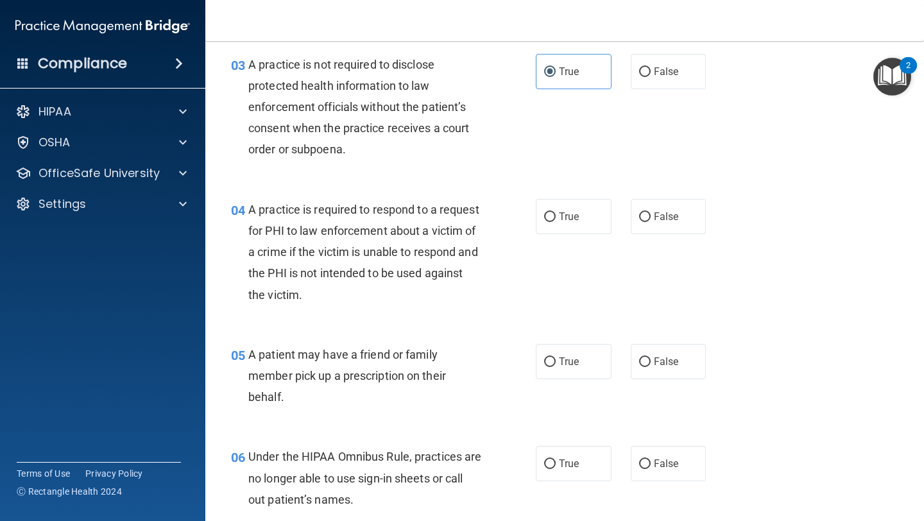
scroll to position [343, 0]
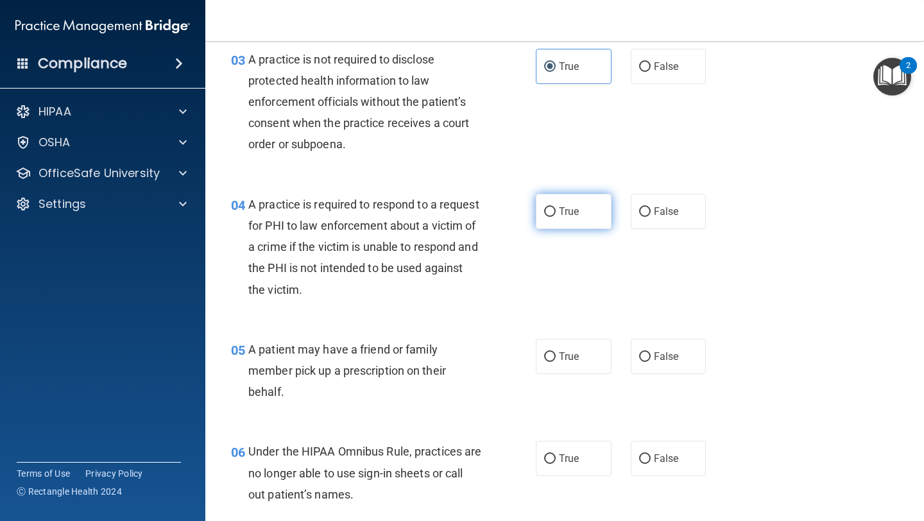
click at [577, 217] on span "True" at bounding box center [569, 211] width 20 height 12
click at [556, 217] on input "True" at bounding box center [550, 212] width 12 height 10
radio input "true"
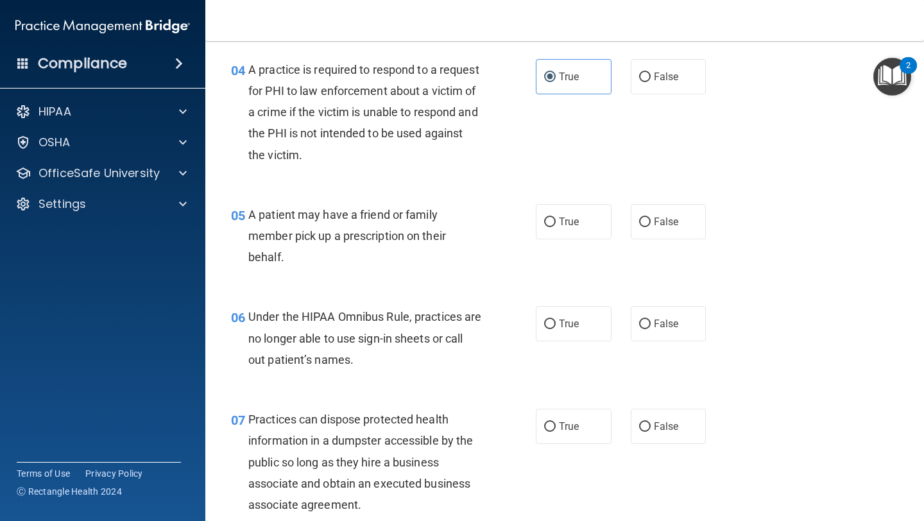
scroll to position [479, 0]
click at [565, 233] on label "True" at bounding box center [574, 220] width 76 height 35
click at [556, 227] on input "True" at bounding box center [550, 222] width 12 height 10
radio input "true"
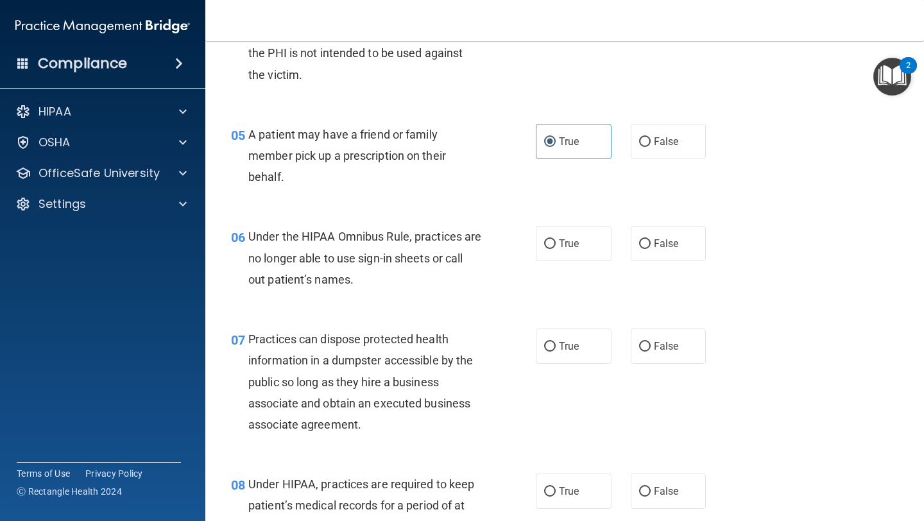
scroll to position [585, 0]
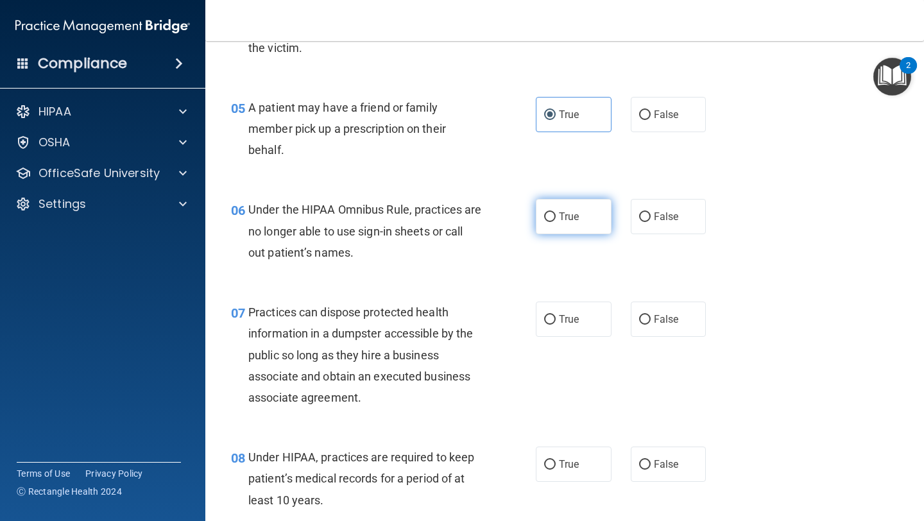
click at [582, 228] on label "True" at bounding box center [574, 216] width 76 height 35
click at [556, 222] on input "True" at bounding box center [550, 217] width 12 height 10
radio input "true"
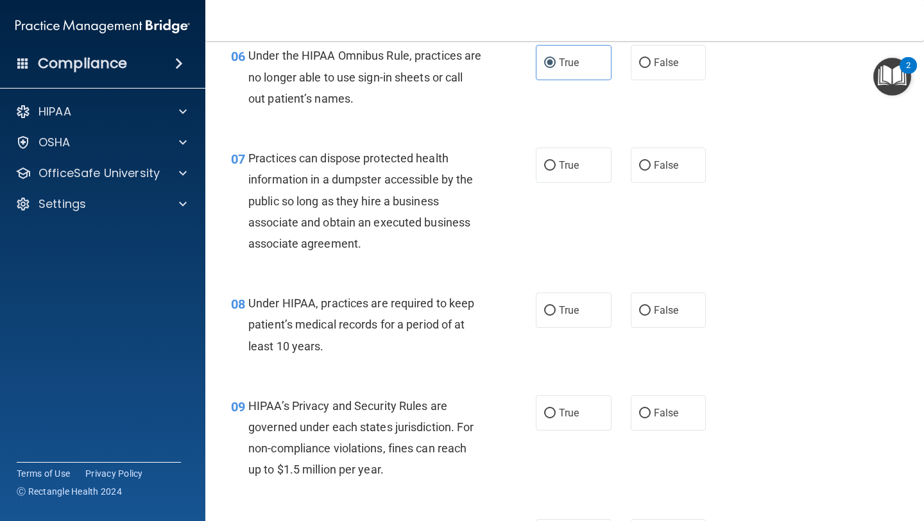
scroll to position [741, 0]
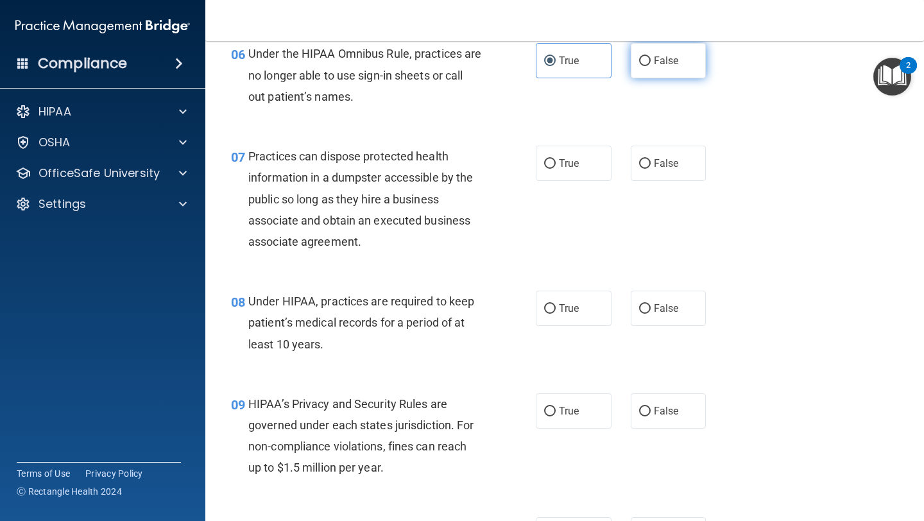
click at [650, 67] on label "False" at bounding box center [669, 60] width 76 height 35
click at [650, 66] on input "False" at bounding box center [645, 61] width 12 height 10
radio input "true"
radio input "false"
click at [646, 162] on input "False" at bounding box center [645, 164] width 12 height 10
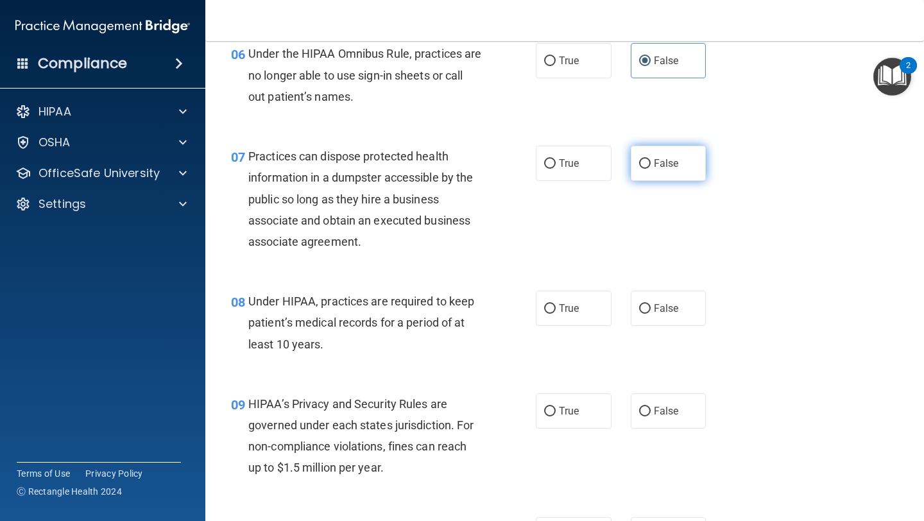
radio input "true"
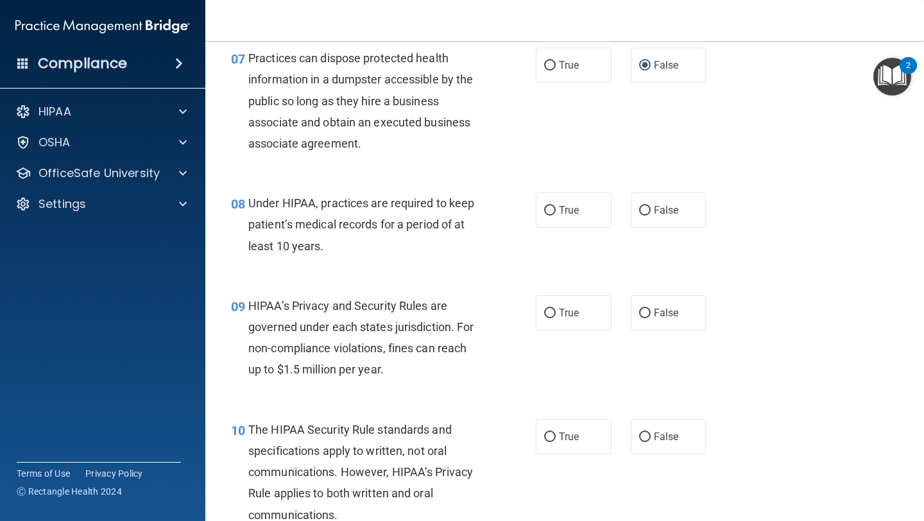
scroll to position [852, 0]
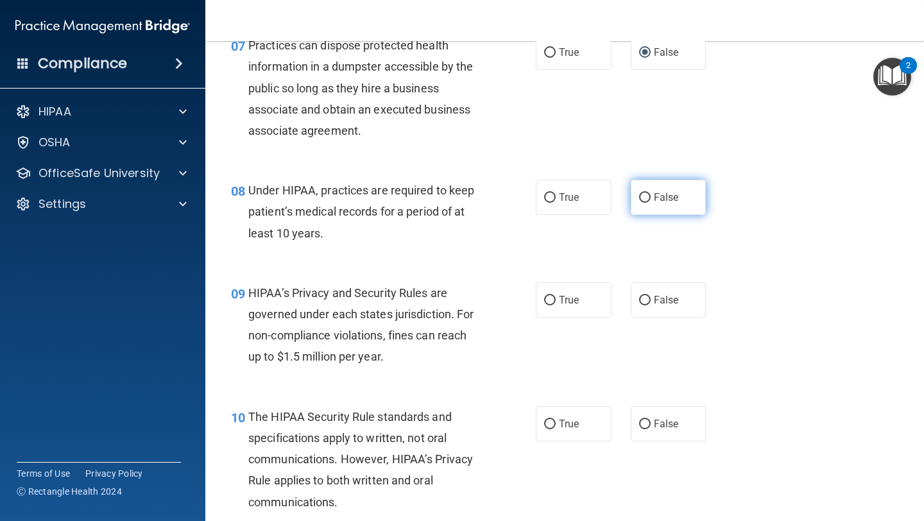
click at [644, 208] on label "False" at bounding box center [669, 197] width 76 height 35
click at [644, 203] on input "False" at bounding box center [645, 198] width 12 height 10
radio input "true"
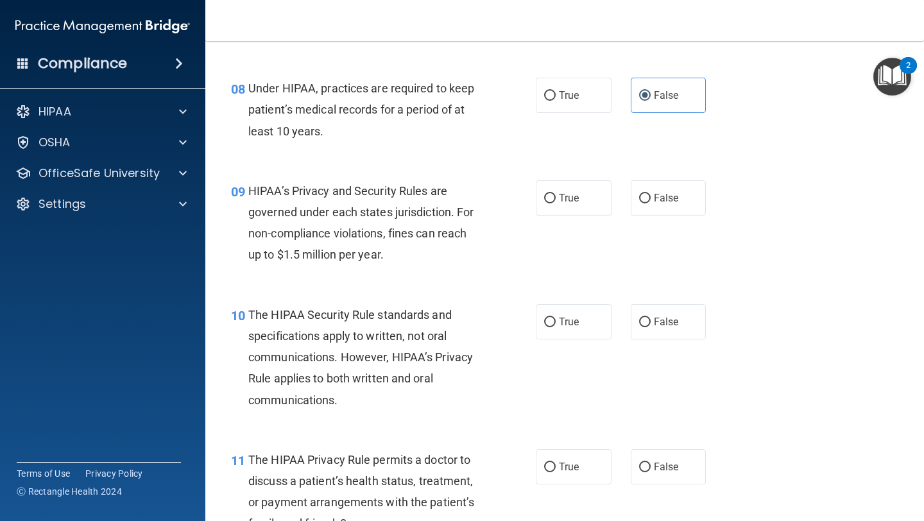
scroll to position [958, 0]
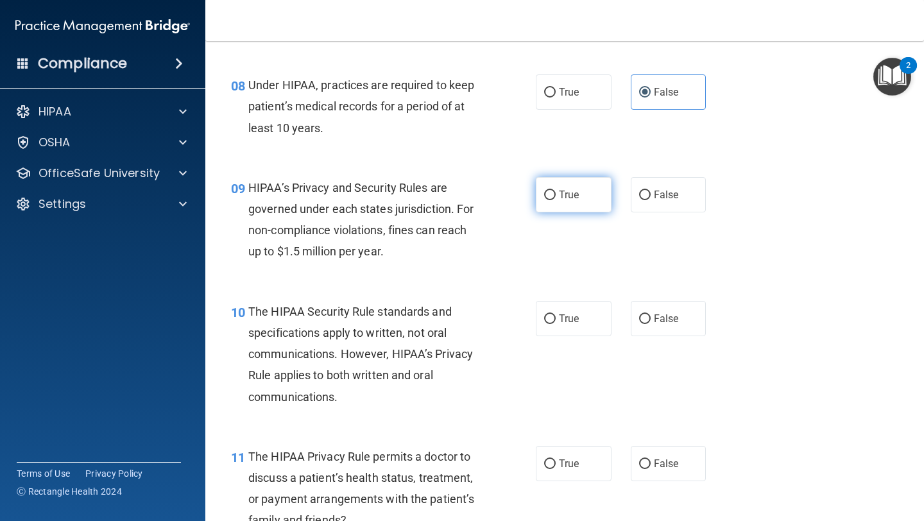
click at [564, 205] on label "True" at bounding box center [574, 194] width 76 height 35
click at [556, 200] on input "True" at bounding box center [550, 196] width 12 height 10
radio input "true"
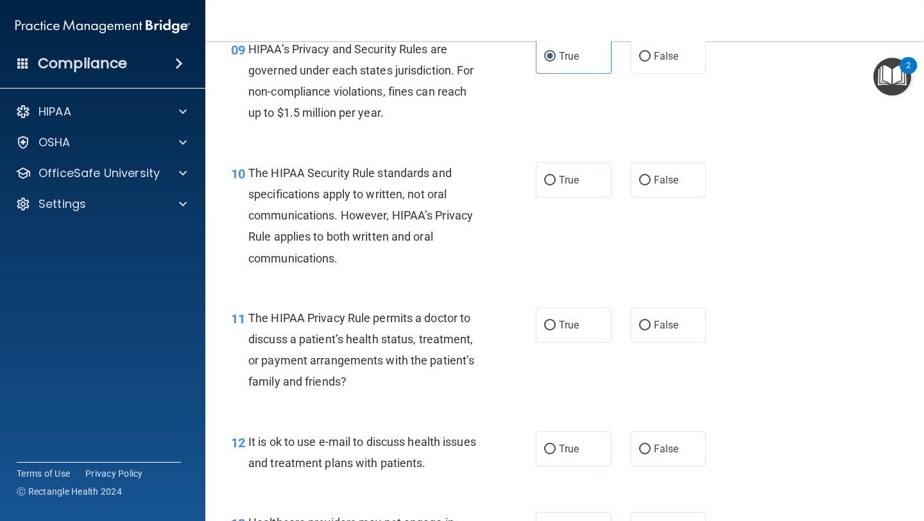
scroll to position [1099, 0]
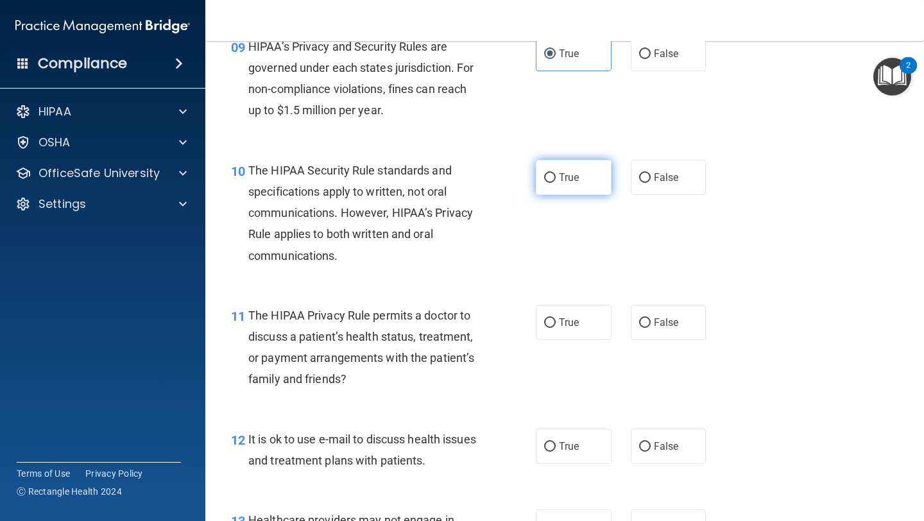
click at [576, 184] on label "True" at bounding box center [574, 177] width 76 height 35
click at [556, 183] on input "True" at bounding box center [550, 178] width 12 height 10
radio input "true"
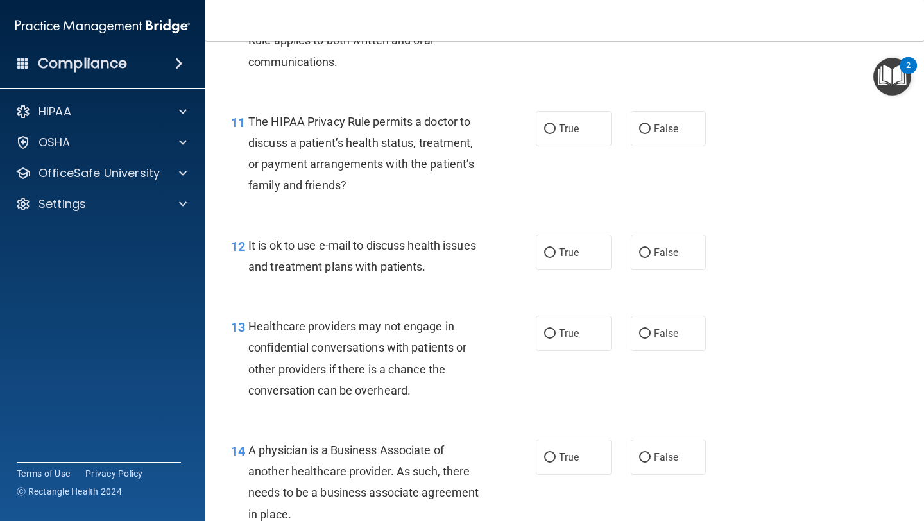
scroll to position [1294, 0]
click at [630, 133] on div "True False" at bounding box center [627, 127] width 182 height 35
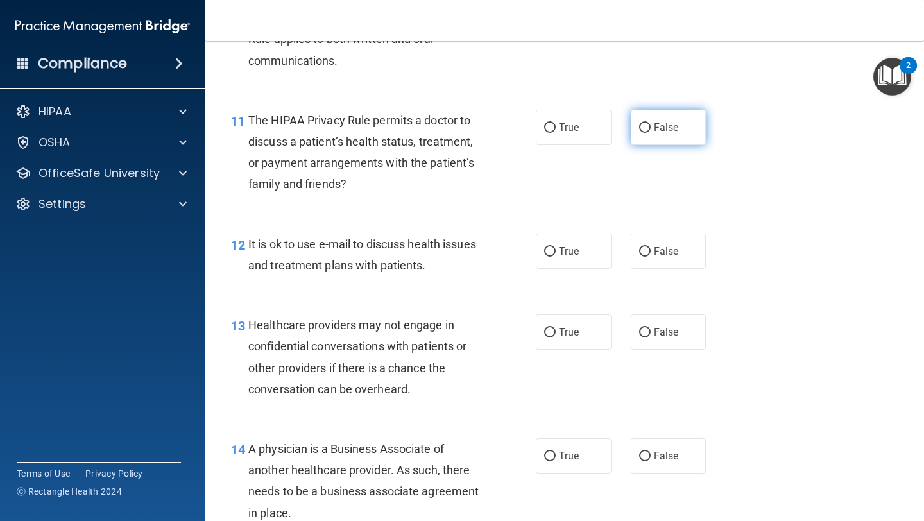
click at [650, 130] on input "False" at bounding box center [645, 128] width 12 height 10
radio input "true"
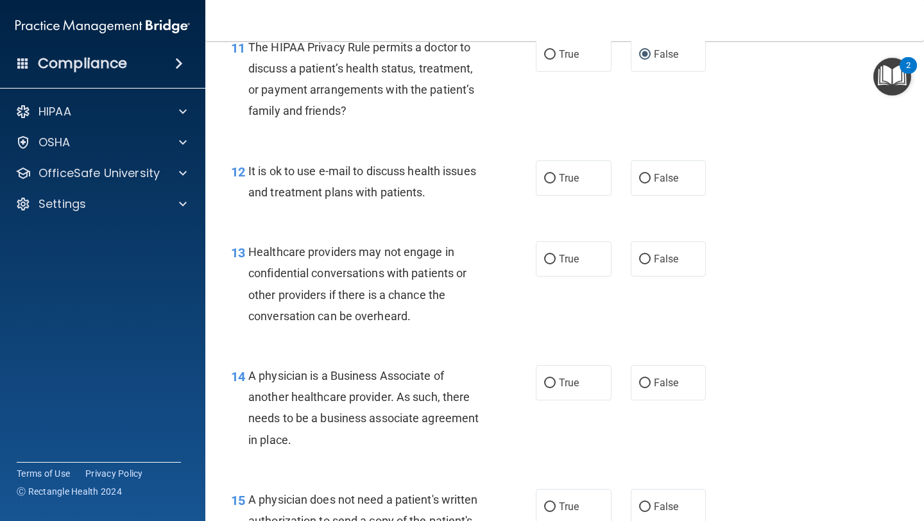
scroll to position [1373, 0]
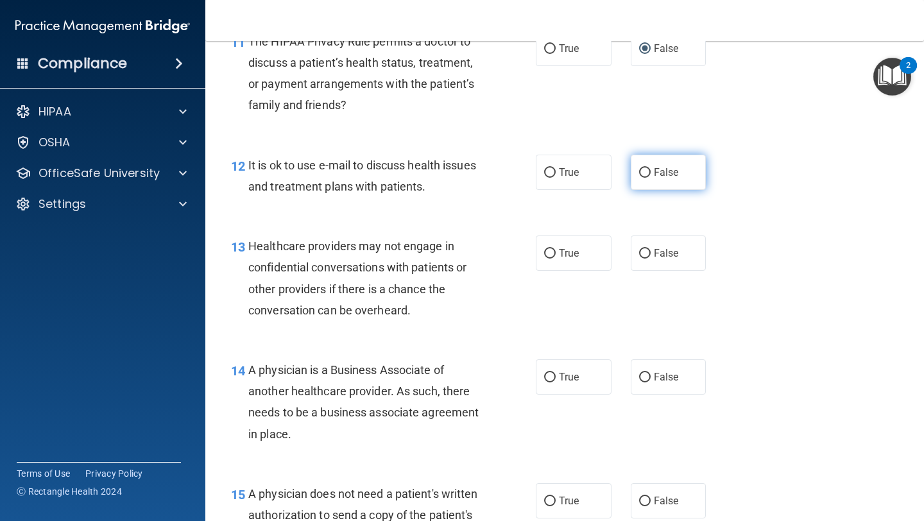
click at [659, 178] on span "False" at bounding box center [666, 172] width 25 height 12
click at [651, 178] on input "False" at bounding box center [645, 173] width 12 height 10
radio input "true"
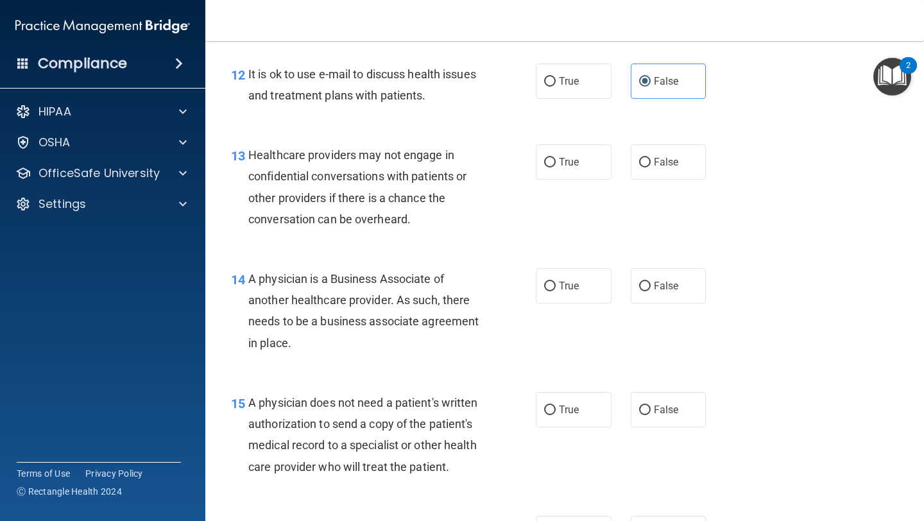
scroll to position [1466, 0]
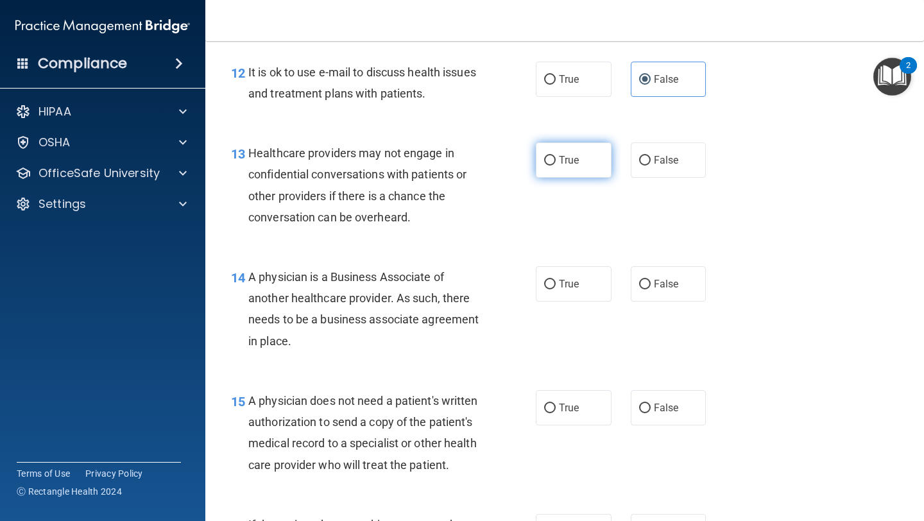
click at [582, 153] on label "True" at bounding box center [574, 159] width 76 height 35
click at [556, 156] on input "True" at bounding box center [550, 161] width 12 height 10
radio input "true"
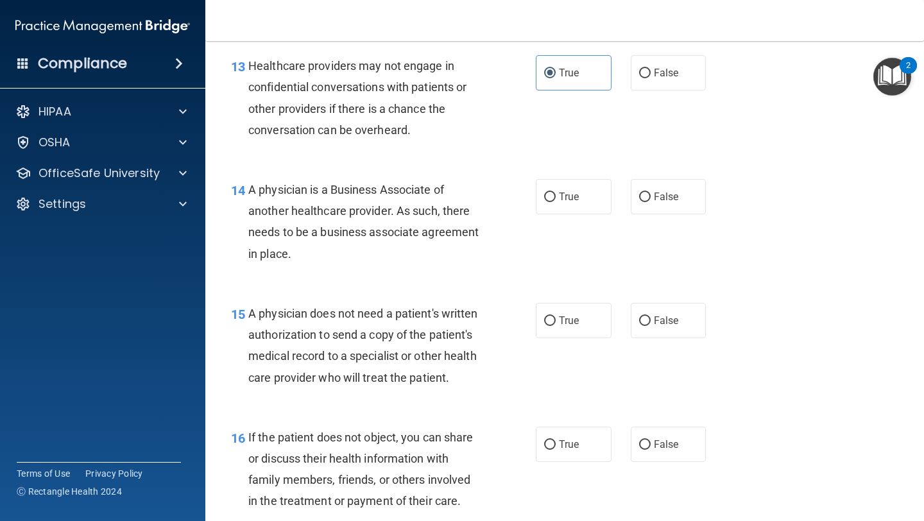
scroll to position [1564, 0]
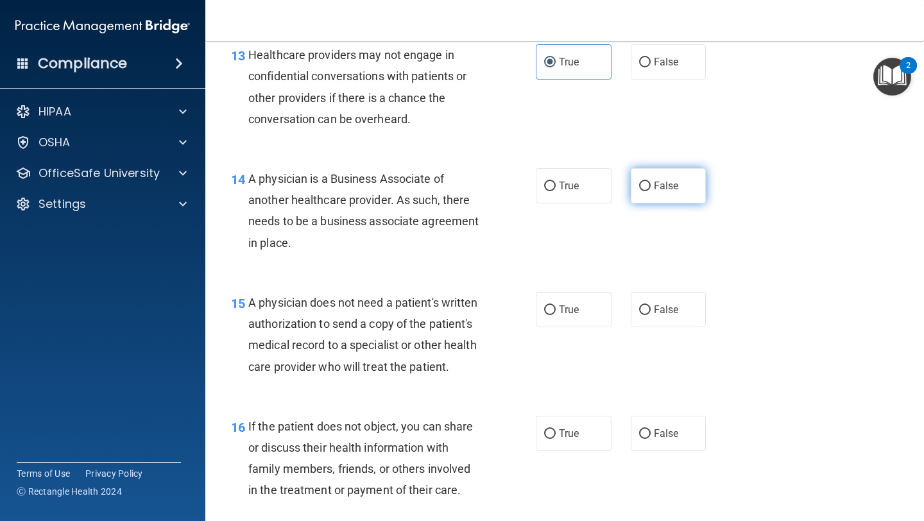
click at [640, 196] on label "False" at bounding box center [669, 185] width 76 height 35
click at [640, 191] on input "False" at bounding box center [645, 187] width 12 height 10
radio input "true"
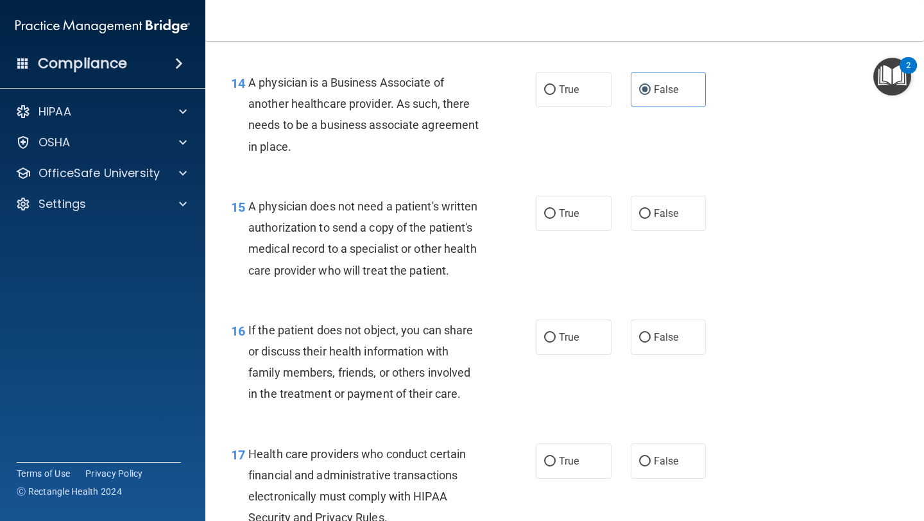
scroll to position [1664, 0]
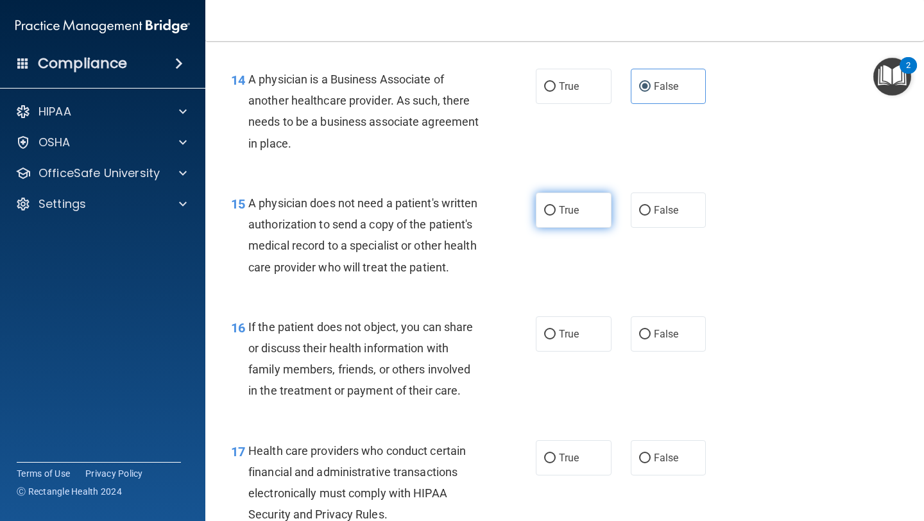
click at [586, 207] on label "True" at bounding box center [574, 210] width 76 height 35
click at [556, 207] on input "True" at bounding box center [550, 211] width 12 height 10
radio input "true"
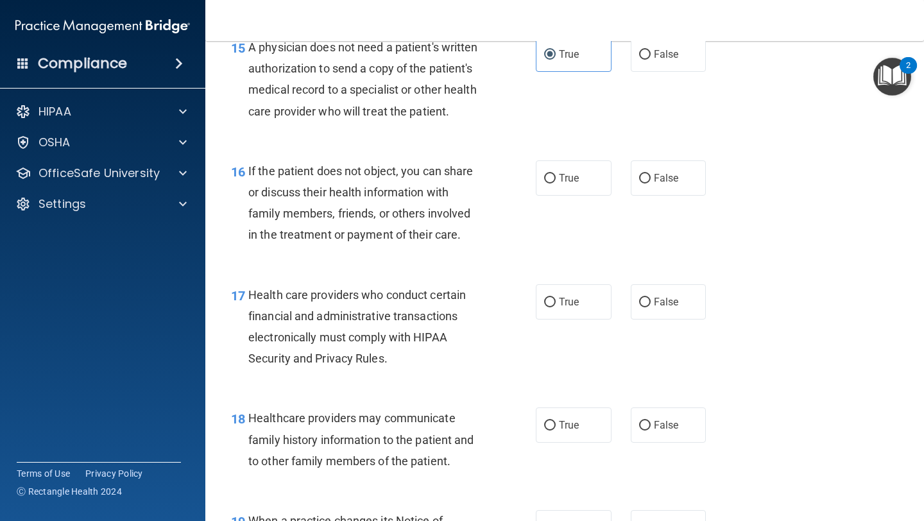
scroll to position [1825, 0]
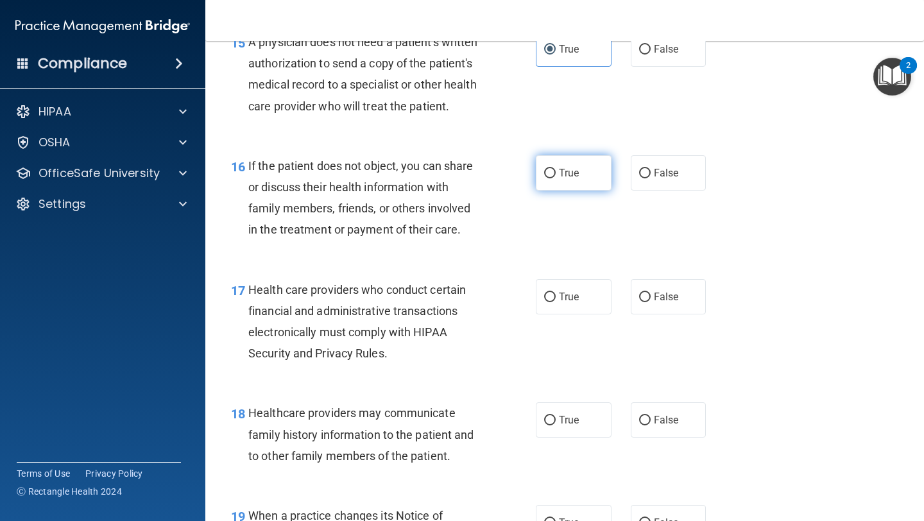
click at [540, 173] on label "True" at bounding box center [574, 172] width 76 height 35
click at [544, 173] on input "True" at bounding box center [550, 174] width 12 height 10
radio input "true"
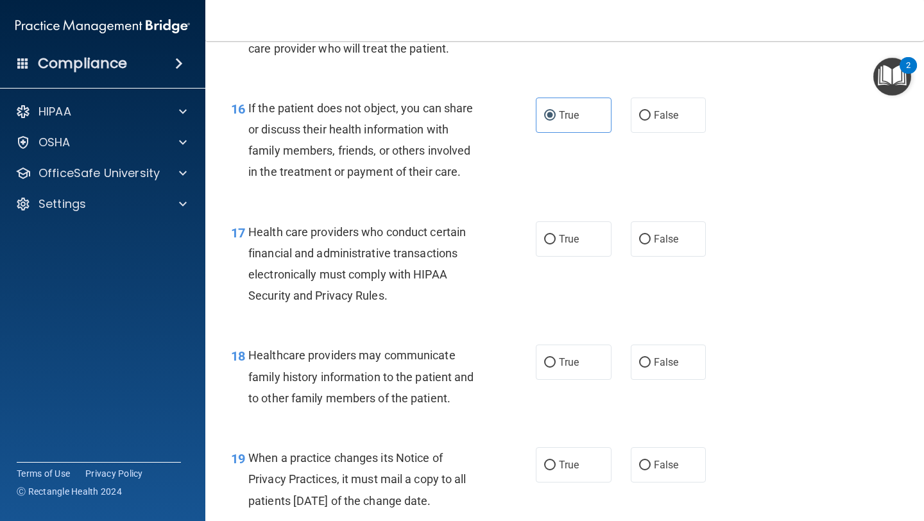
scroll to position [1902, 0]
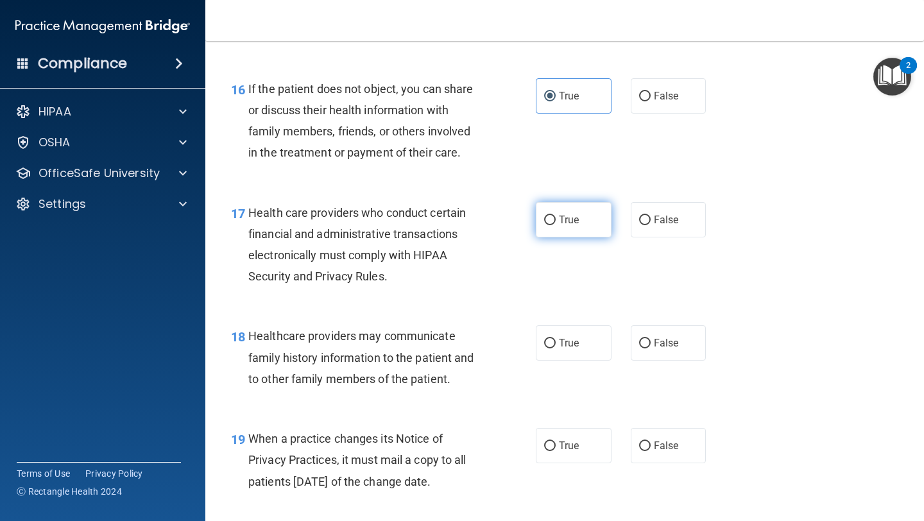
click at [583, 219] on label "True" at bounding box center [574, 219] width 76 height 35
click at [556, 219] on input "True" at bounding box center [550, 221] width 12 height 10
radio input "true"
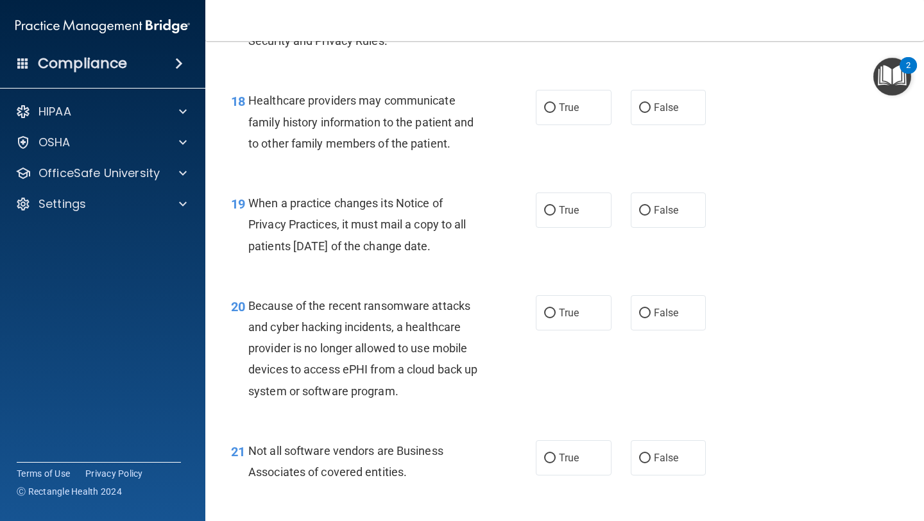
scroll to position [2138, 0]
click at [631, 109] on label "False" at bounding box center [669, 106] width 76 height 35
click at [639, 109] on input "False" at bounding box center [645, 108] width 12 height 10
radio input "true"
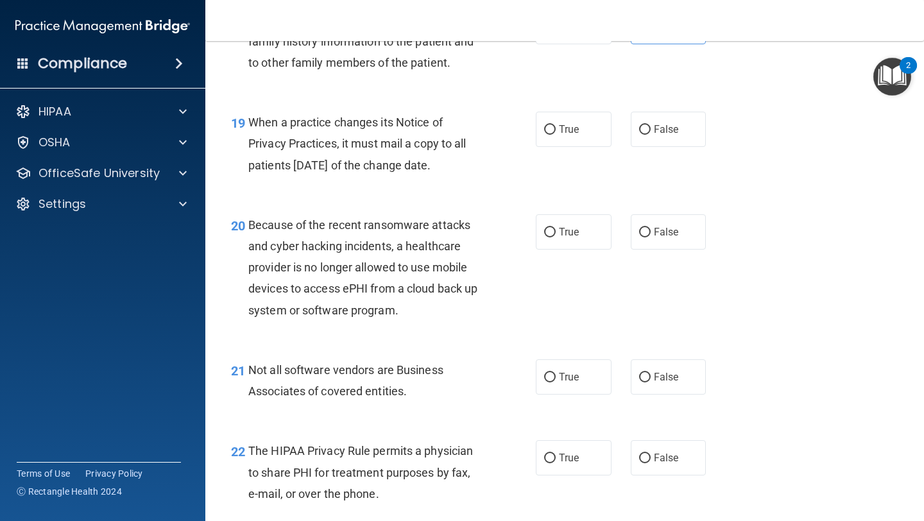
scroll to position [2220, 0]
click at [582, 131] on label "True" at bounding box center [574, 127] width 76 height 35
click at [556, 131] on input "True" at bounding box center [550, 129] width 12 height 10
radio input "true"
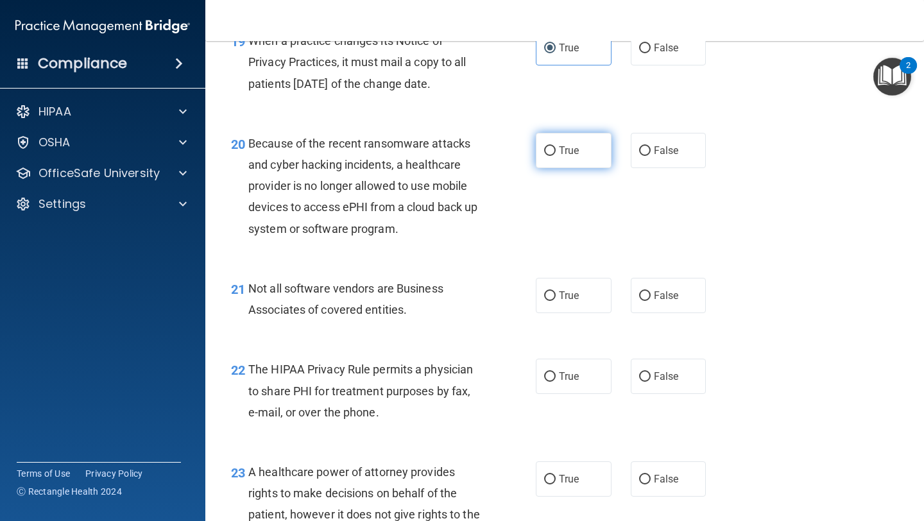
scroll to position [2304, 0]
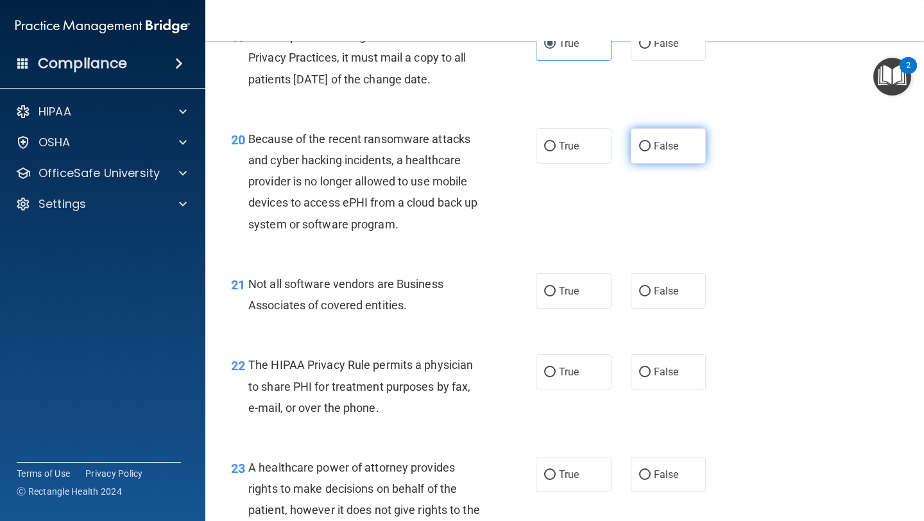
click at [633, 147] on label "False" at bounding box center [669, 145] width 76 height 35
click at [639, 147] on input "False" at bounding box center [645, 147] width 12 height 10
radio input "true"
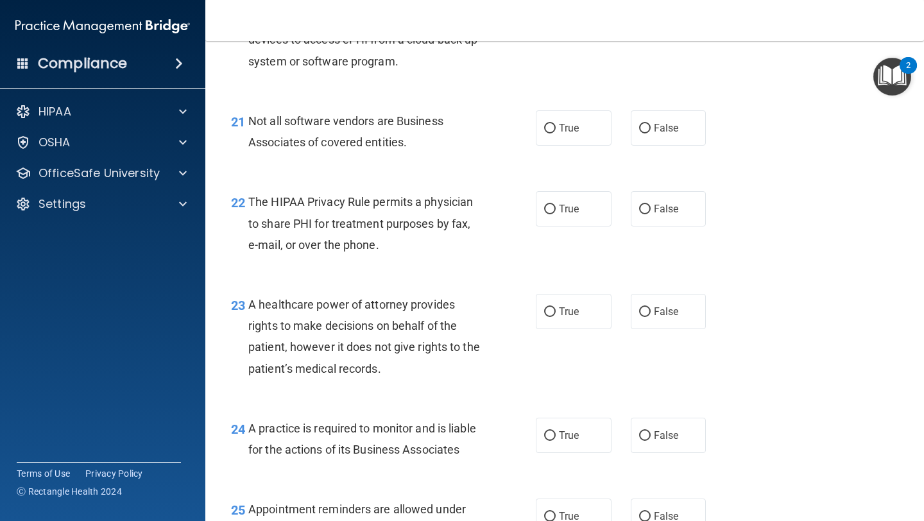
scroll to position [2472, 0]
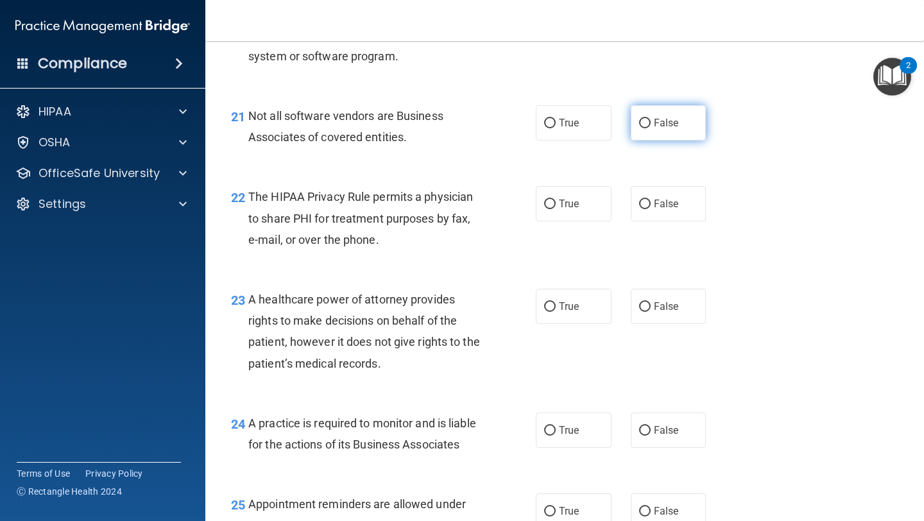
click at [657, 128] on span "False" at bounding box center [666, 123] width 25 height 12
click at [651, 128] on input "False" at bounding box center [645, 124] width 12 height 10
radio input "true"
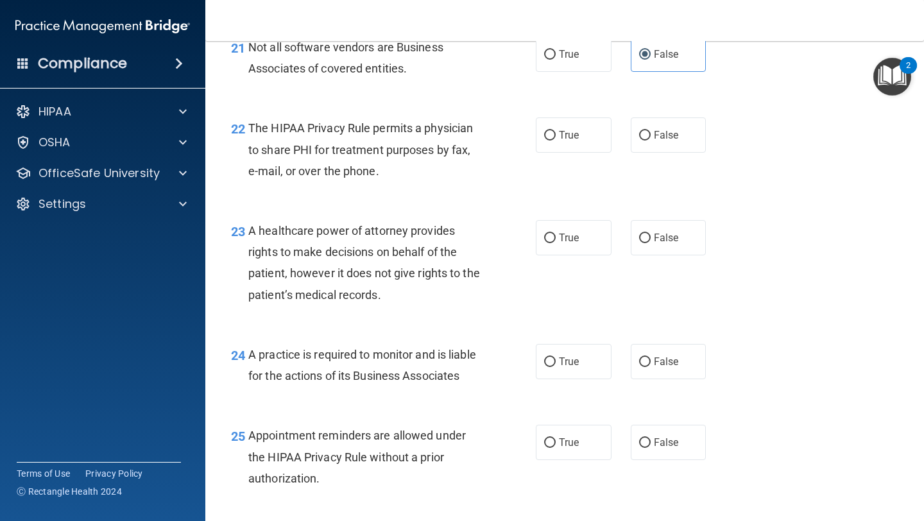
scroll to position [2542, 0]
click at [685, 136] on label "False" at bounding box center [669, 134] width 76 height 35
click at [651, 136] on input "False" at bounding box center [645, 135] width 12 height 10
radio input "true"
click at [579, 134] on span "True" at bounding box center [569, 134] width 20 height 12
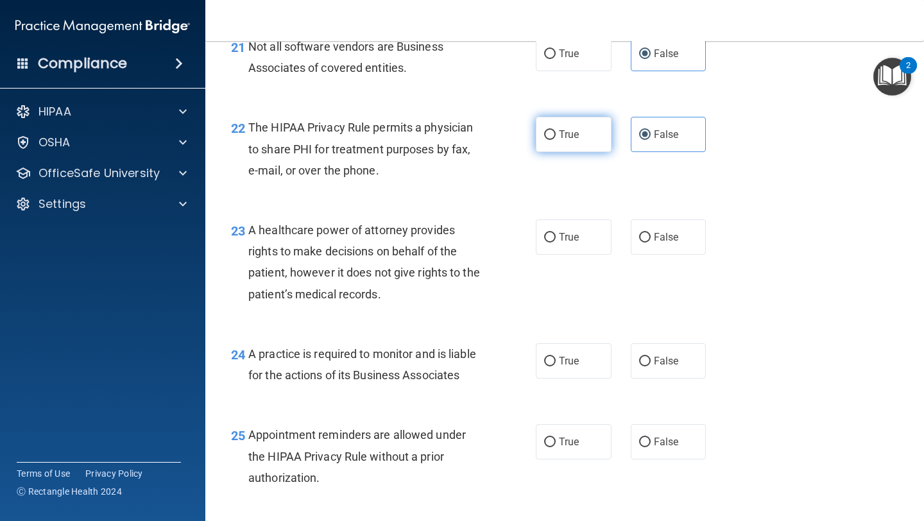
click at [556, 134] on input "True" at bounding box center [550, 135] width 12 height 10
radio input "true"
radio input "false"
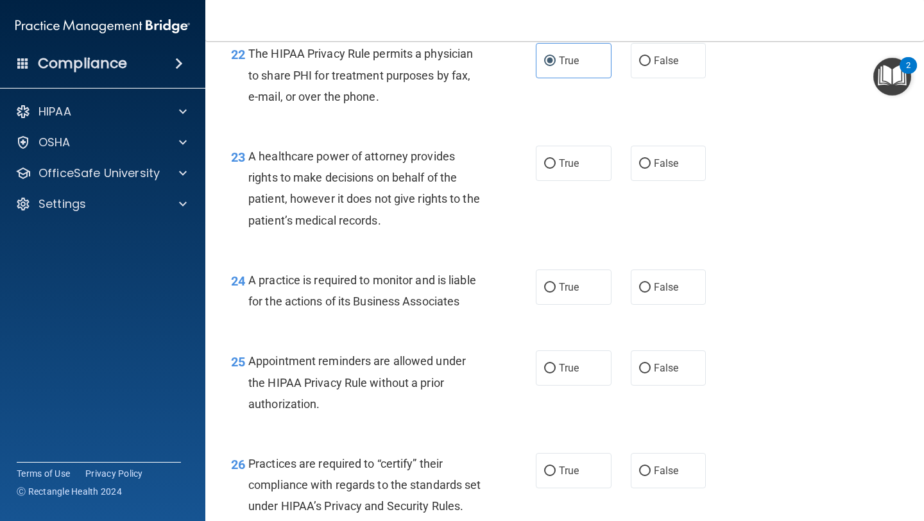
scroll to position [2616, 0]
click at [650, 160] on label "False" at bounding box center [669, 162] width 76 height 35
click at [650, 160] on input "False" at bounding box center [645, 164] width 12 height 10
radio input "true"
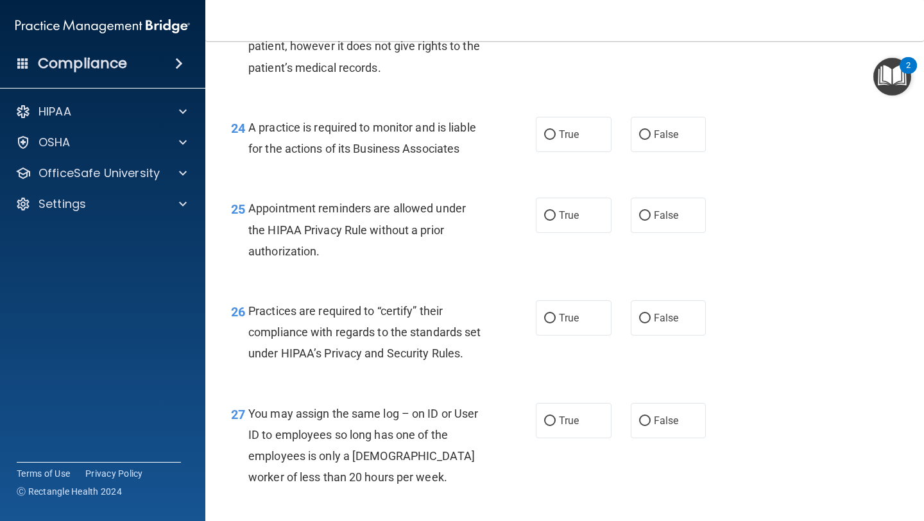
scroll to position [2771, 0]
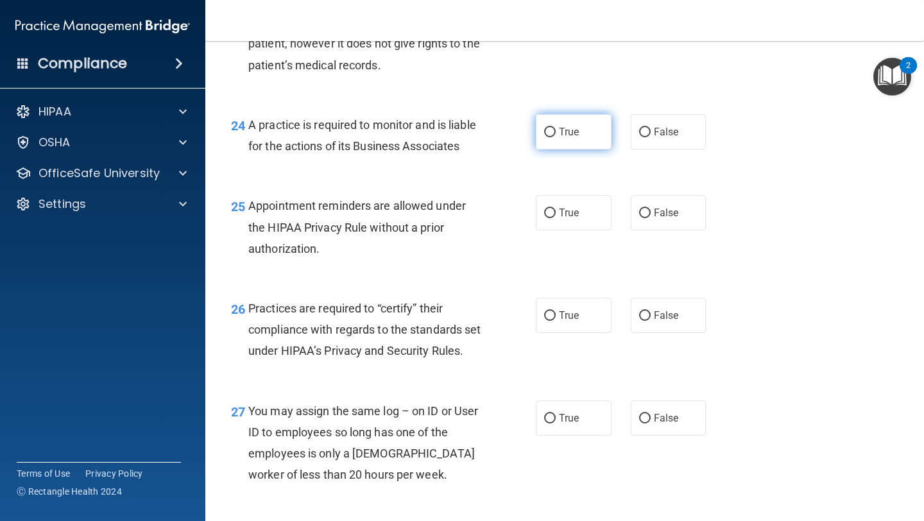
click at [590, 137] on label "True" at bounding box center [574, 131] width 76 height 35
click at [556, 137] on input "True" at bounding box center [550, 133] width 12 height 10
radio input "true"
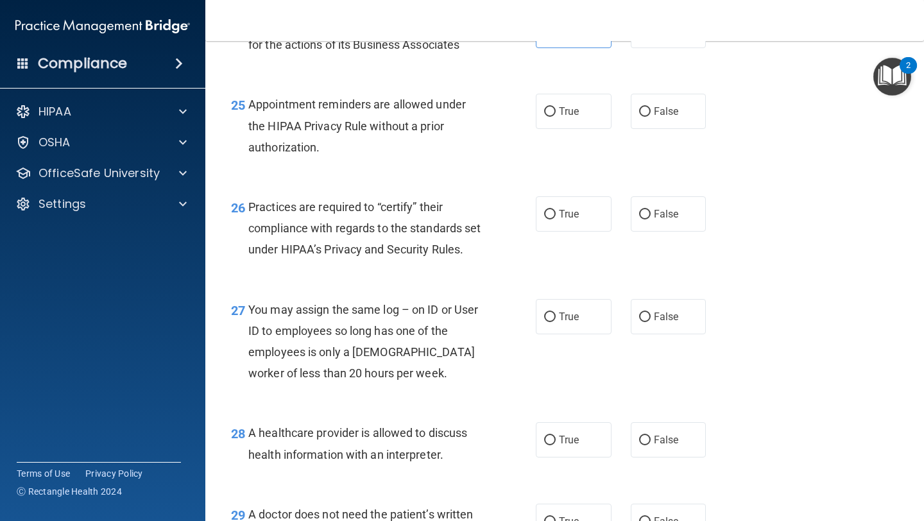
scroll to position [2874, 0]
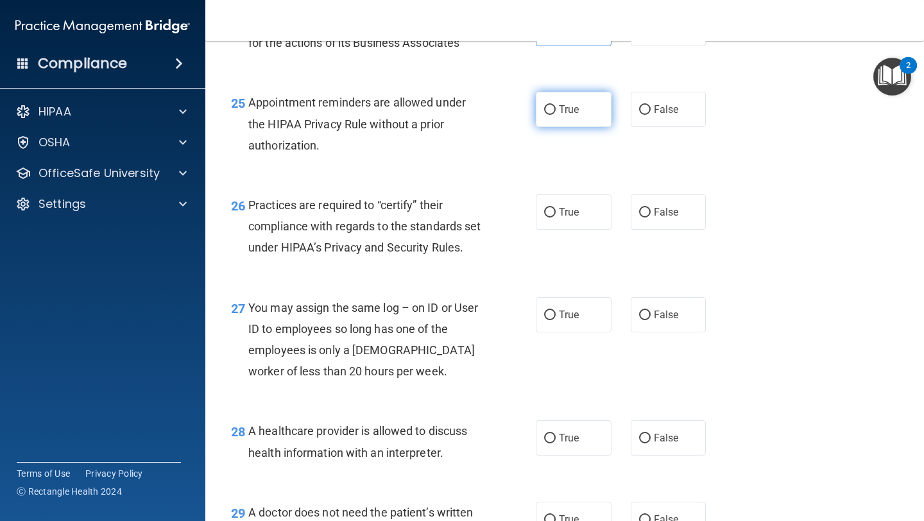
click at [575, 124] on label "True" at bounding box center [574, 109] width 76 height 35
click at [556, 115] on input "True" at bounding box center [550, 110] width 12 height 10
radio input "true"
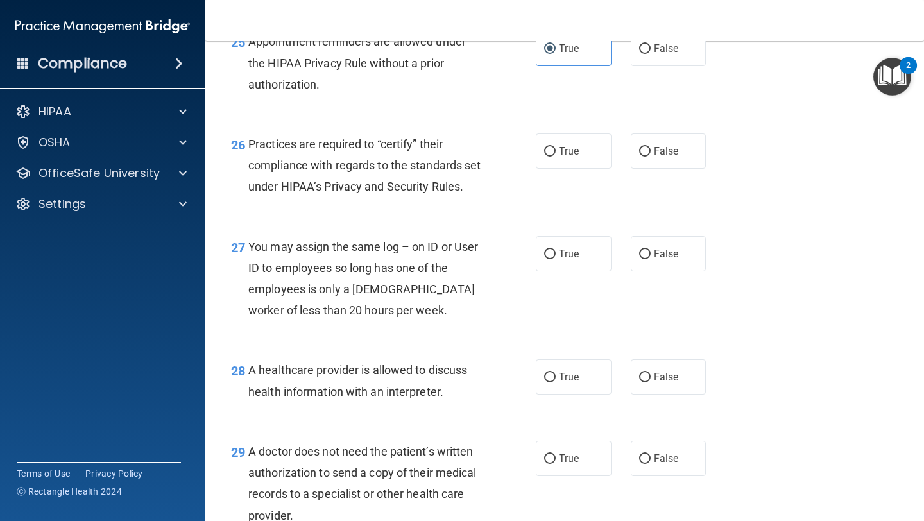
scroll to position [2942, 0]
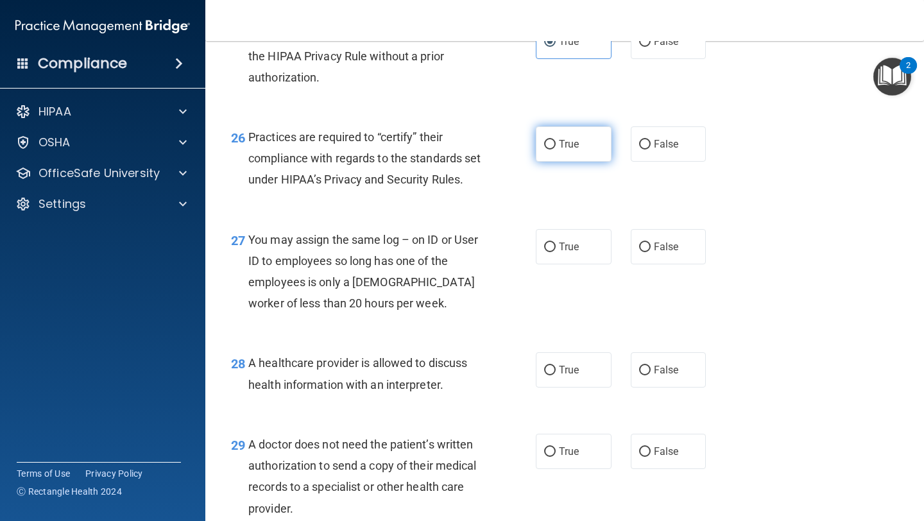
click at [583, 148] on label "True" at bounding box center [574, 143] width 76 height 35
click at [556, 148] on input "True" at bounding box center [550, 145] width 12 height 10
radio input "true"
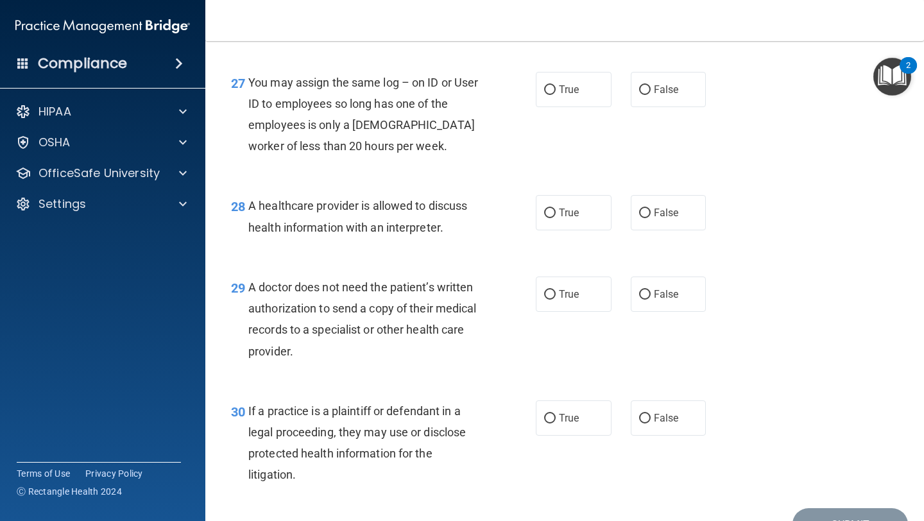
scroll to position [3104, 0]
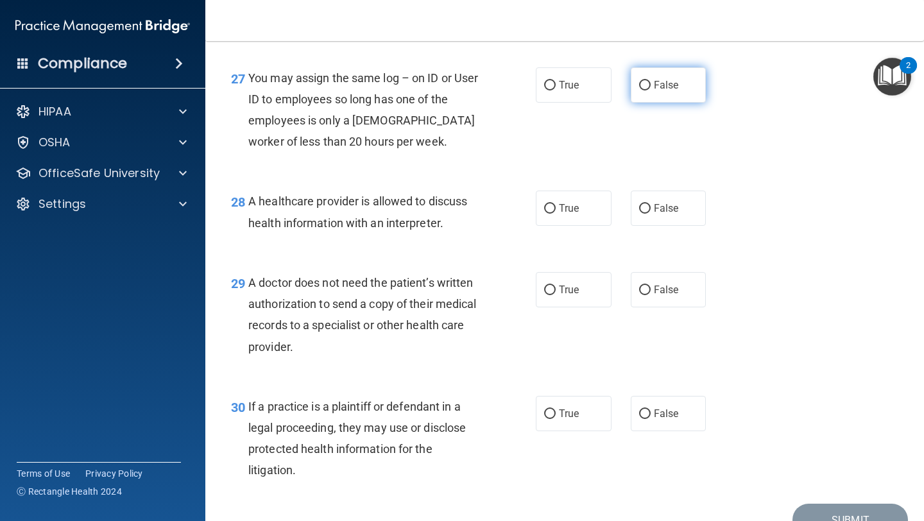
click at [656, 103] on label "False" at bounding box center [669, 84] width 76 height 35
click at [651, 91] on input "False" at bounding box center [645, 86] width 12 height 10
radio input "true"
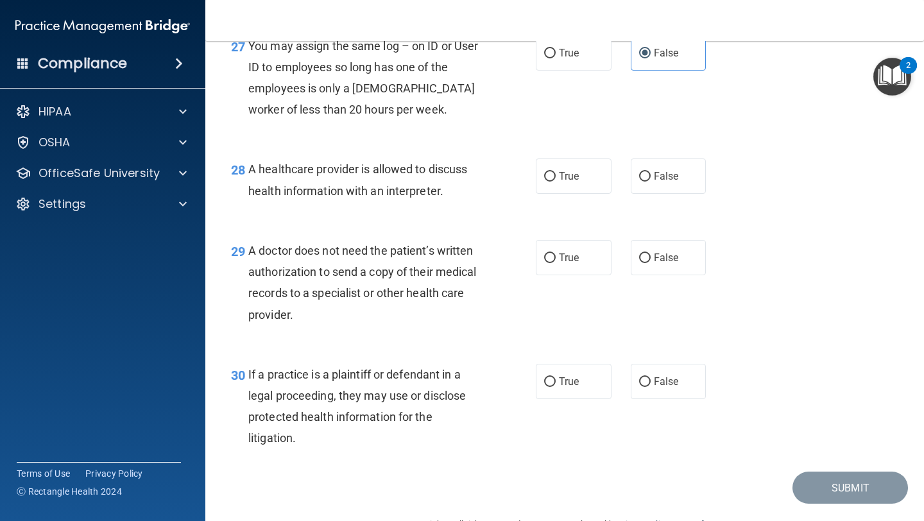
scroll to position [3137, 0]
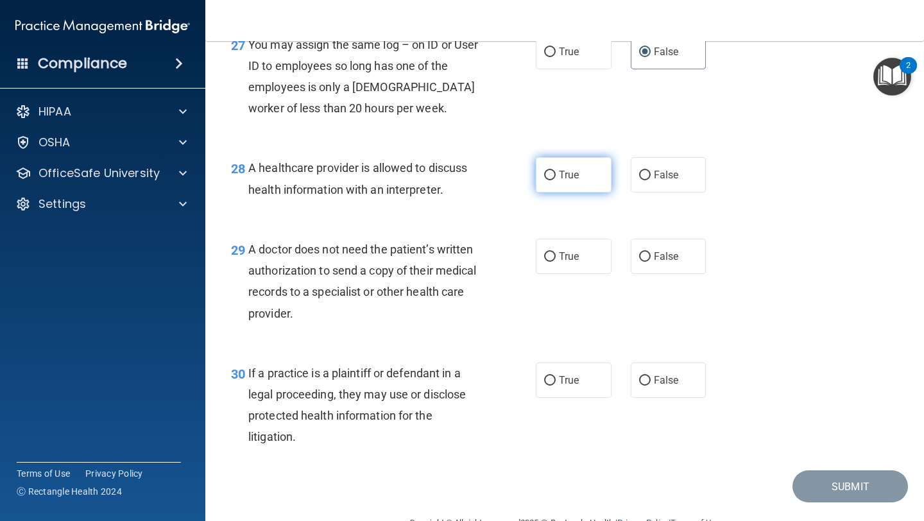
click at [582, 193] on label "True" at bounding box center [574, 174] width 76 height 35
click at [556, 180] on input "True" at bounding box center [550, 176] width 12 height 10
radio input "true"
click at [566, 274] on label "True" at bounding box center [574, 256] width 76 height 35
click at [556, 262] on input "True" at bounding box center [550, 257] width 12 height 10
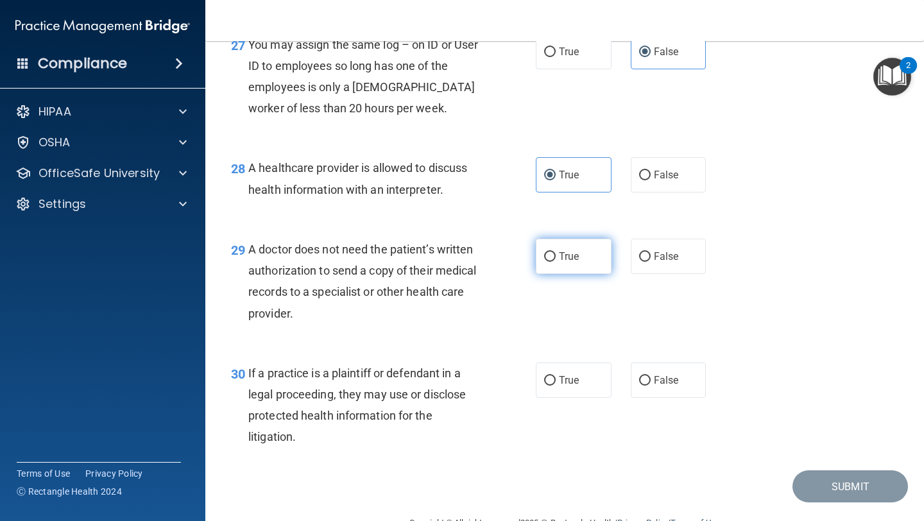
radio input "true"
click at [561, 398] on label "True" at bounding box center [574, 380] width 76 height 35
click at [556, 386] on input "True" at bounding box center [550, 381] width 12 height 10
radio input "true"
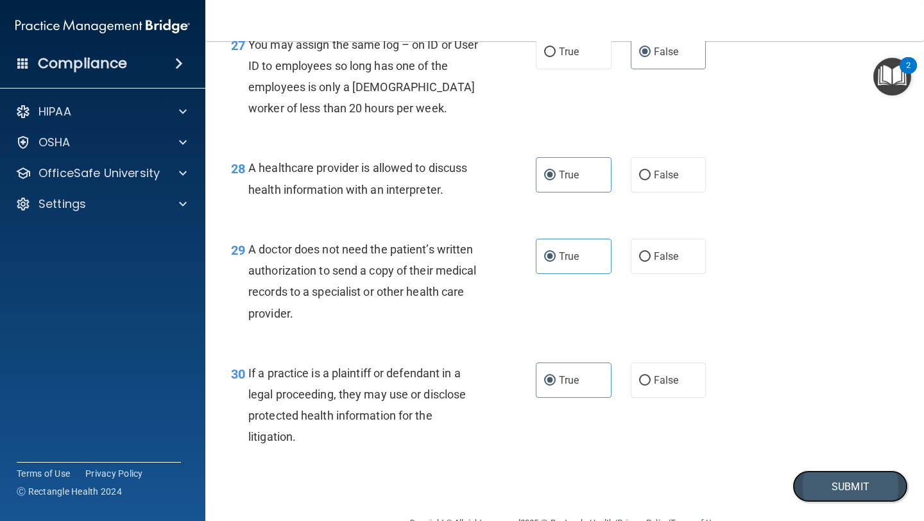
click at [840, 503] on button "Submit" at bounding box center [851, 486] width 116 height 33
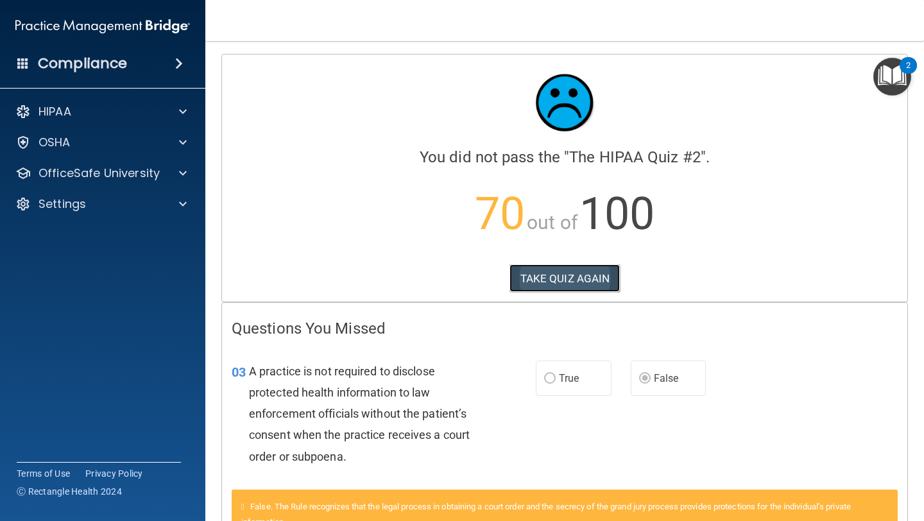
click at [590, 273] on button "TAKE QUIZ AGAIN" at bounding box center [565, 278] width 111 height 28
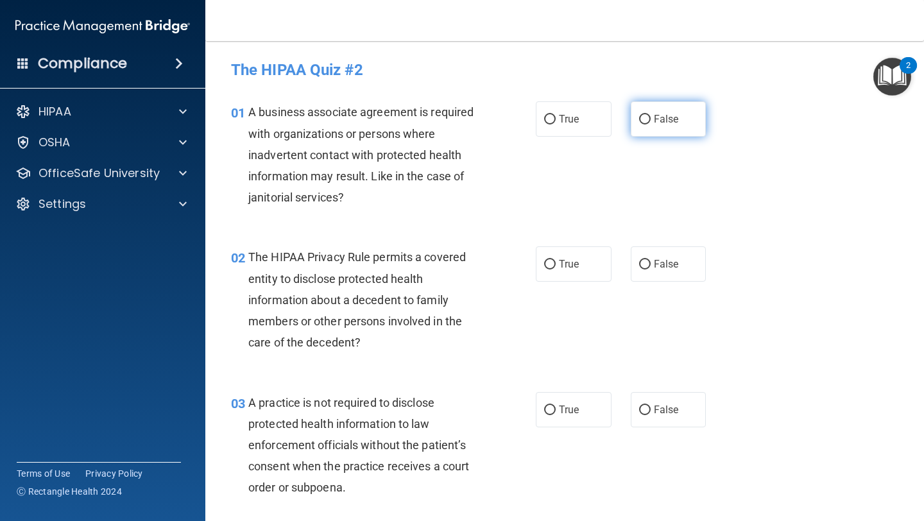
click at [655, 121] on span "False" at bounding box center [666, 119] width 25 height 12
click at [651, 121] on input "False" at bounding box center [645, 120] width 12 height 10
radio input "true"
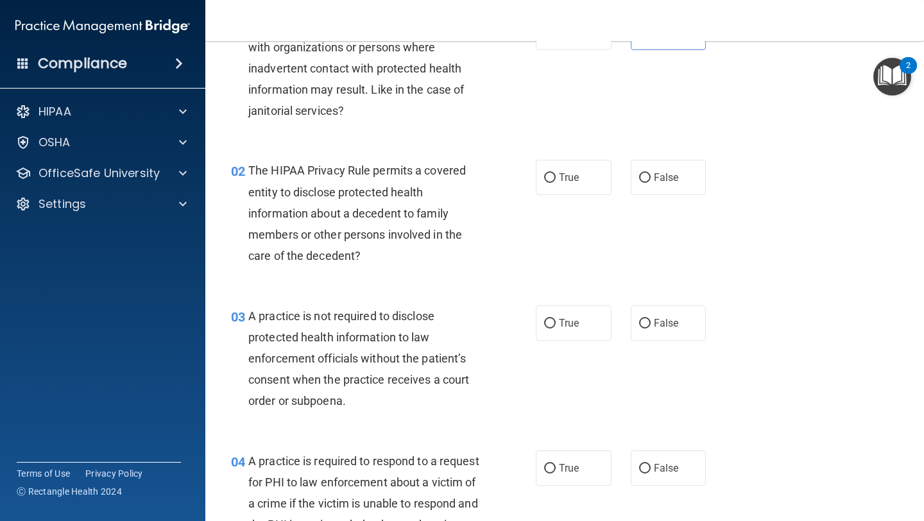
scroll to position [86, 0]
click at [601, 181] on label "True" at bounding box center [574, 177] width 76 height 35
click at [556, 181] on input "True" at bounding box center [550, 179] width 12 height 10
radio input "true"
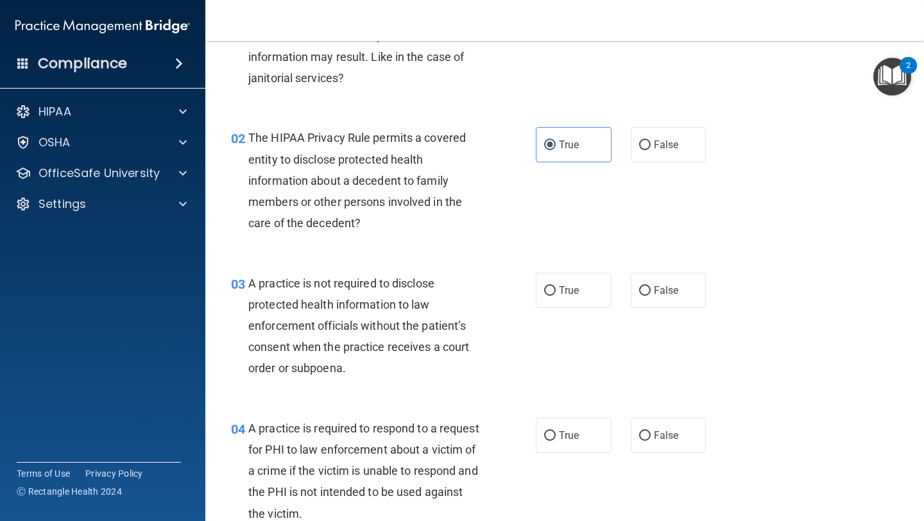
scroll to position [128, 0]
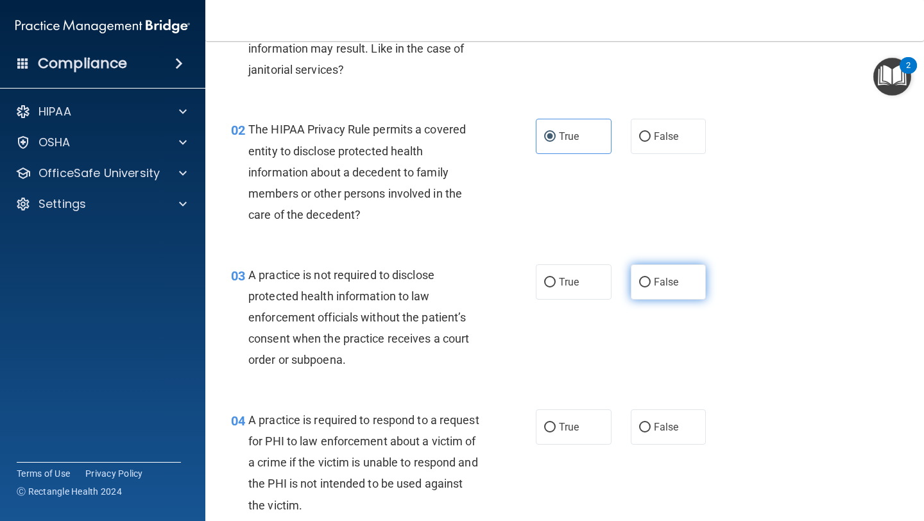
click at [645, 285] on input "False" at bounding box center [645, 283] width 12 height 10
radio input "true"
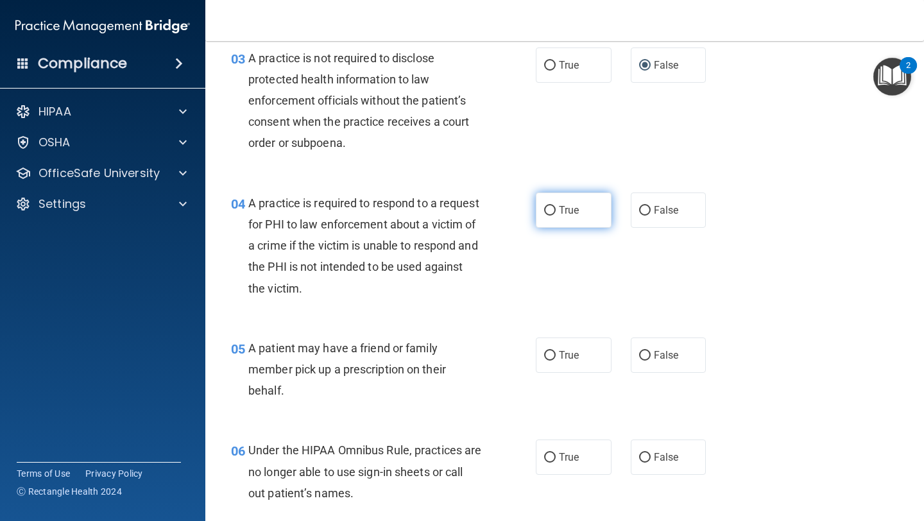
scroll to position [346, 0]
click at [578, 204] on span "True" at bounding box center [569, 209] width 20 height 12
click at [556, 205] on input "True" at bounding box center [550, 210] width 12 height 10
radio input "true"
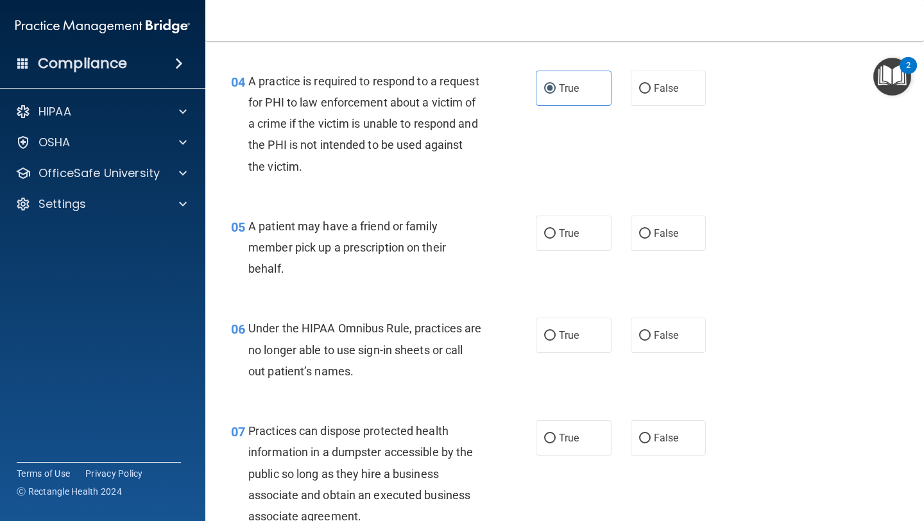
scroll to position [468, 0]
click at [574, 234] on span "True" at bounding box center [569, 232] width 20 height 12
click at [556, 234] on input "True" at bounding box center [550, 233] width 12 height 10
radio input "true"
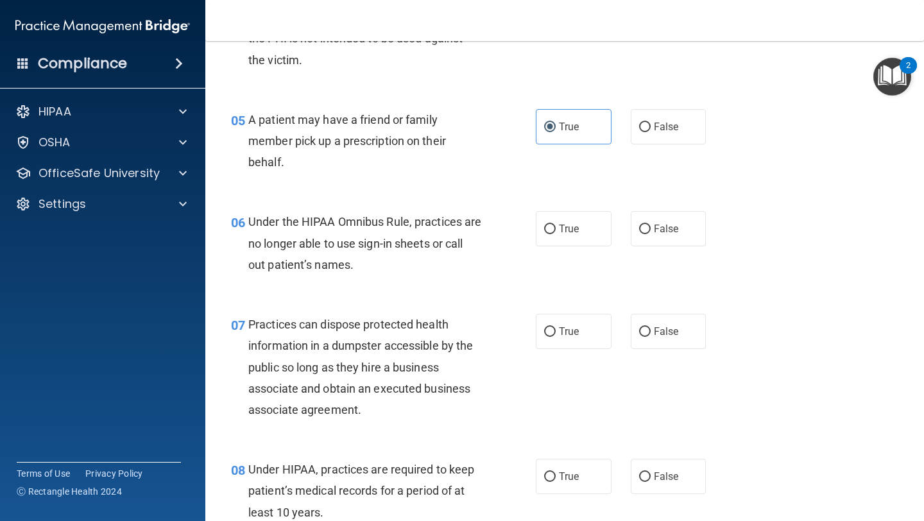
scroll to position [574, 0]
click at [594, 240] on label "True" at bounding box center [574, 227] width 76 height 35
click at [556, 233] on input "True" at bounding box center [550, 228] width 12 height 10
radio input "true"
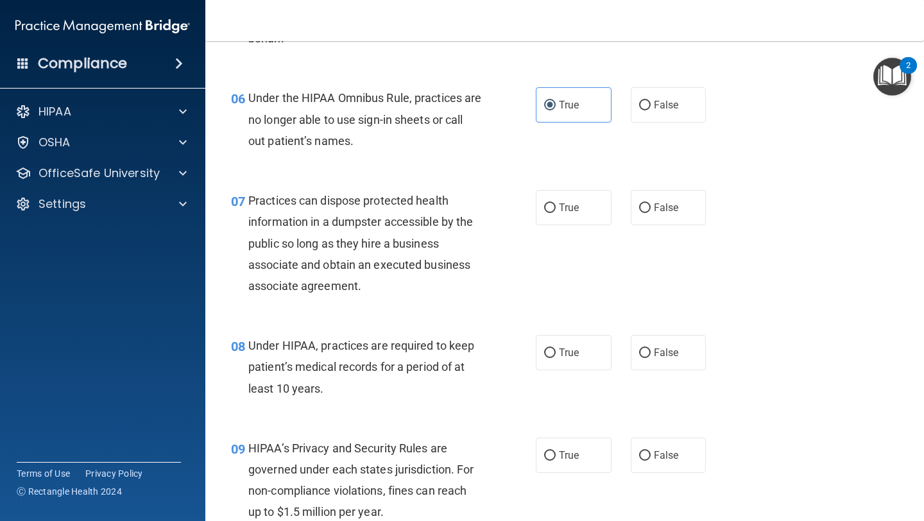
scroll to position [698, 0]
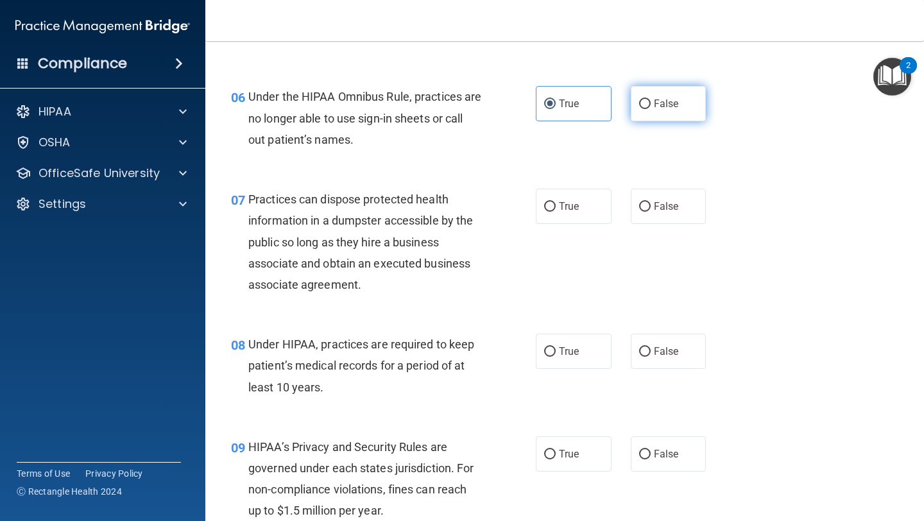
click at [662, 111] on label "False" at bounding box center [669, 103] width 76 height 35
click at [651, 109] on input "False" at bounding box center [645, 104] width 12 height 10
radio input "true"
radio input "false"
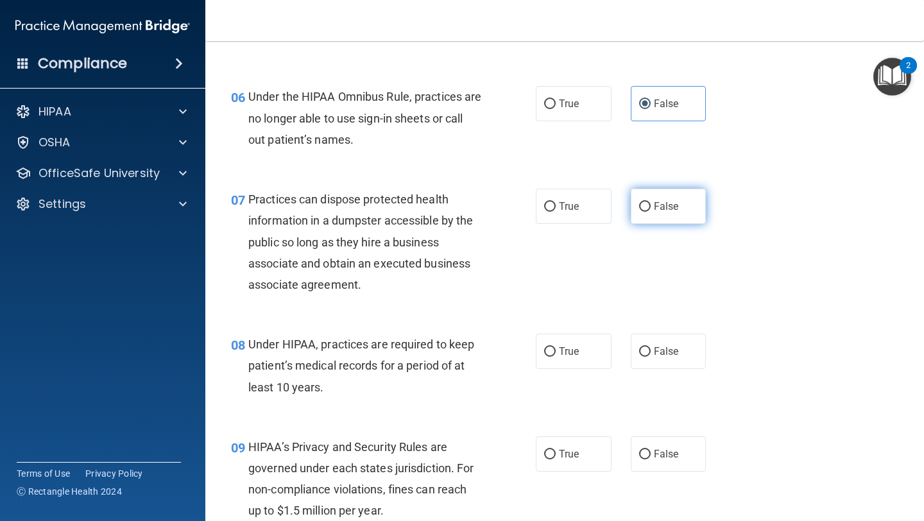
click at [666, 215] on label "False" at bounding box center [669, 206] width 76 height 35
click at [651, 212] on input "False" at bounding box center [645, 207] width 12 height 10
radio input "true"
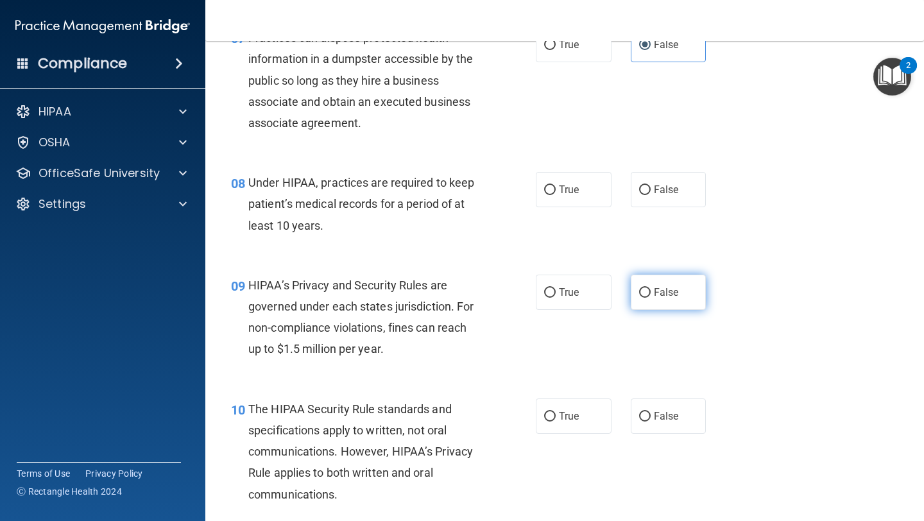
scroll to position [870, 0]
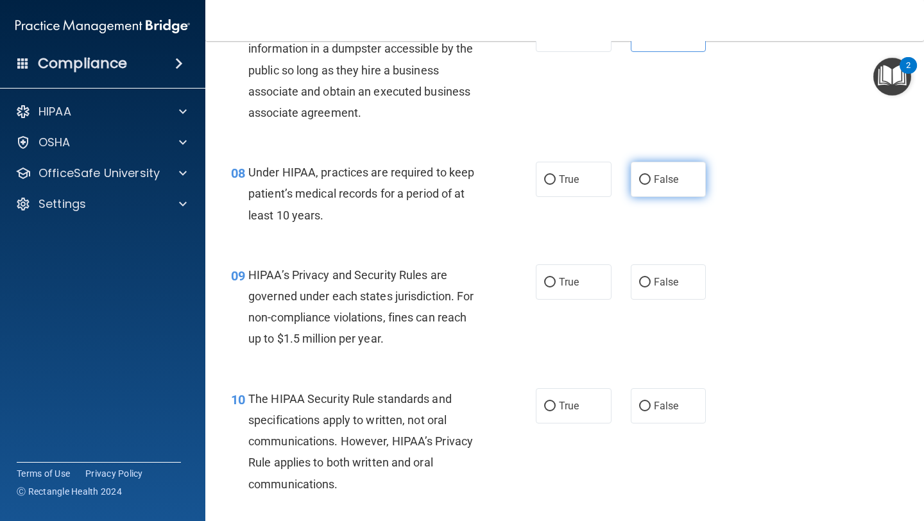
click at [668, 177] on span "False" at bounding box center [666, 179] width 25 height 12
click at [651, 177] on input "False" at bounding box center [645, 180] width 12 height 10
radio input "true"
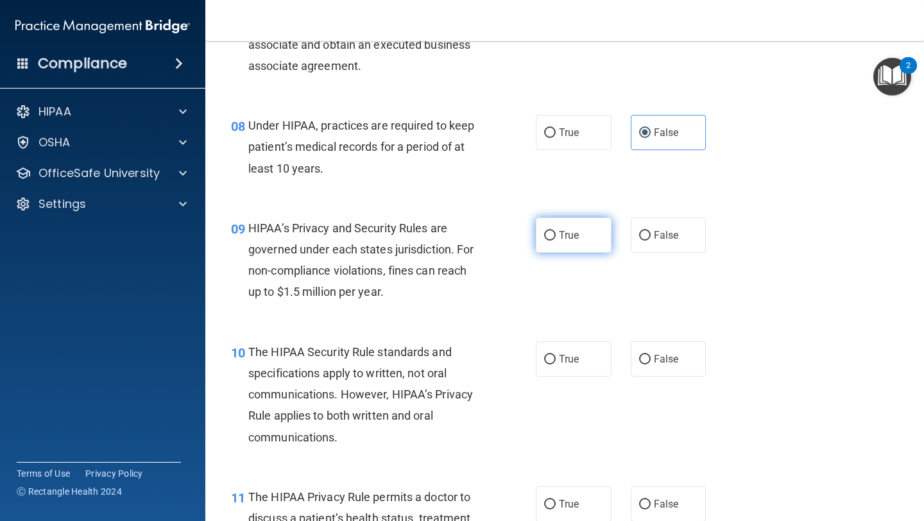
scroll to position [919, 0]
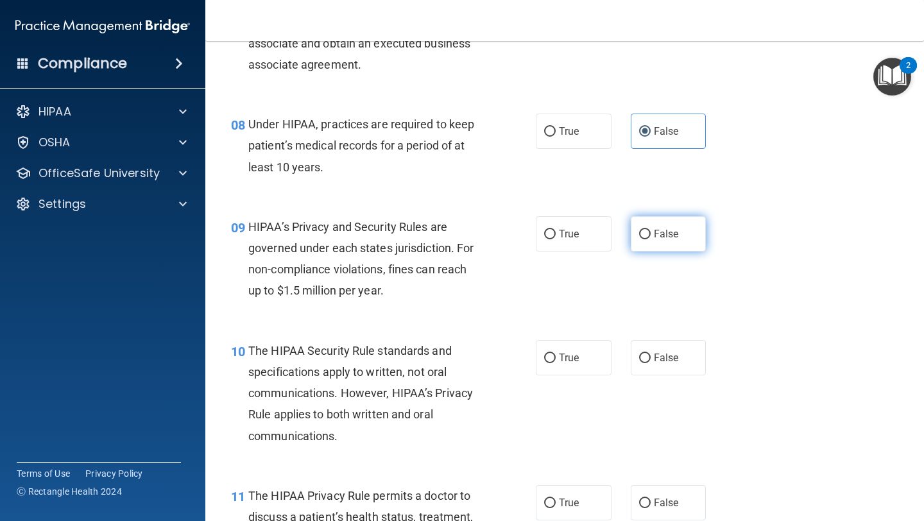
click at [650, 237] on input "False" at bounding box center [645, 235] width 12 height 10
radio input "true"
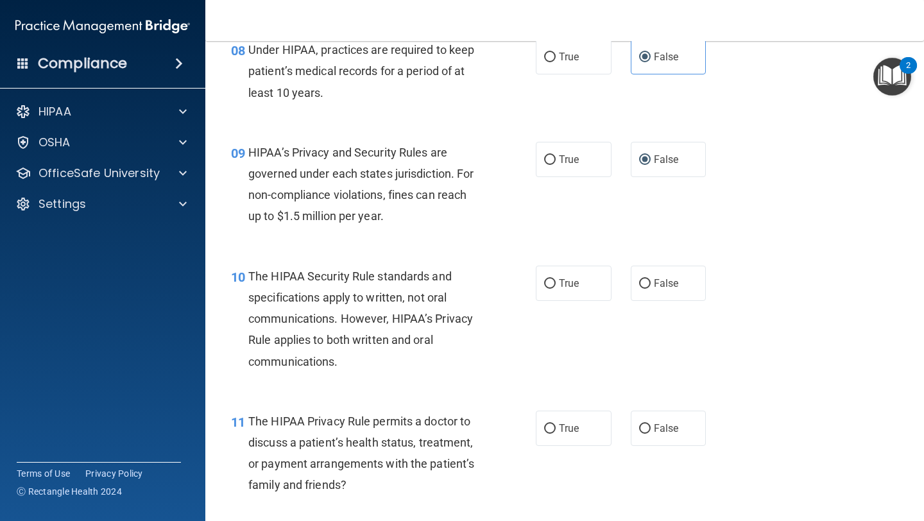
scroll to position [995, 0]
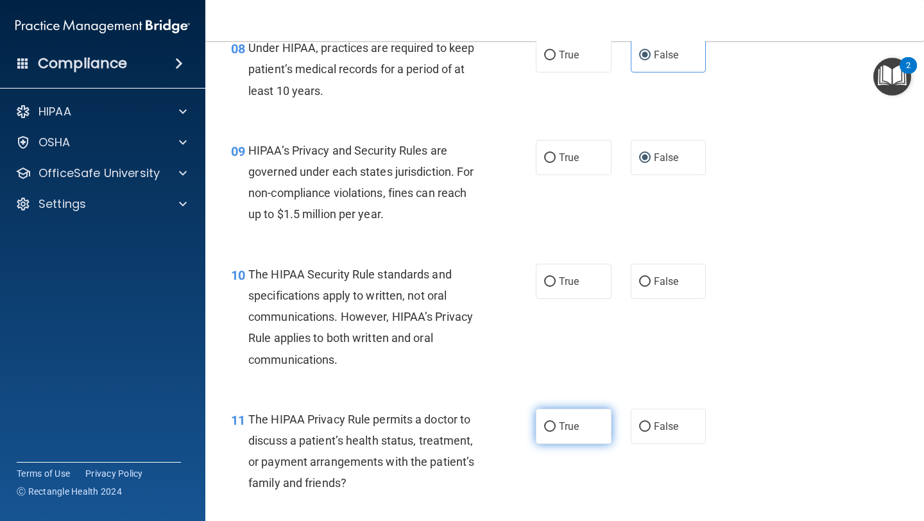
click at [551, 426] on input "True" at bounding box center [550, 427] width 12 height 10
radio input "true"
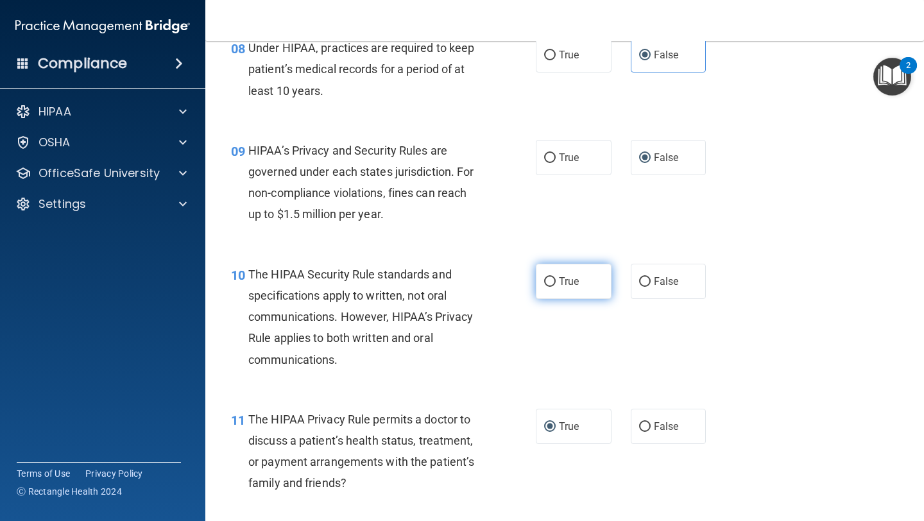
click at [574, 281] on span "True" at bounding box center [569, 281] width 20 height 12
click at [556, 281] on input "True" at bounding box center [550, 282] width 12 height 10
radio input "true"
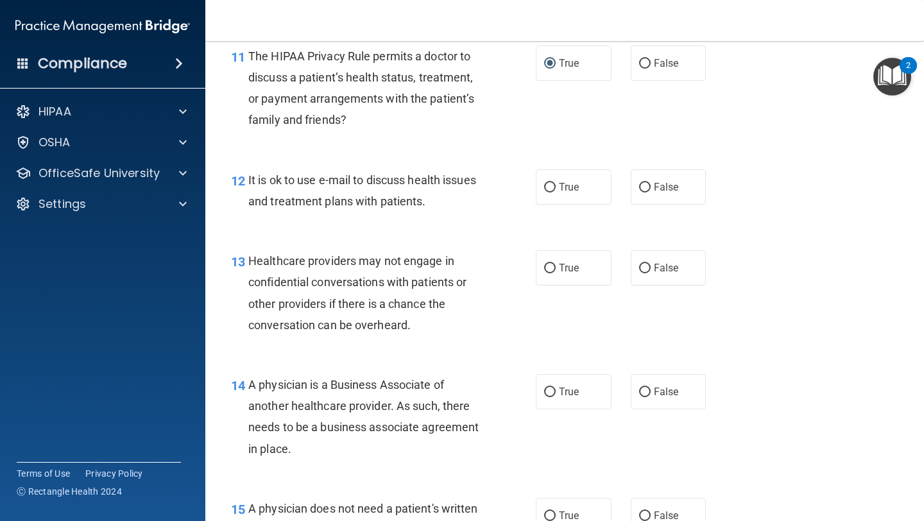
scroll to position [1370, 0]
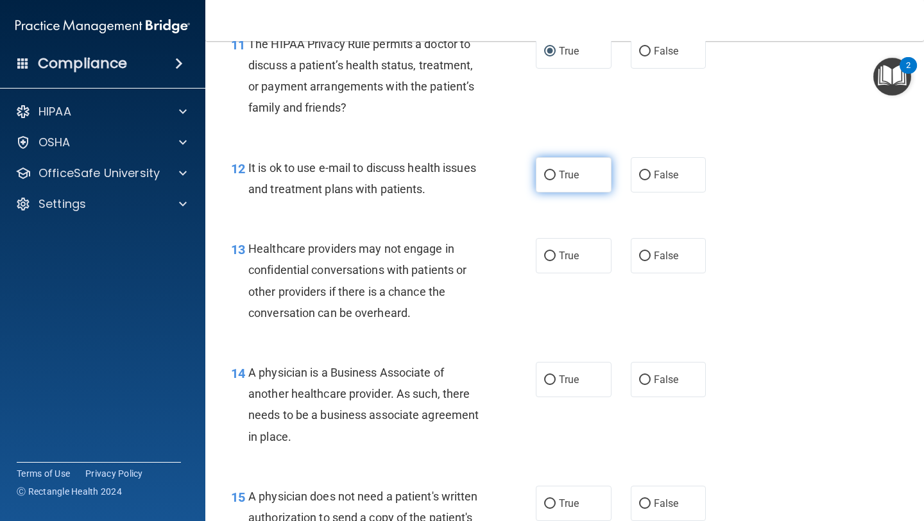
click at [553, 175] on input "True" at bounding box center [550, 176] width 12 height 10
radio input "true"
click at [668, 261] on span "False" at bounding box center [666, 256] width 25 height 12
click at [651, 261] on input "False" at bounding box center [645, 257] width 12 height 10
radio input "true"
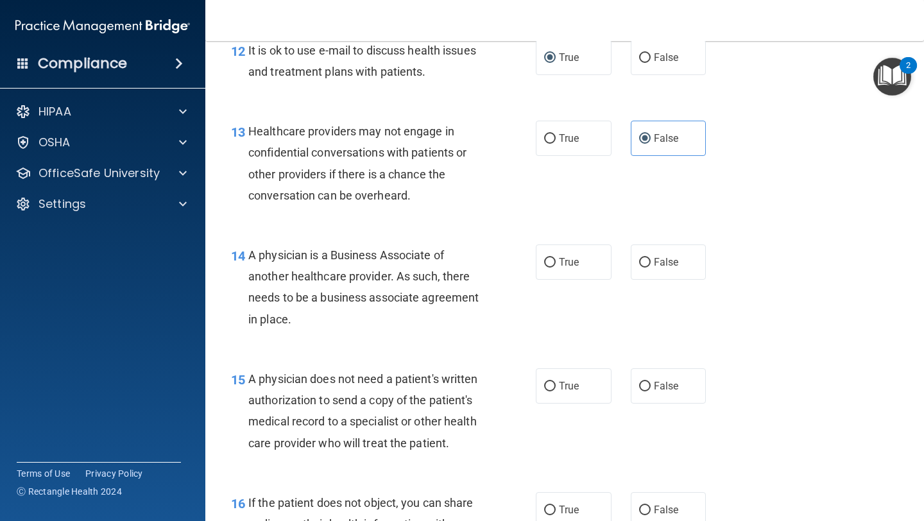
scroll to position [1499, 0]
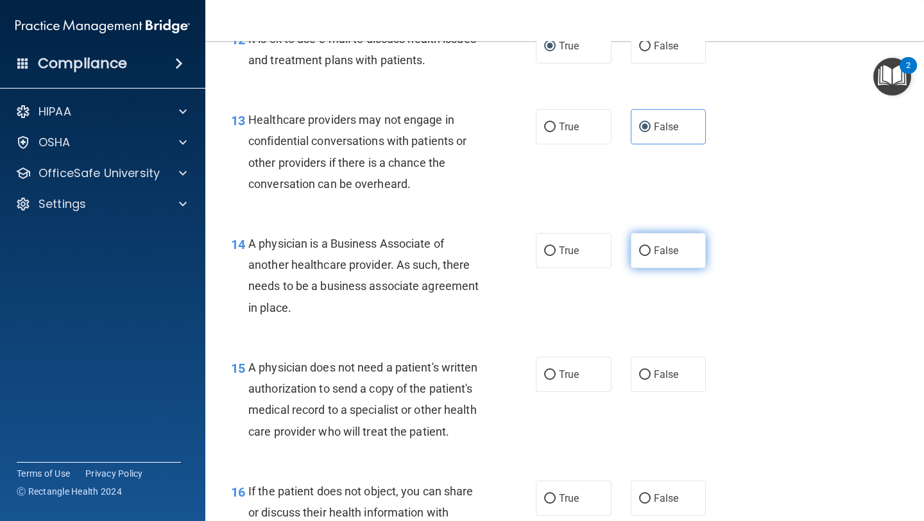
click at [654, 258] on label "False" at bounding box center [669, 250] width 76 height 35
click at [651, 256] on input "False" at bounding box center [645, 251] width 12 height 10
radio input "true"
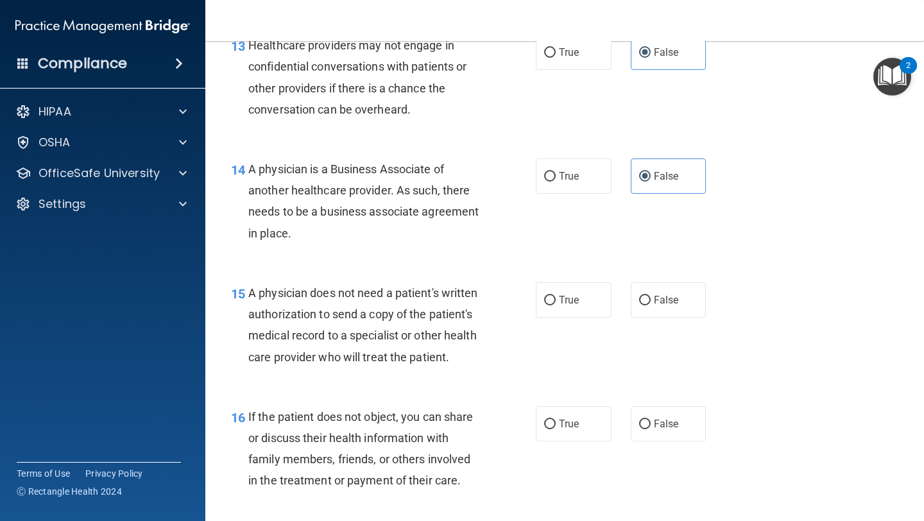
scroll to position [1600, 0]
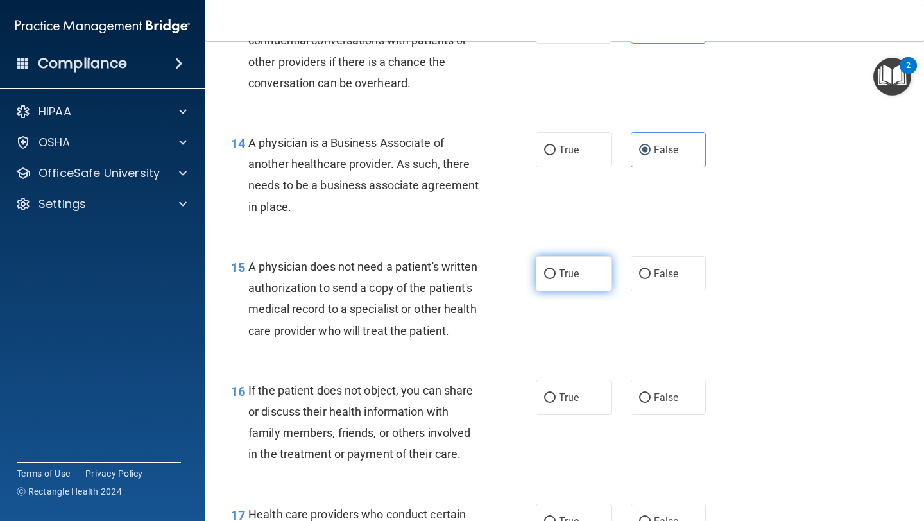
click at [585, 273] on label "True" at bounding box center [574, 273] width 76 height 35
click at [556, 273] on input "True" at bounding box center [550, 275] width 12 height 10
radio input "true"
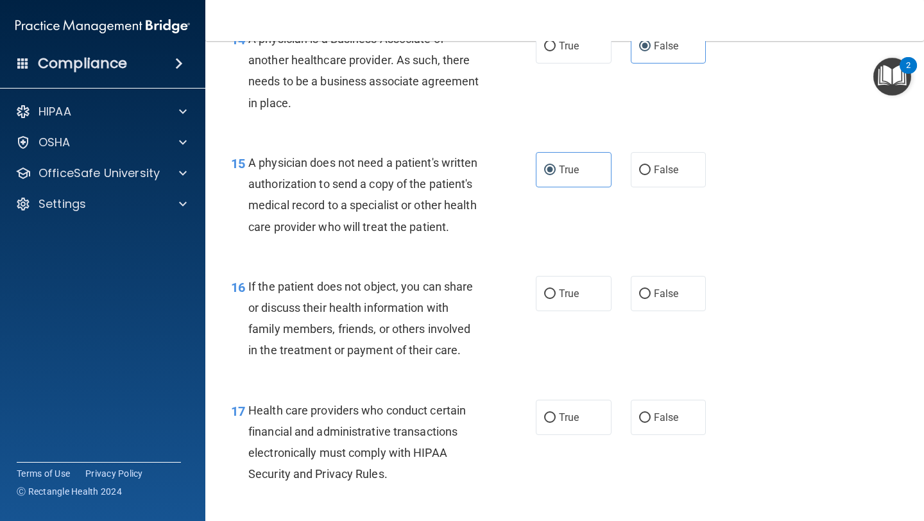
scroll to position [1705, 0]
click at [578, 293] on span "True" at bounding box center [569, 293] width 20 height 12
click at [556, 293] on input "True" at bounding box center [550, 294] width 12 height 10
radio input "true"
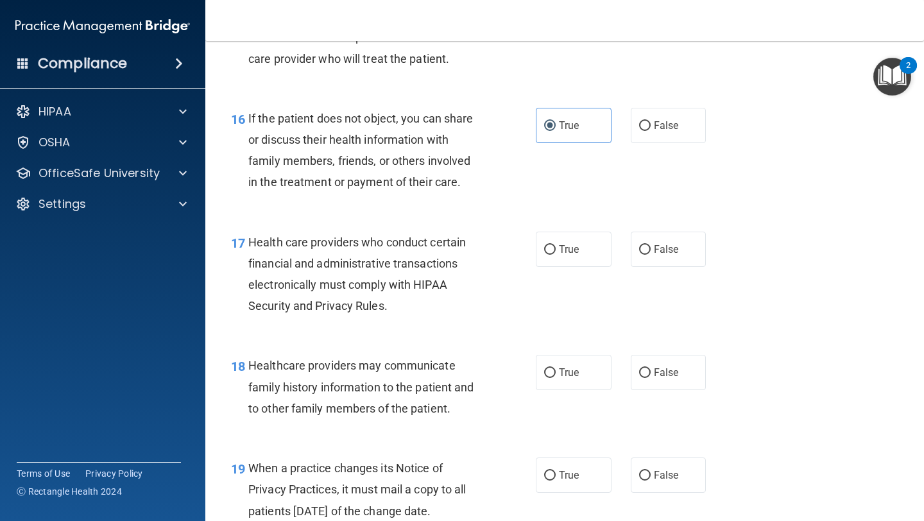
scroll to position [1875, 0]
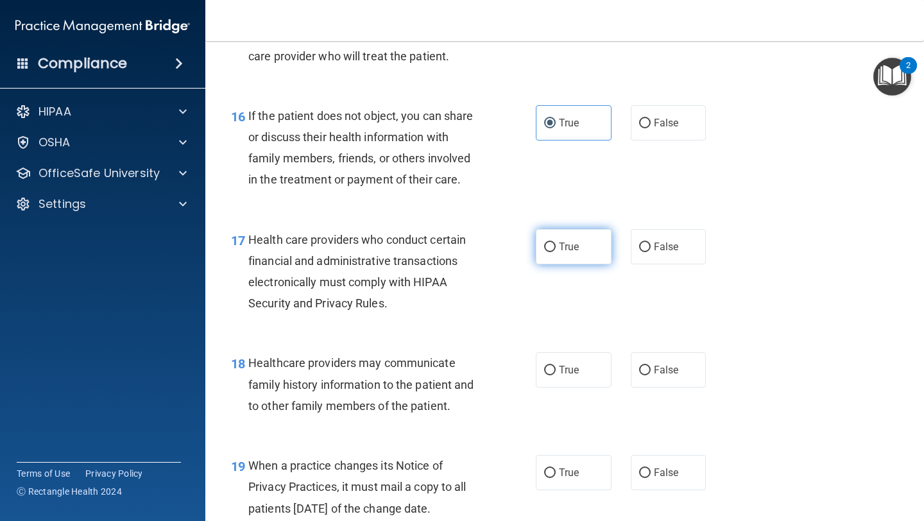
click at [578, 252] on span "True" at bounding box center [569, 247] width 20 height 12
click at [556, 252] on input "True" at bounding box center [550, 248] width 12 height 10
radio input "true"
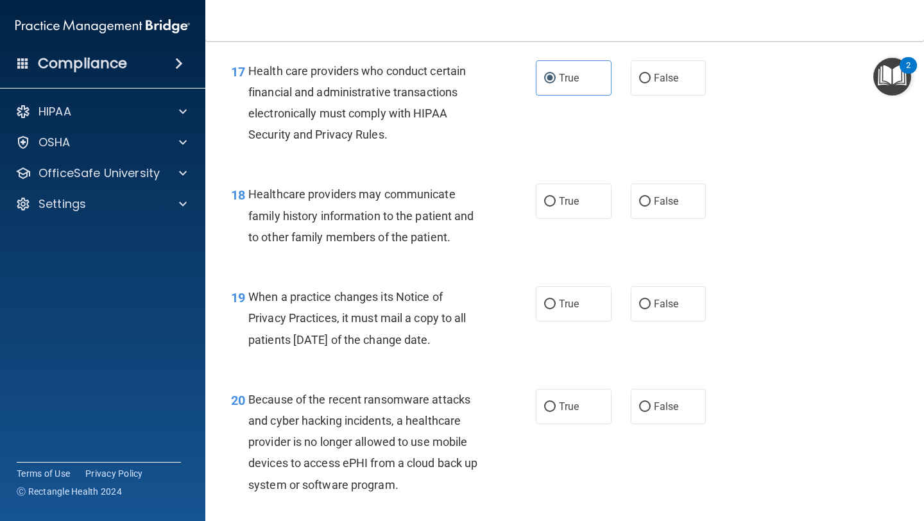
scroll to position [2046, 0]
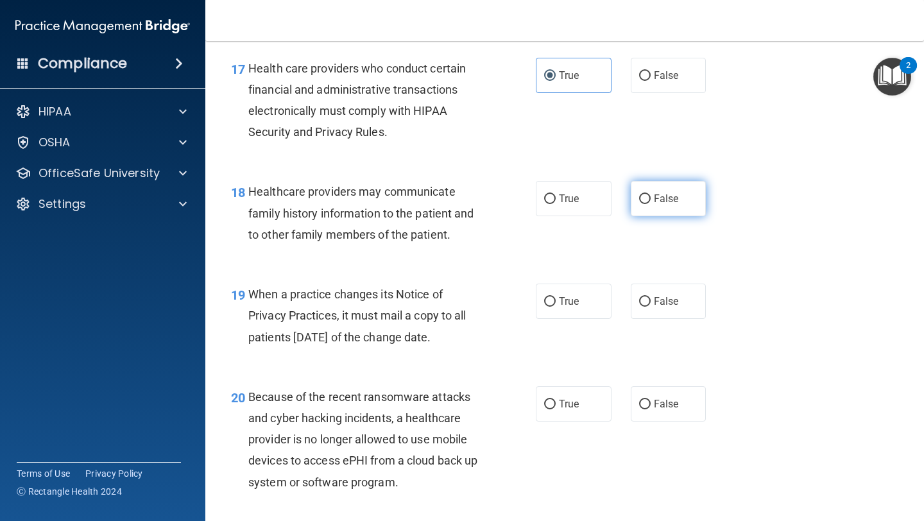
click at [641, 206] on label "False" at bounding box center [669, 198] width 76 height 35
click at [641, 204] on input "False" at bounding box center [645, 199] width 12 height 10
radio input "true"
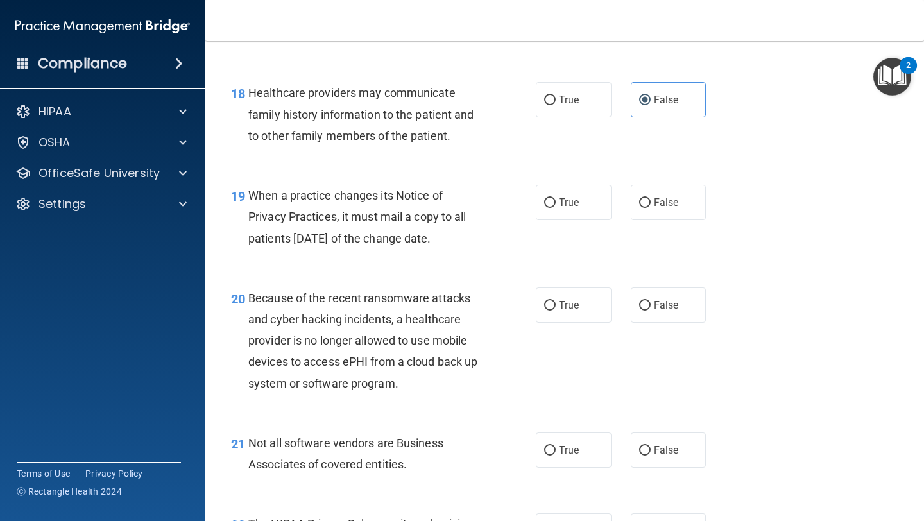
scroll to position [2146, 0]
click at [647, 199] on input "False" at bounding box center [645, 203] width 12 height 10
radio input "true"
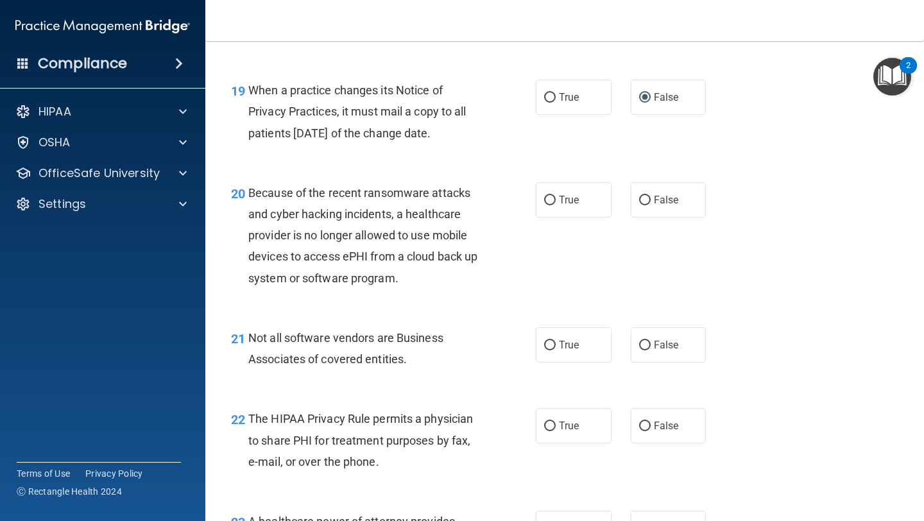
scroll to position [2256, 0]
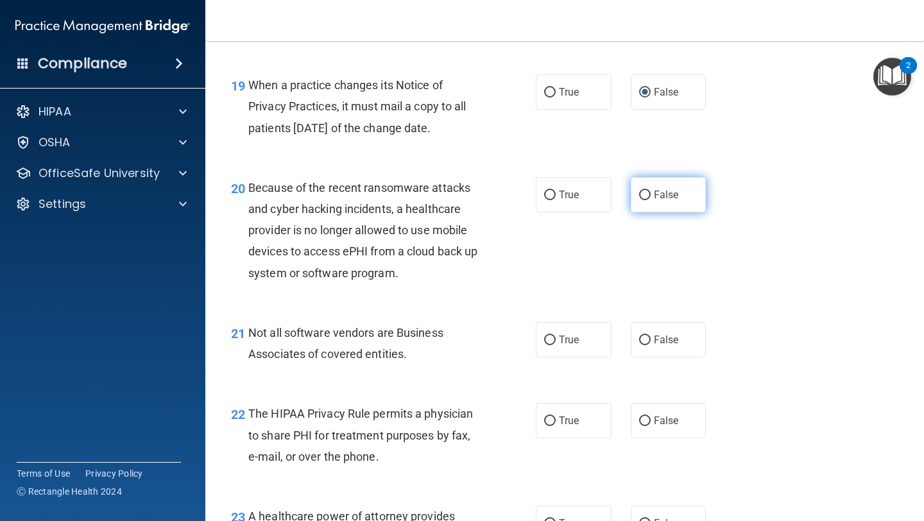
click at [650, 194] on input "False" at bounding box center [645, 196] width 12 height 10
radio input "true"
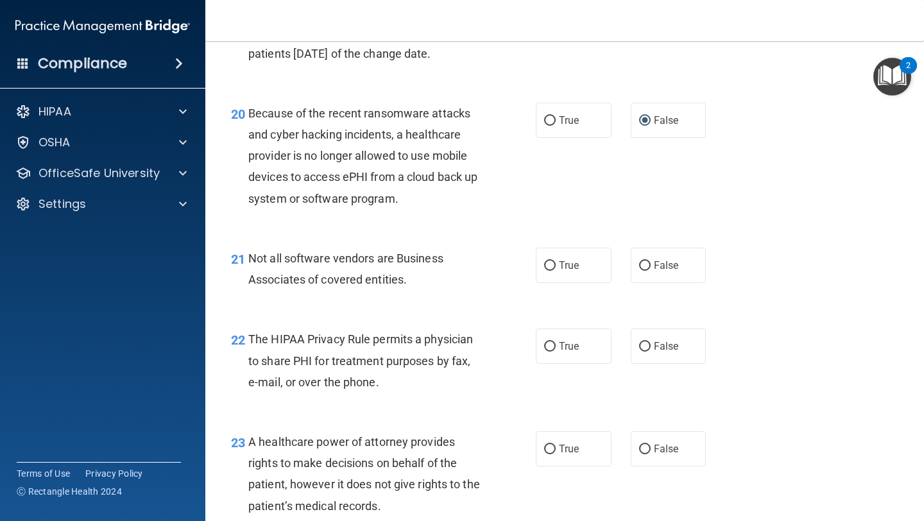
scroll to position [2332, 0]
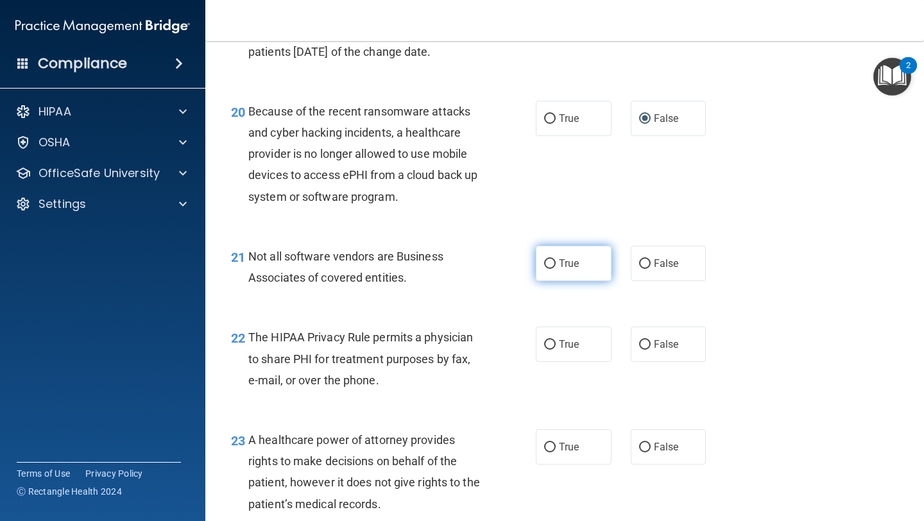
click at [565, 262] on span "True" at bounding box center [569, 263] width 20 height 12
click at [556, 262] on input "True" at bounding box center [550, 264] width 12 height 10
radio input "true"
click at [575, 346] on span "True" at bounding box center [569, 344] width 20 height 12
click at [556, 346] on input "True" at bounding box center [550, 345] width 12 height 10
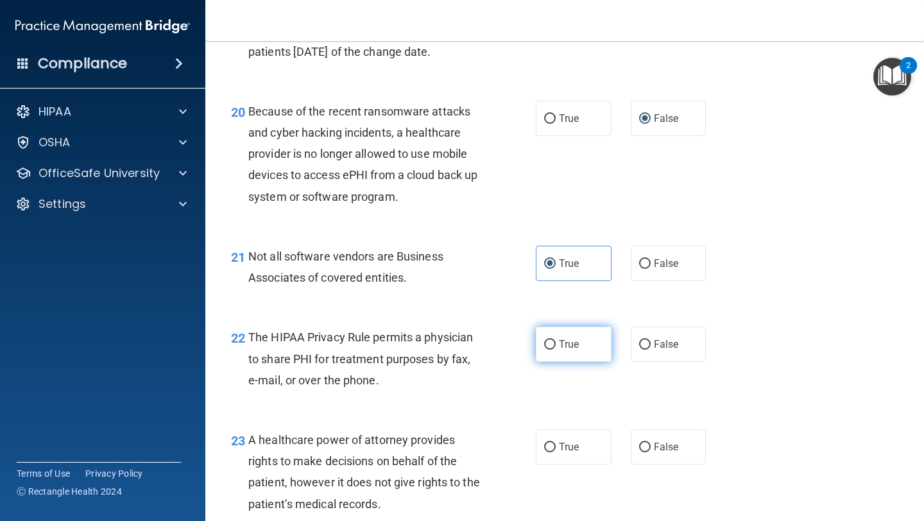
radio input "true"
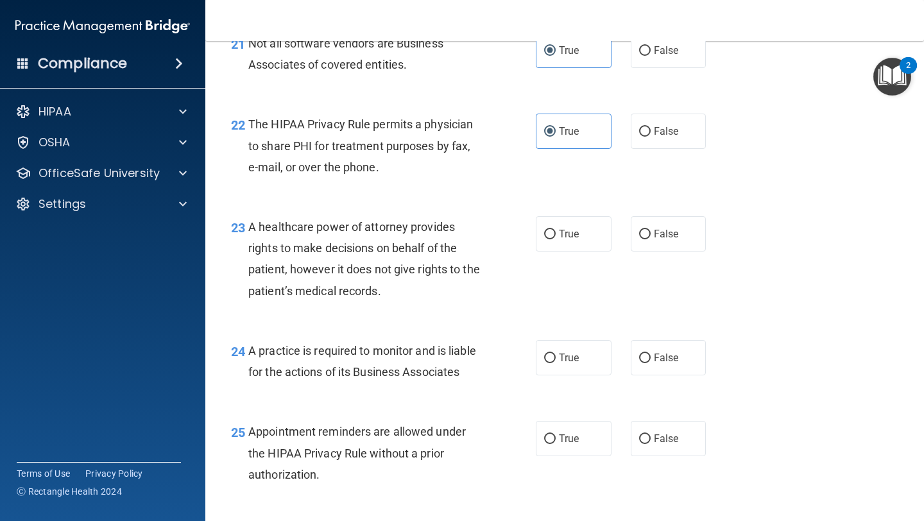
scroll to position [2571, 0]
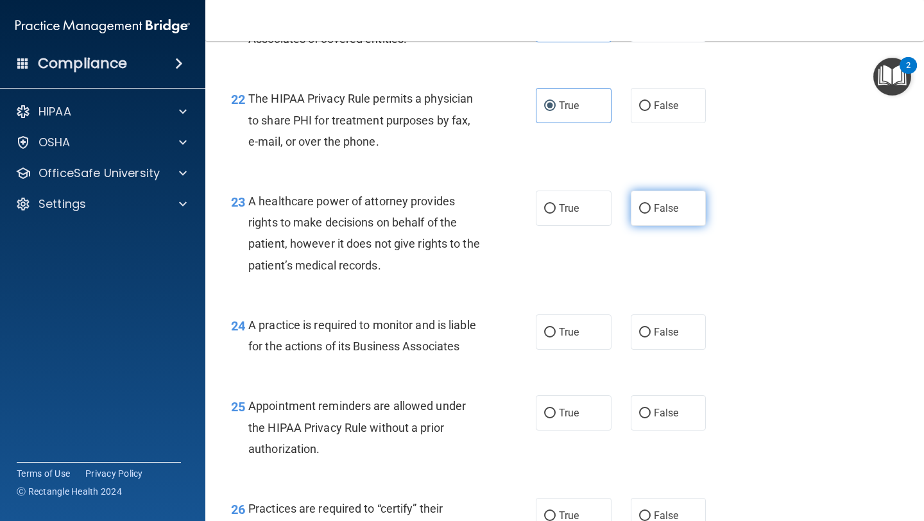
click at [646, 215] on label "False" at bounding box center [669, 208] width 76 height 35
click at [646, 214] on input "False" at bounding box center [645, 209] width 12 height 10
radio input "true"
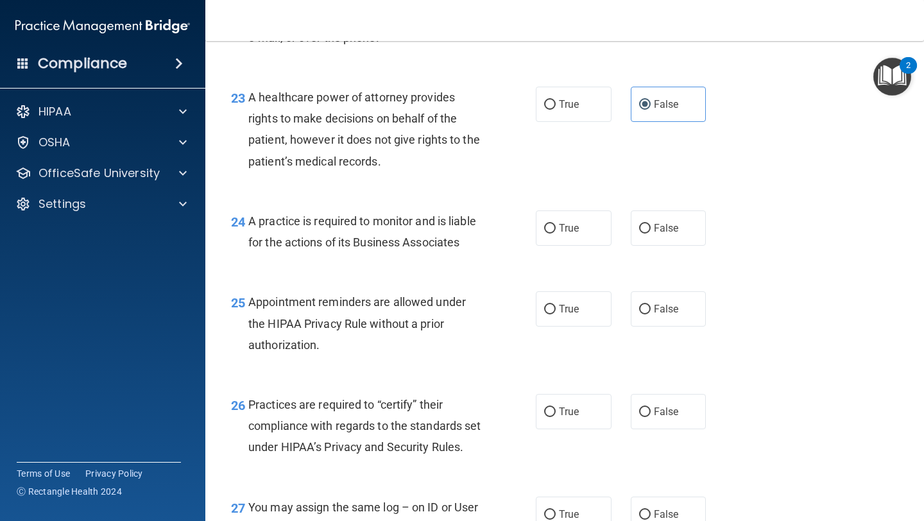
scroll to position [2677, 0]
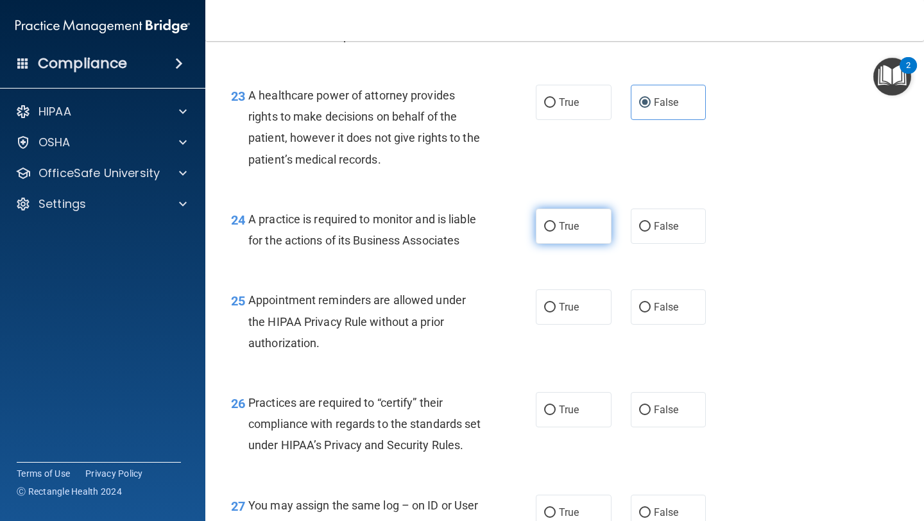
click at [564, 229] on span "True" at bounding box center [569, 226] width 20 height 12
click at [556, 229] on input "True" at bounding box center [550, 227] width 12 height 10
radio input "true"
click at [570, 312] on span "True" at bounding box center [569, 307] width 20 height 12
click at [556, 312] on input "True" at bounding box center [550, 308] width 12 height 10
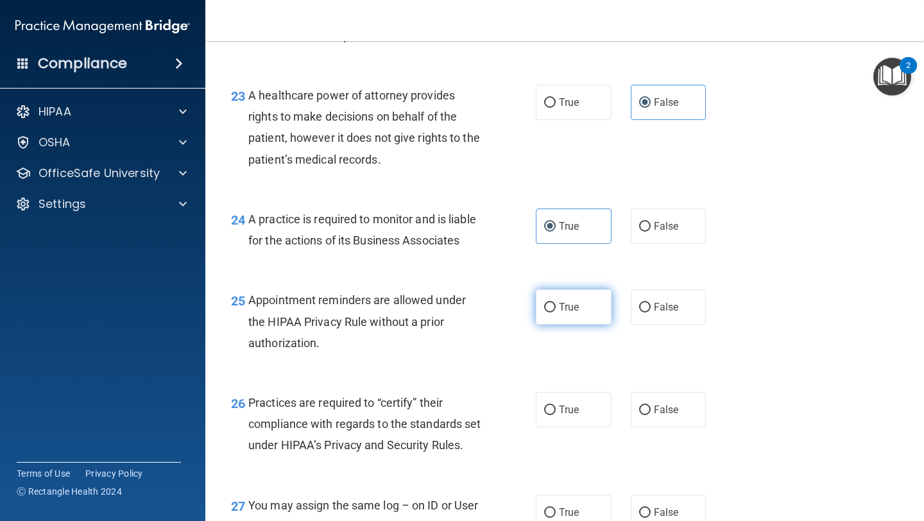
radio input "true"
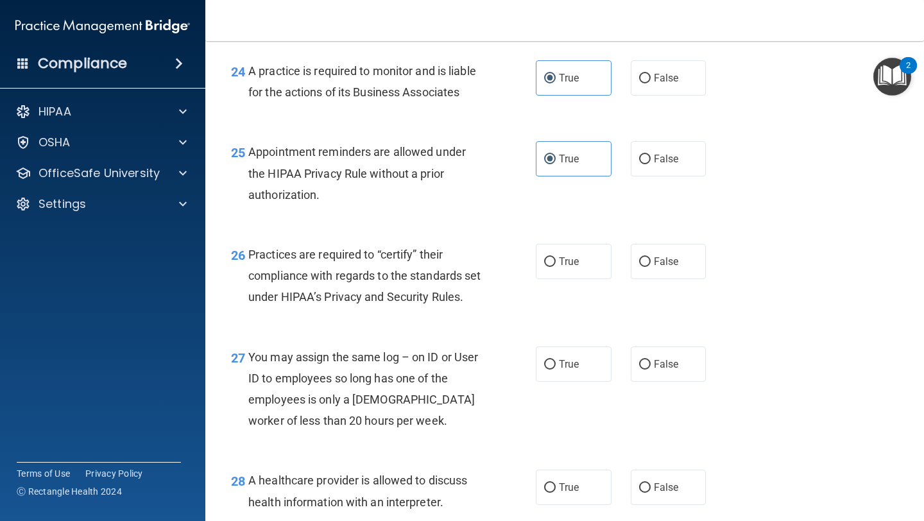
scroll to position [2827, 0]
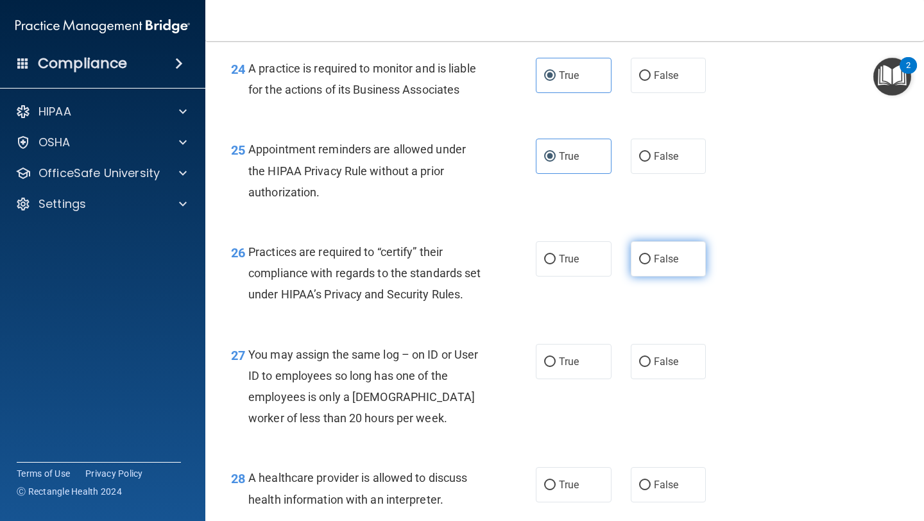
click at [654, 268] on label "False" at bounding box center [669, 258] width 76 height 35
click at [651, 264] on input "False" at bounding box center [645, 260] width 12 height 10
radio input "true"
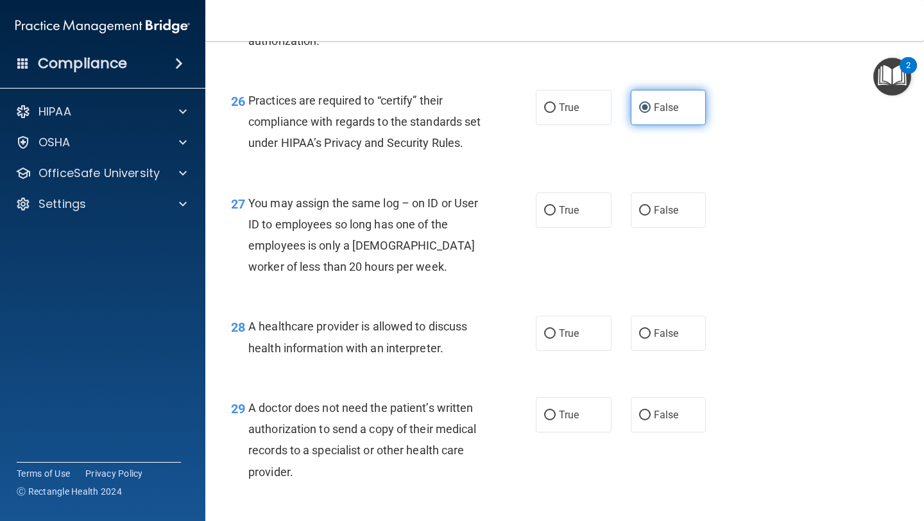
scroll to position [2981, 0]
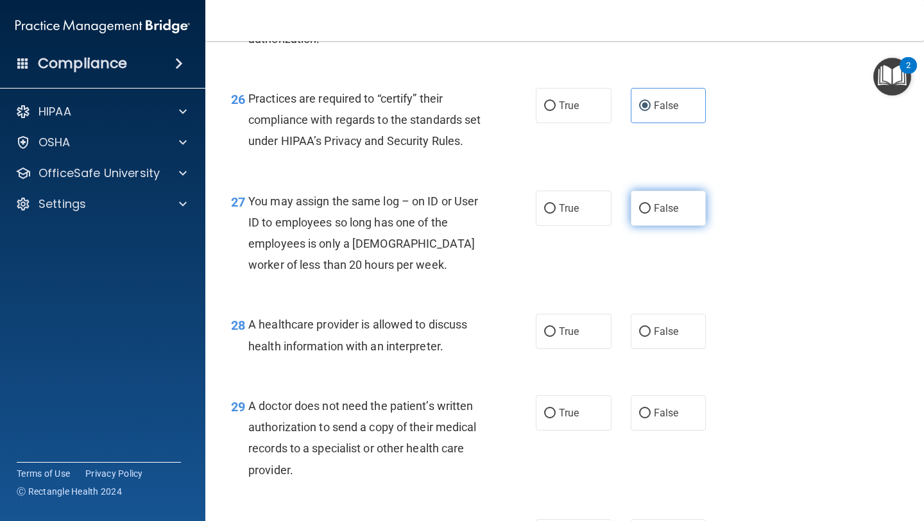
click at [655, 226] on label "False" at bounding box center [669, 208] width 76 height 35
click at [651, 214] on input "False" at bounding box center [645, 209] width 12 height 10
radio input "true"
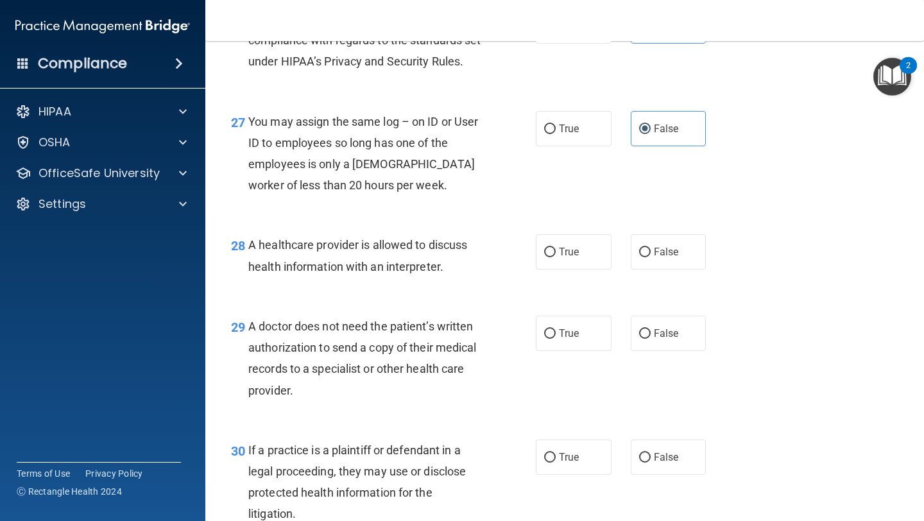
scroll to position [3066, 0]
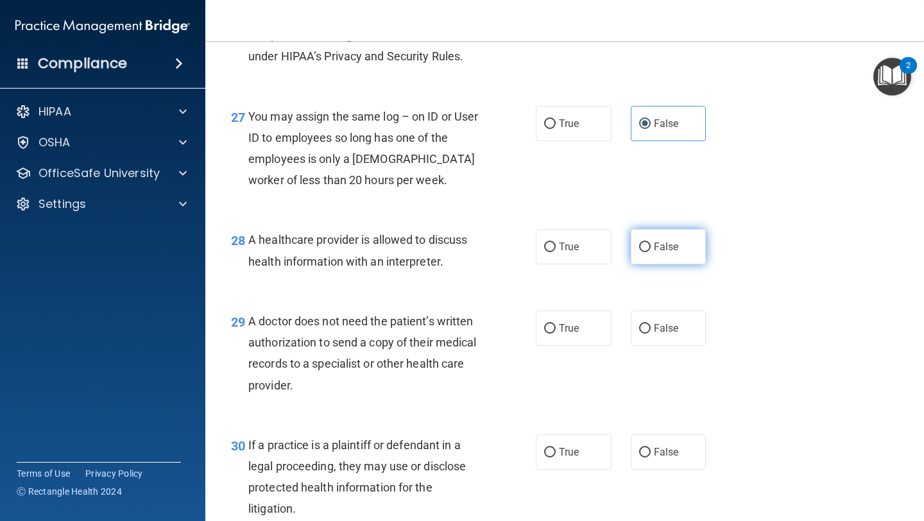
click at [655, 253] on span "False" at bounding box center [666, 247] width 25 height 12
click at [651, 252] on input "False" at bounding box center [645, 248] width 12 height 10
radio input "true"
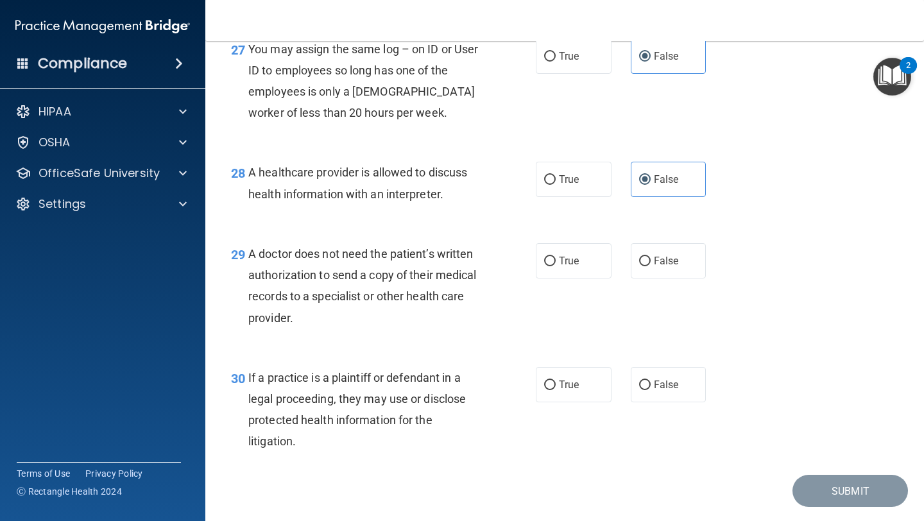
scroll to position [3160, 0]
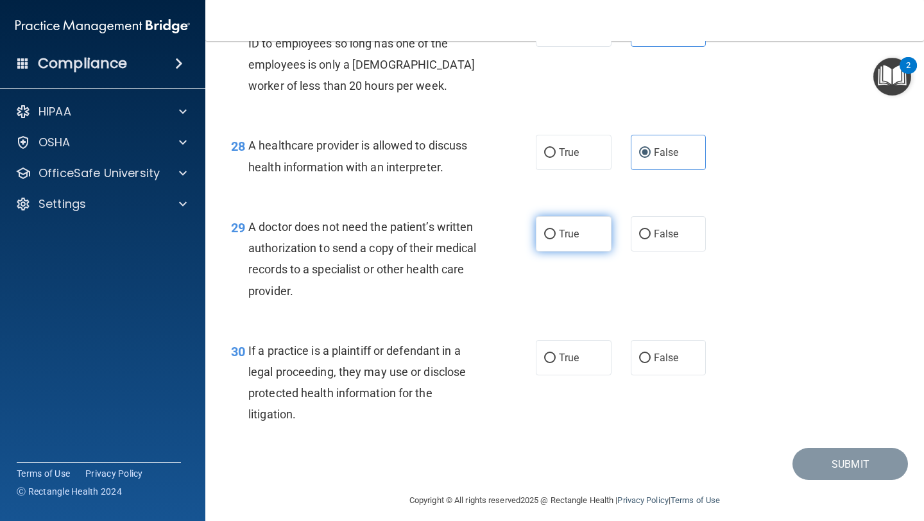
click at [583, 252] on label "True" at bounding box center [574, 233] width 76 height 35
click at [556, 239] on input "True" at bounding box center [550, 235] width 12 height 10
radio input "true"
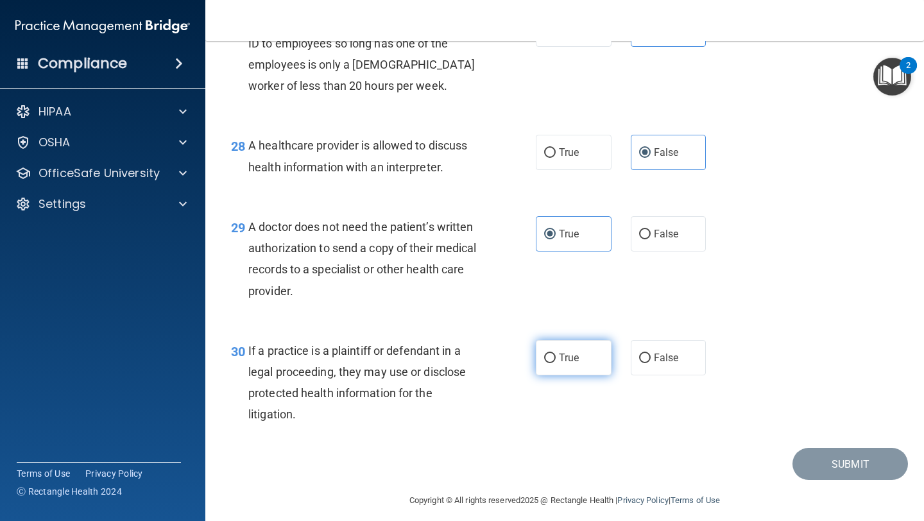
click at [571, 364] on span "True" at bounding box center [569, 358] width 20 height 12
click at [556, 363] on input "True" at bounding box center [550, 359] width 12 height 10
radio input "true"
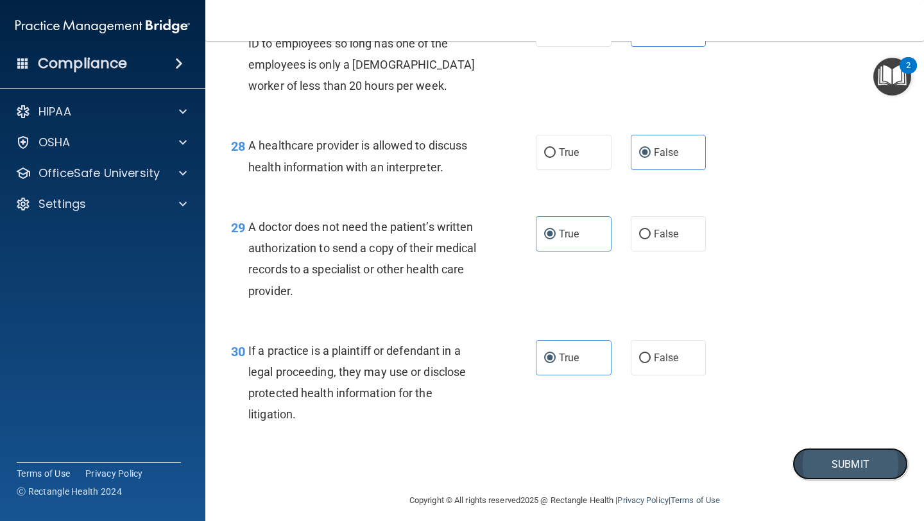
click at [834, 481] on button "Submit" at bounding box center [851, 464] width 116 height 33
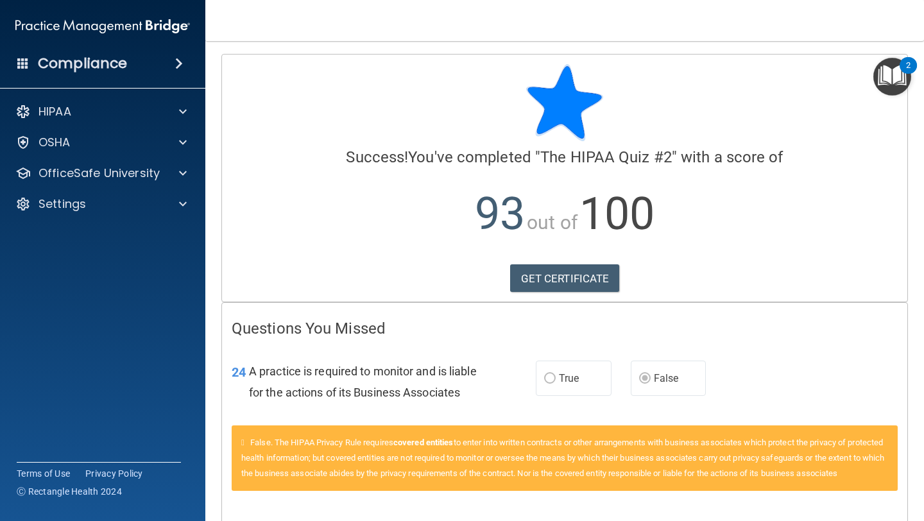
click at [897, 71] on img "Open Resource Center, 2 new notifications" at bounding box center [893, 77] width 38 height 38
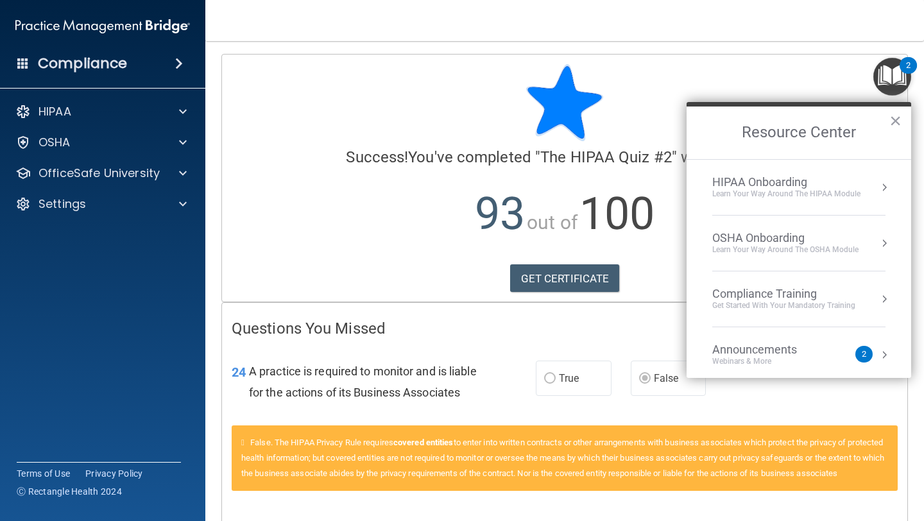
click at [791, 64] on div at bounding box center [565, 102] width 666 height 77
click at [87, 61] on h4 "Compliance" at bounding box center [82, 64] width 89 height 18
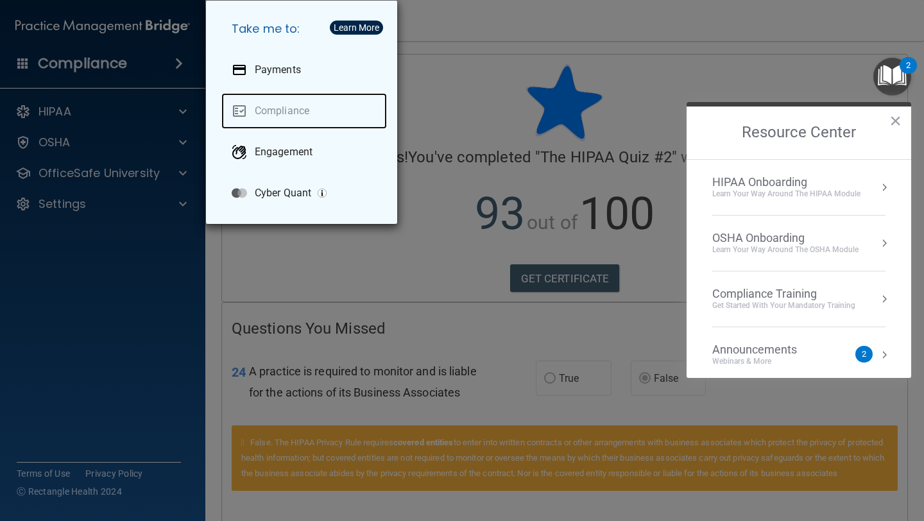
click at [261, 110] on link "Compliance" at bounding box center [304, 111] width 166 height 36
click at [142, 315] on div "Take me to: Payments Compliance Engagement Cyber Quant" at bounding box center [462, 260] width 924 height 521
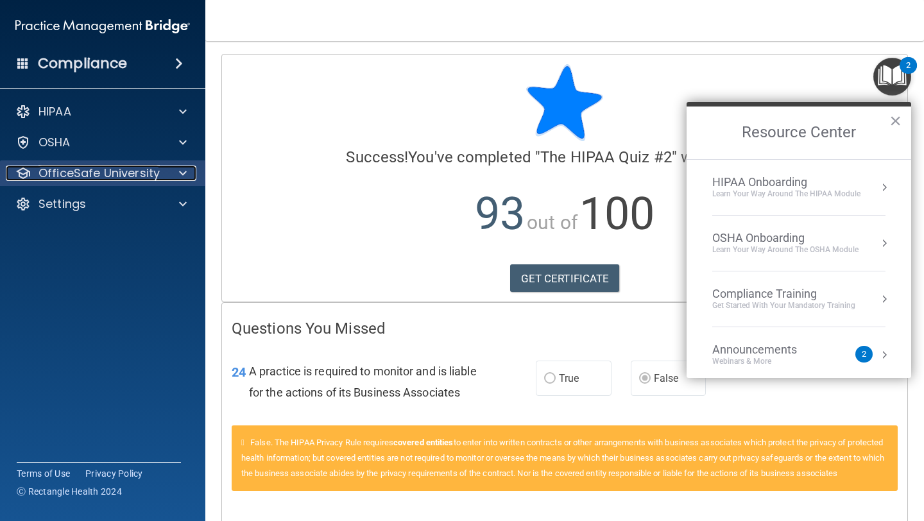
click at [176, 180] on div at bounding box center [181, 173] width 32 height 15
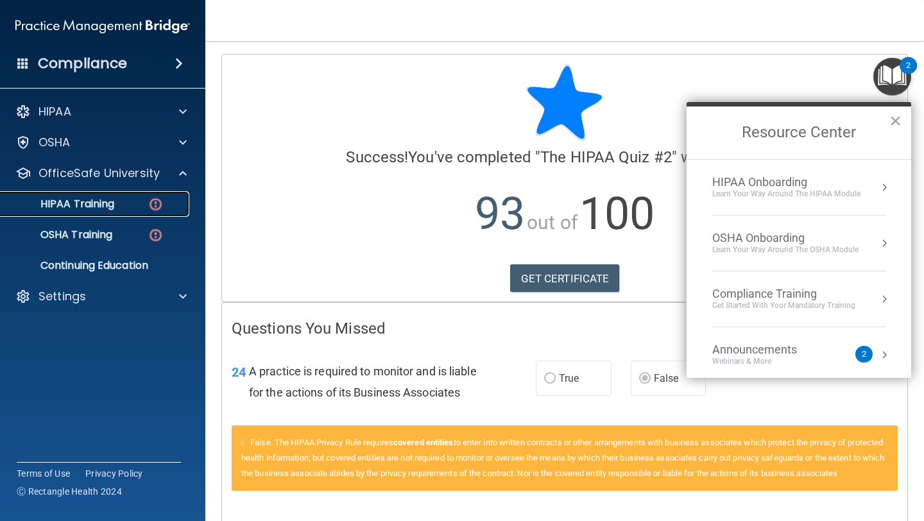
click at [138, 210] on div "HIPAA Training" at bounding box center [95, 204] width 175 height 13
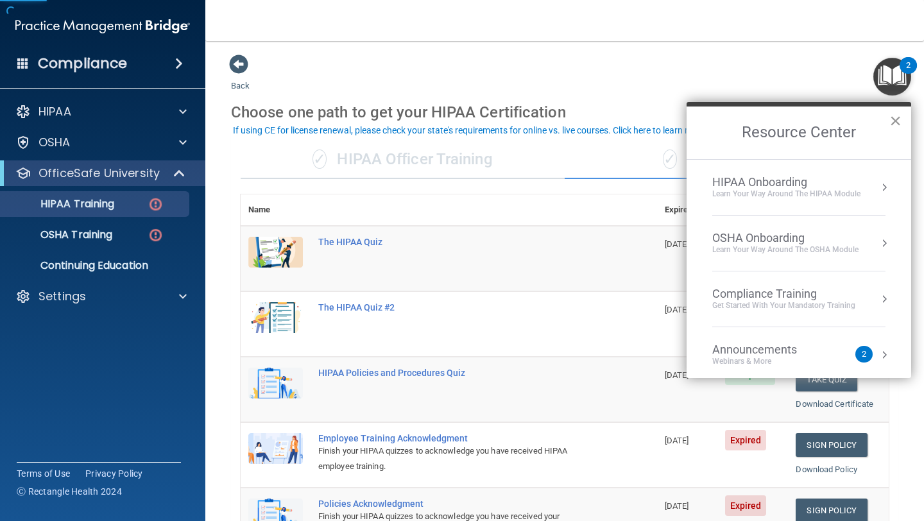
click at [890, 126] on button "×" at bounding box center [896, 120] width 12 height 21
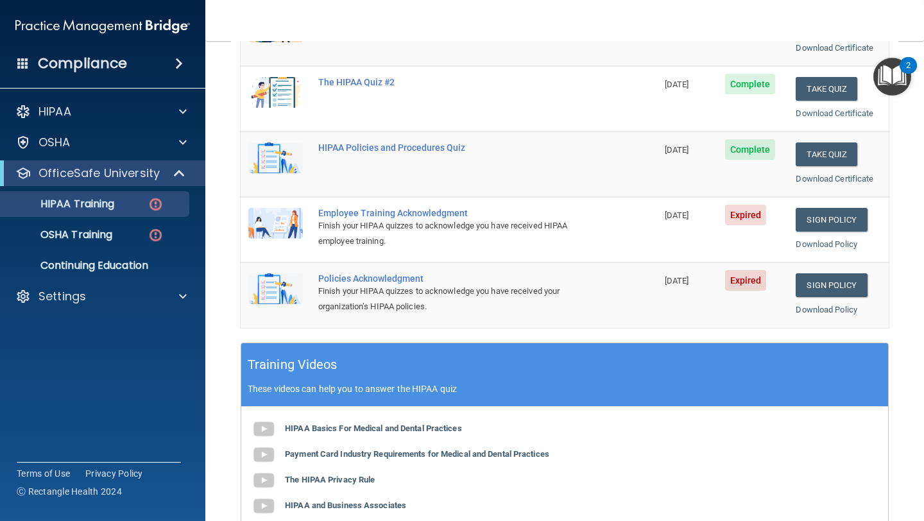
scroll to position [220, 0]
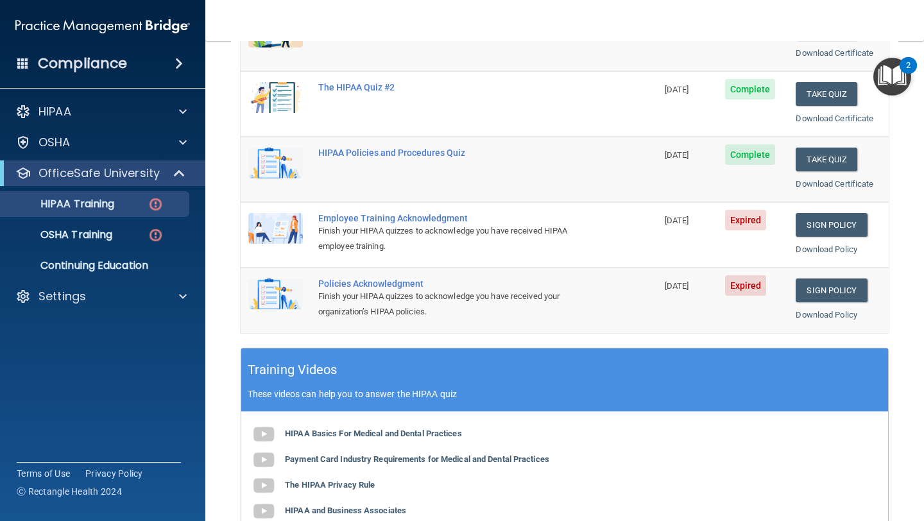
click at [554, 248] on div "Finish your HIPAA quizzes to acknowledge you have received HIPAA employee train…" at bounding box center [455, 238] width 275 height 31
click at [837, 223] on link "Sign Policy" at bounding box center [831, 225] width 71 height 24
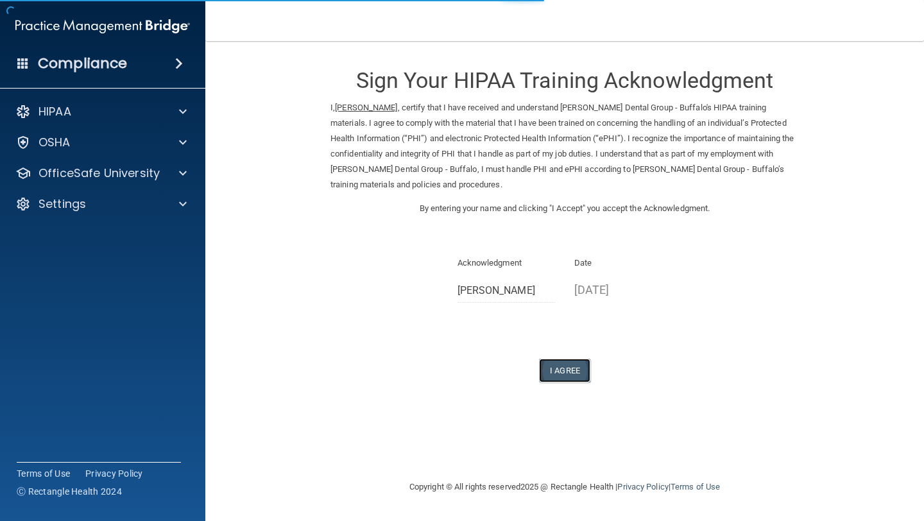
click at [578, 368] on button "I Agree" at bounding box center [564, 371] width 51 height 24
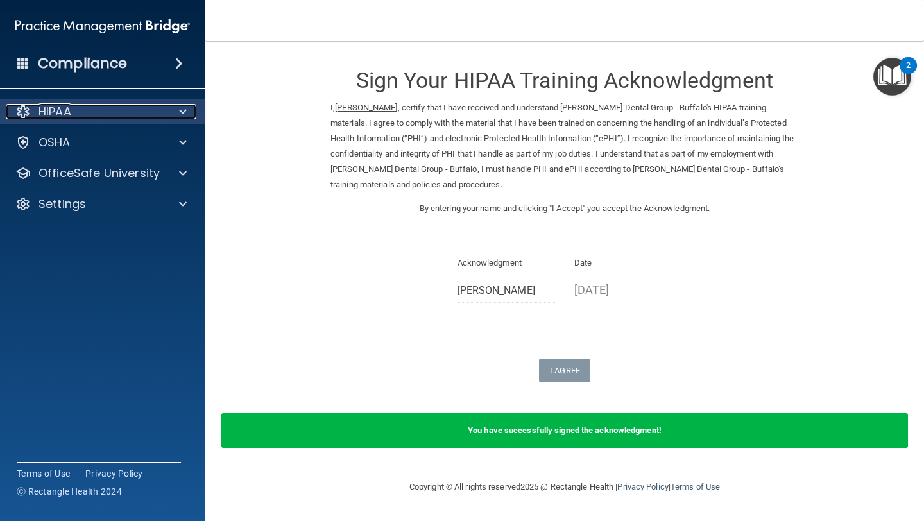
click at [186, 118] on span at bounding box center [183, 111] width 8 height 15
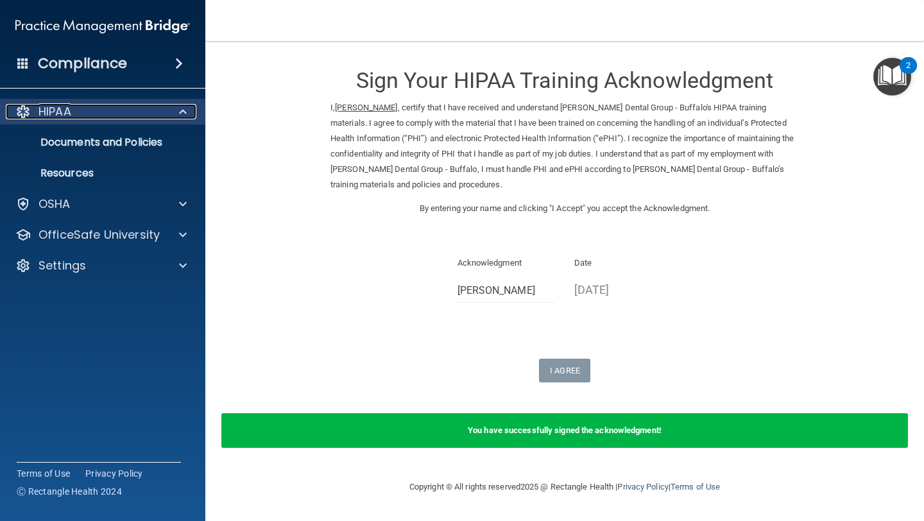
click at [186, 118] on span at bounding box center [183, 111] width 8 height 15
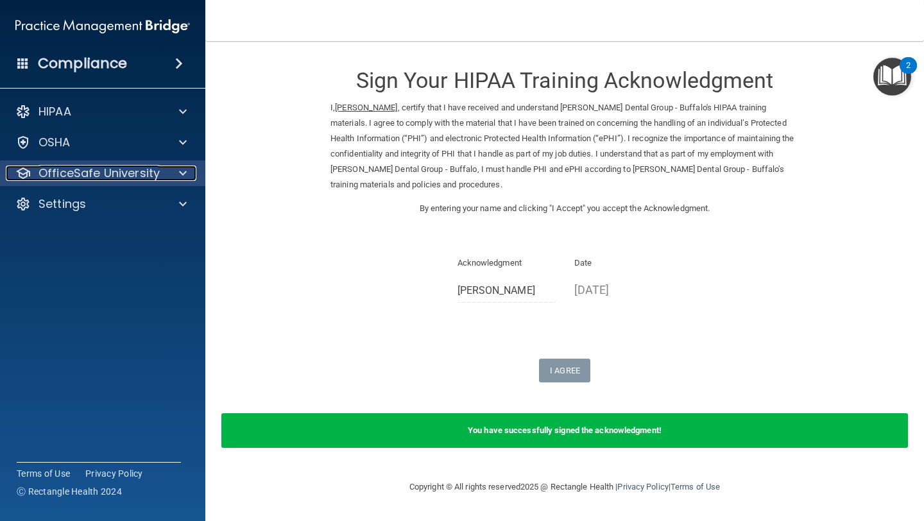
click at [155, 177] on p "OfficeSafe University" at bounding box center [99, 173] width 121 height 15
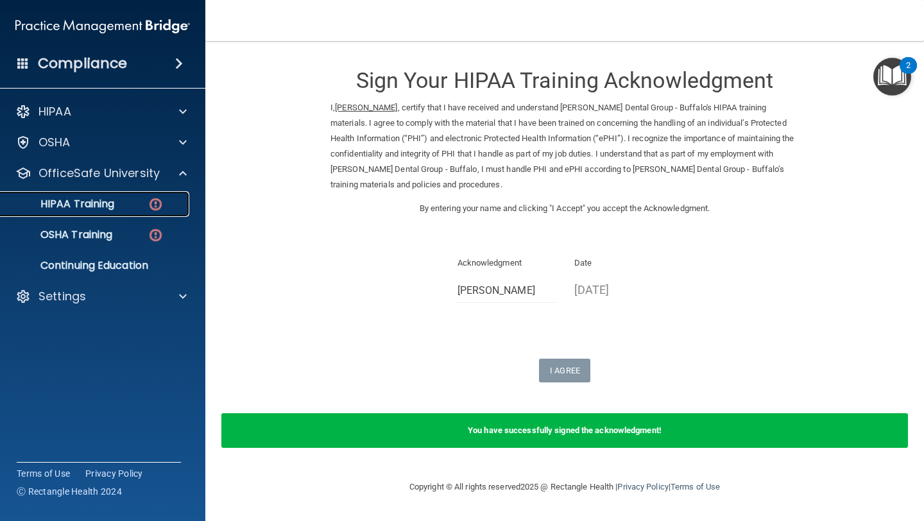
click at [151, 214] on link "HIPAA Training" at bounding box center [88, 204] width 202 height 26
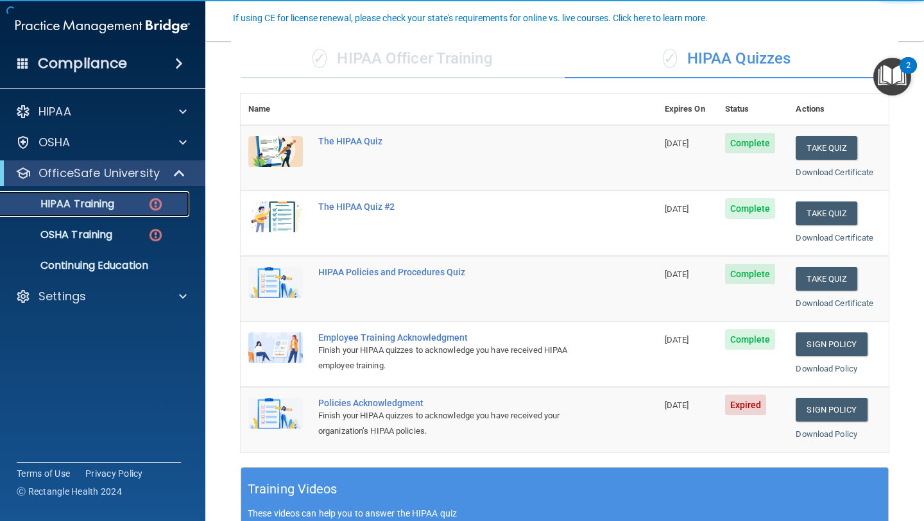
scroll to position [114, 0]
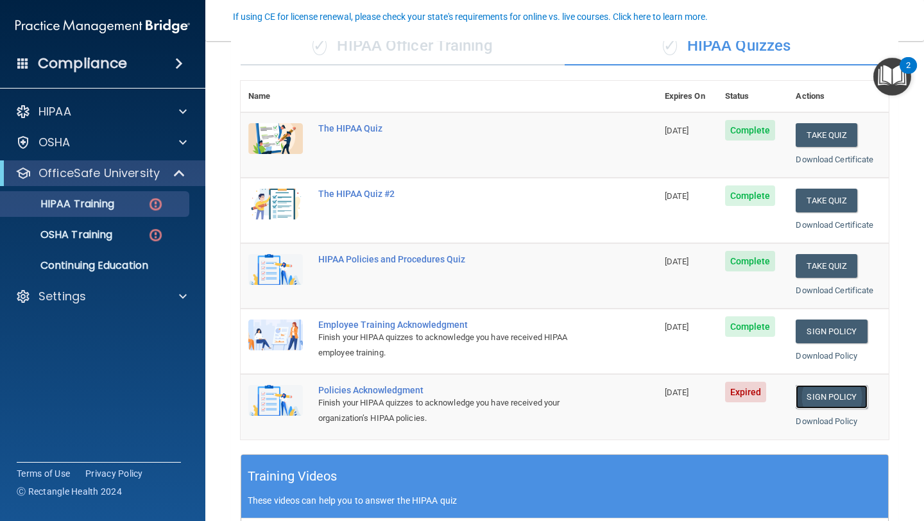
click at [831, 394] on link "Sign Policy" at bounding box center [831, 397] width 71 height 24
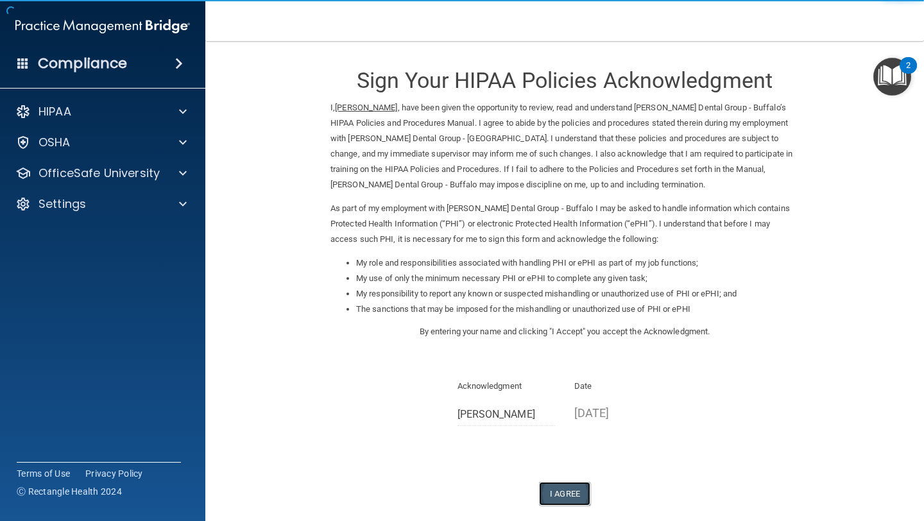
click at [580, 495] on button "I Agree" at bounding box center [564, 494] width 51 height 24
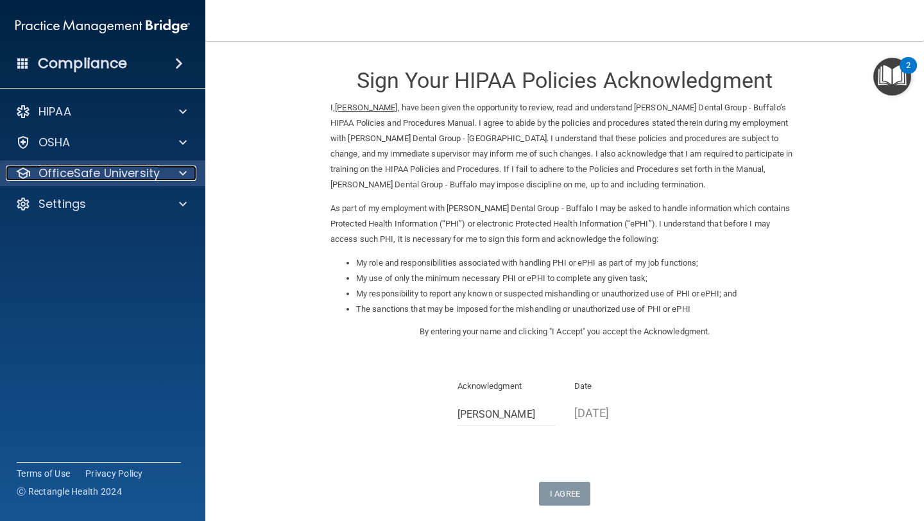
click at [148, 174] on p "OfficeSafe University" at bounding box center [99, 173] width 121 height 15
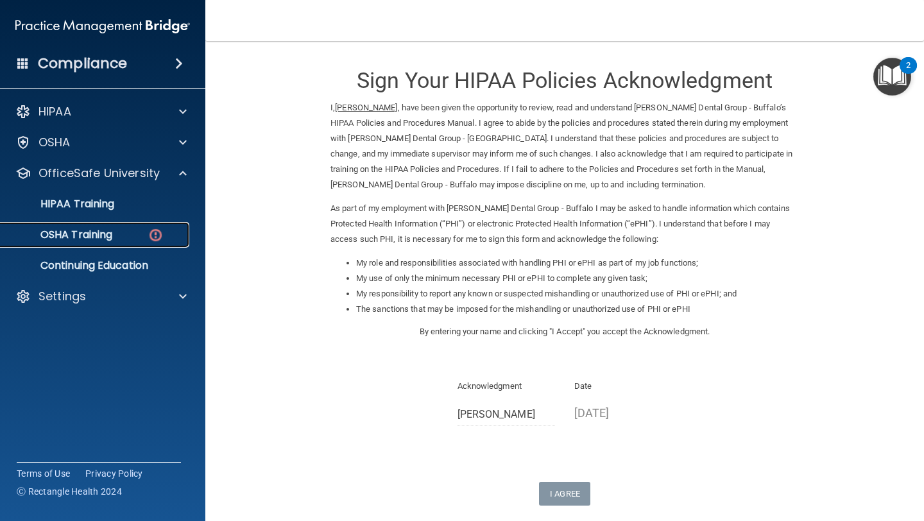
click at [130, 234] on div "OSHA Training" at bounding box center [95, 235] width 175 height 13
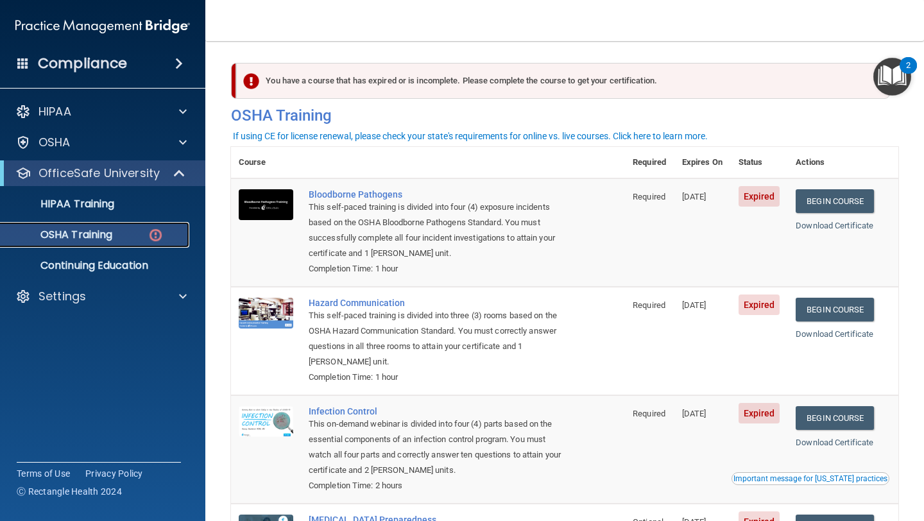
scroll to position [2, 0]
